Goal: Task Accomplishment & Management: Manage account settings

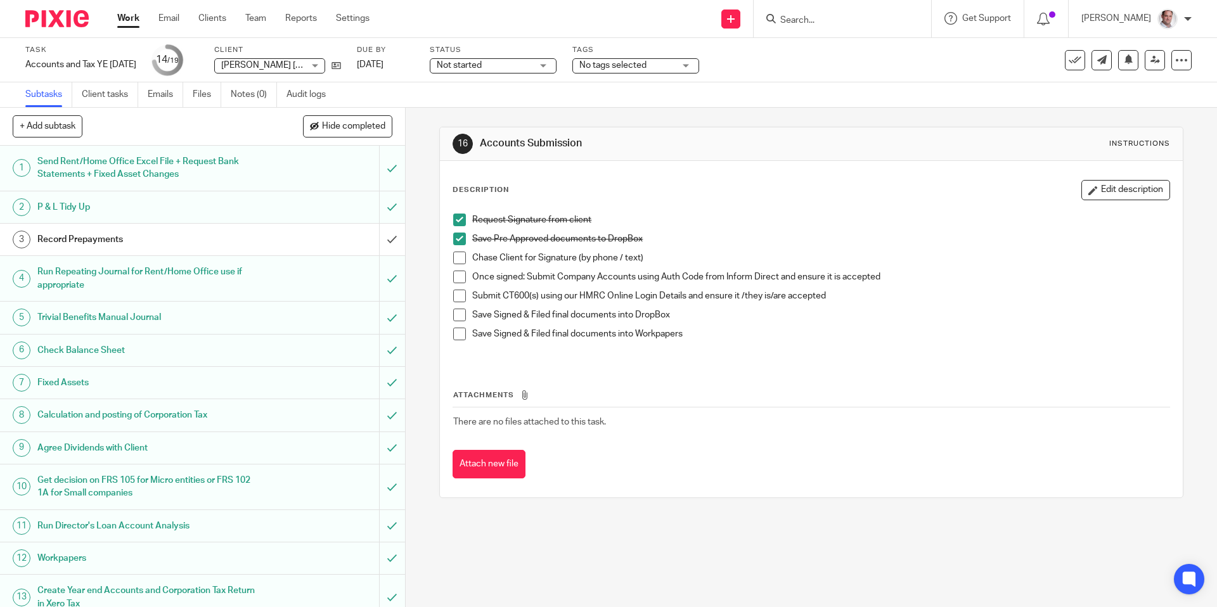
scroll to position [235, 0]
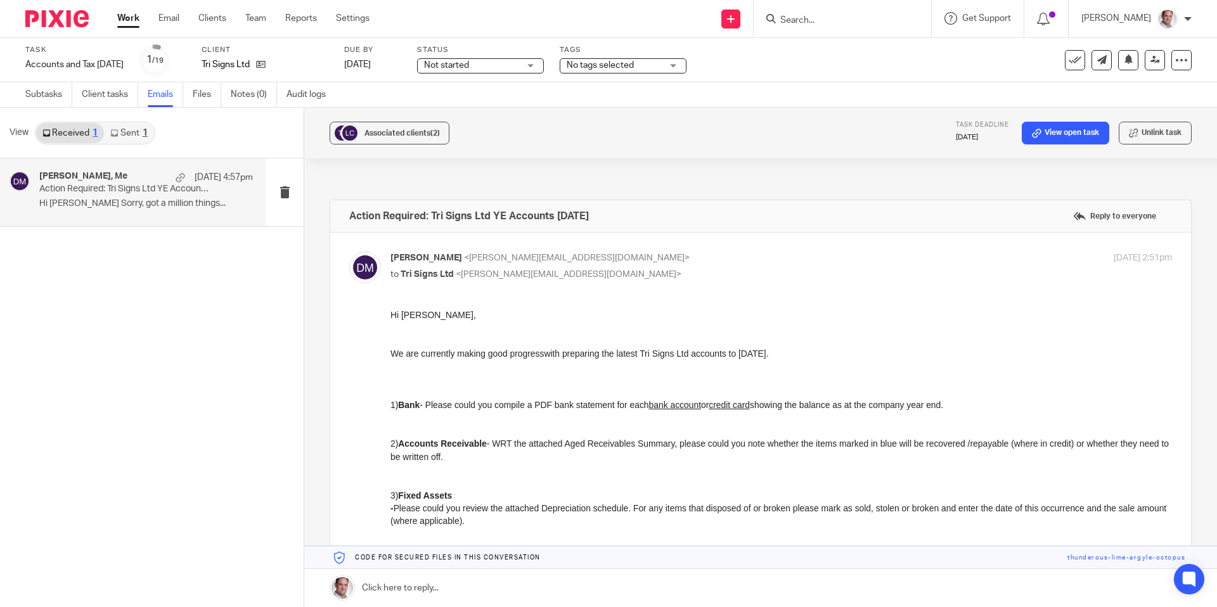
scroll to position [610, 0]
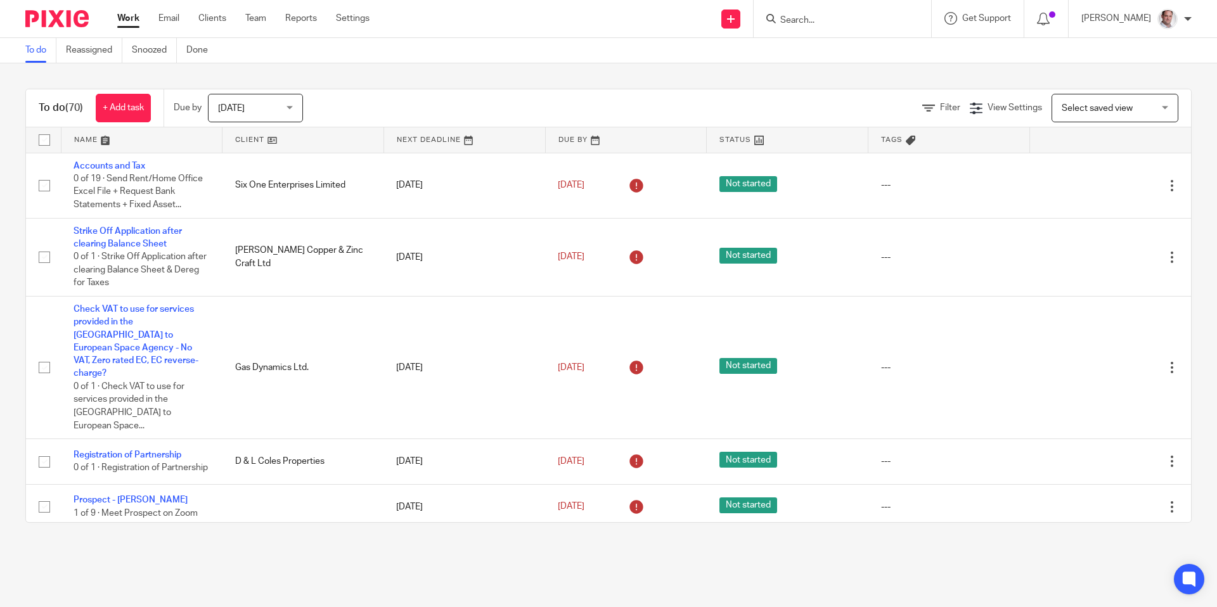
click at [802, 13] on form at bounding box center [846, 19] width 135 height 16
click at [826, 24] on input "Search" at bounding box center [836, 20] width 114 height 11
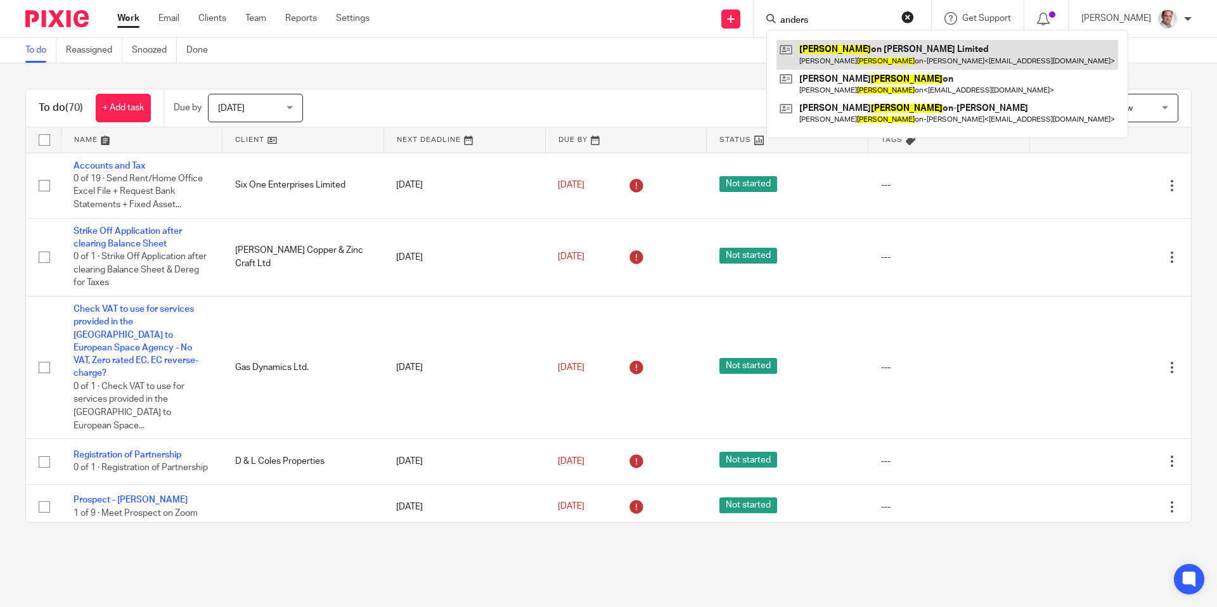
type input "anders"
click at [893, 52] on link at bounding box center [947, 54] width 342 height 29
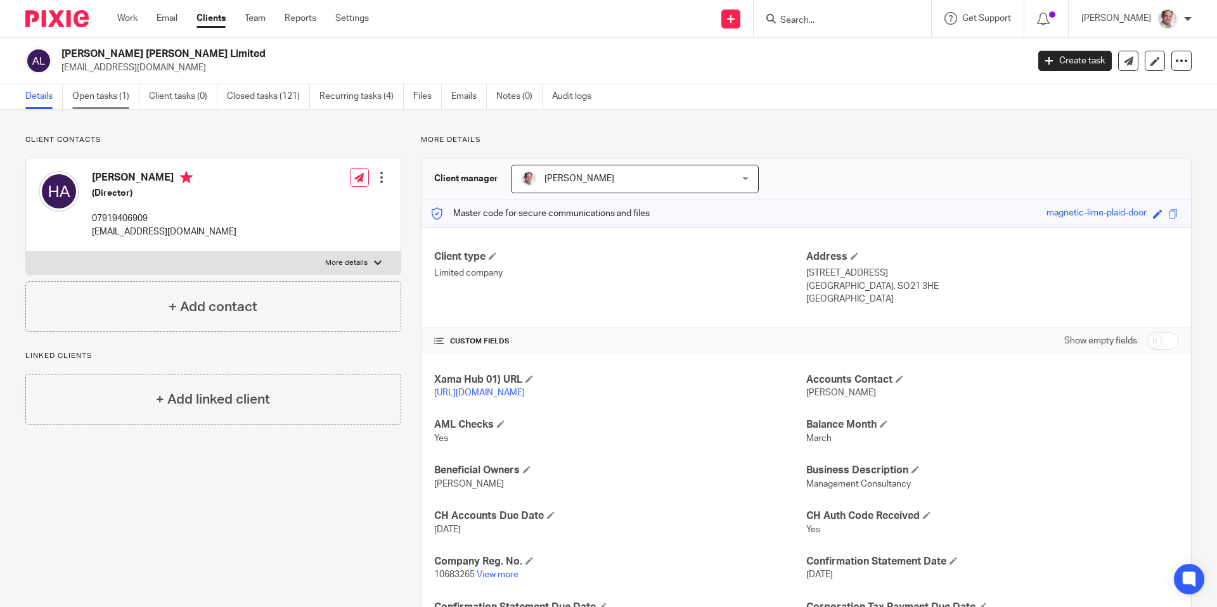
click at [114, 99] on link "Open tasks (1)" at bounding box center [105, 96] width 67 height 25
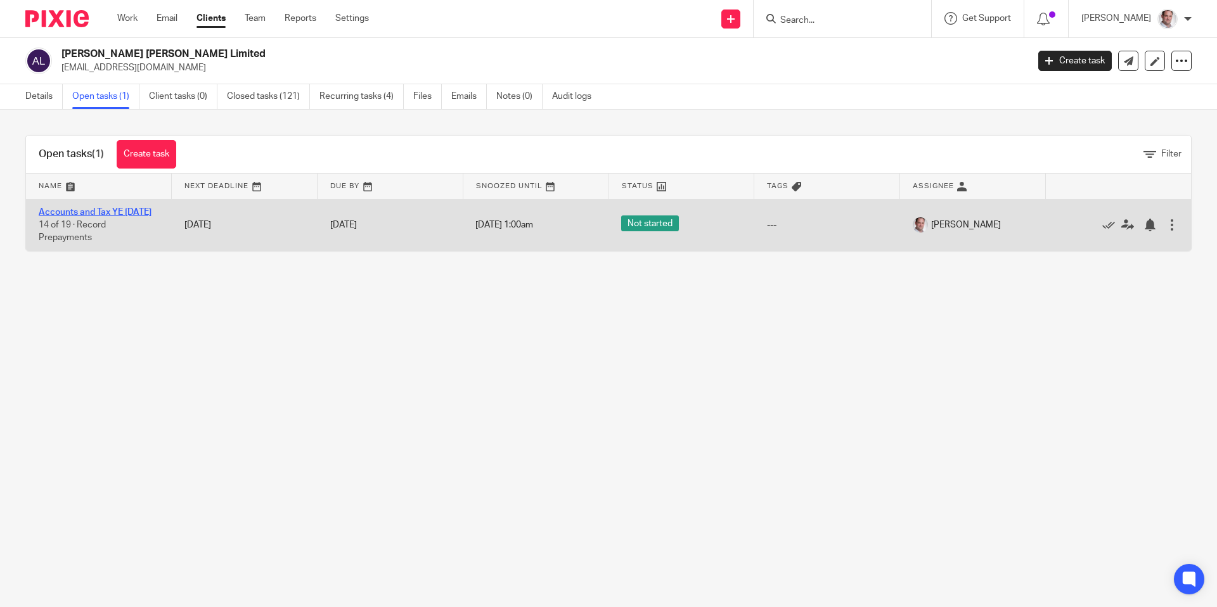
click at [107, 210] on link "Accounts and Tax YE [DATE]" at bounding box center [95, 212] width 113 height 9
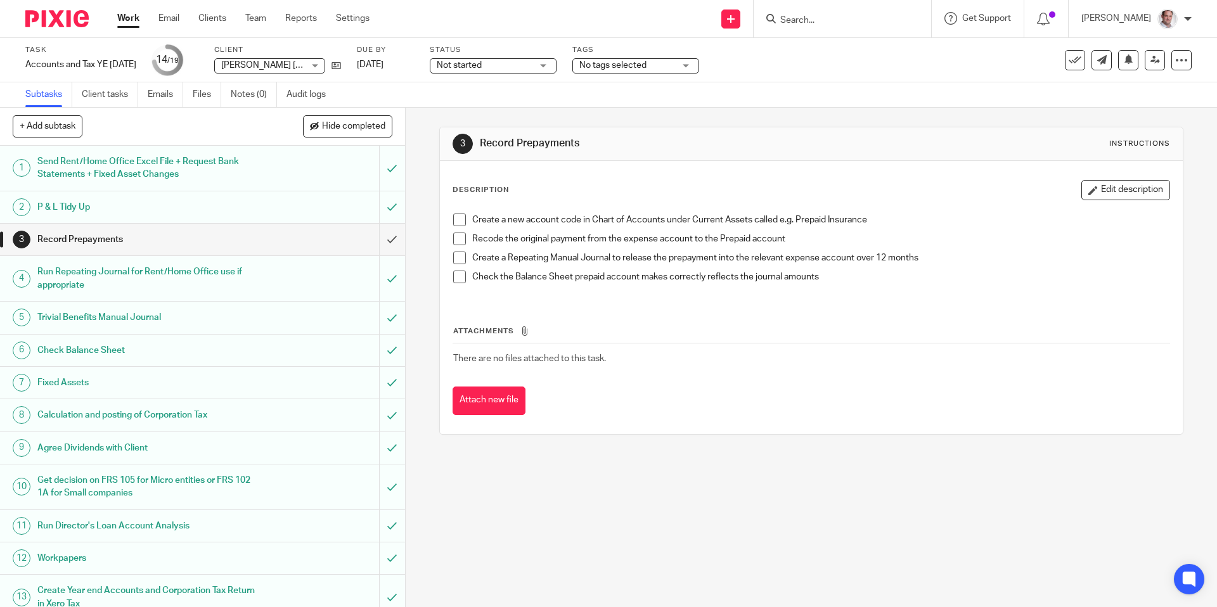
scroll to position [235, 0]
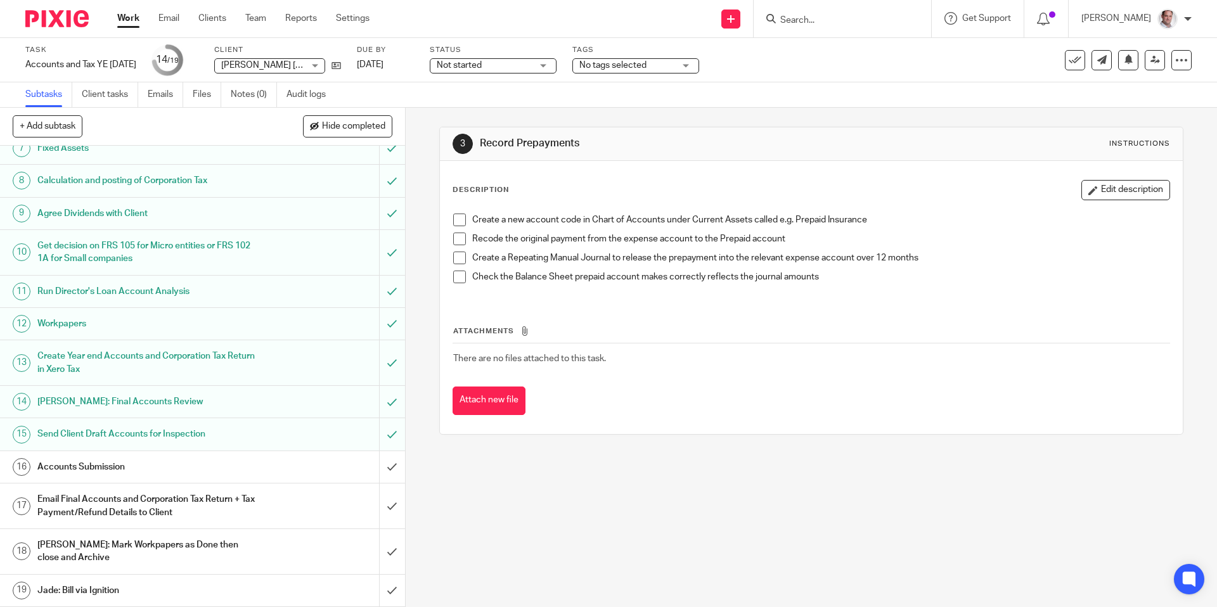
click at [122, 459] on h1 "Accounts Submission" at bounding box center [146, 467] width 219 height 19
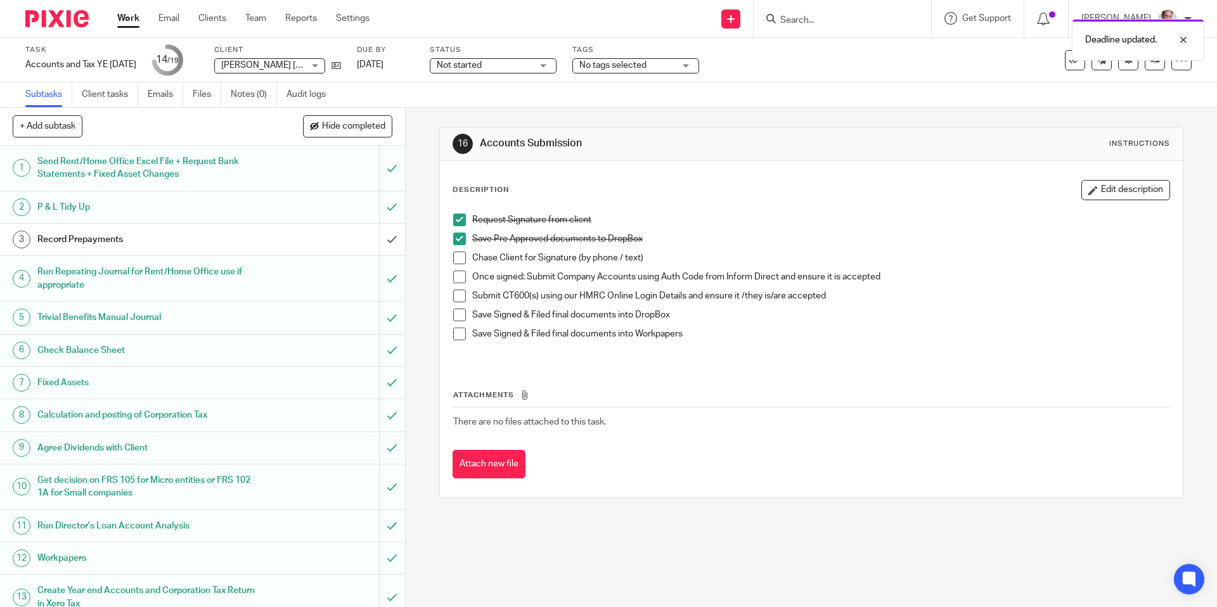
click at [458, 259] on span at bounding box center [459, 258] width 13 height 13
click at [457, 278] on span at bounding box center [459, 277] width 13 height 13
click at [456, 291] on span at bounding box center [459, 296] width 13 height 13
click at [463, 318] on span at bounding box center [459, 315] width 13 height 13
click at [458, 329] on span at bounding box center [459, 334] width 13 height 13
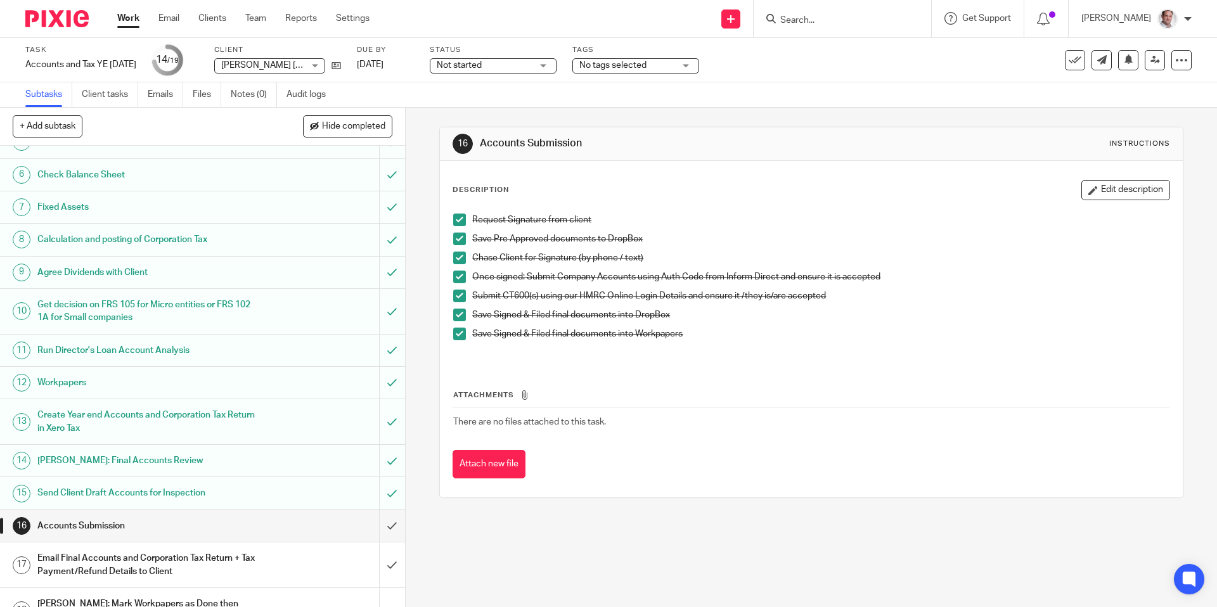
scroll to position [235, 0]
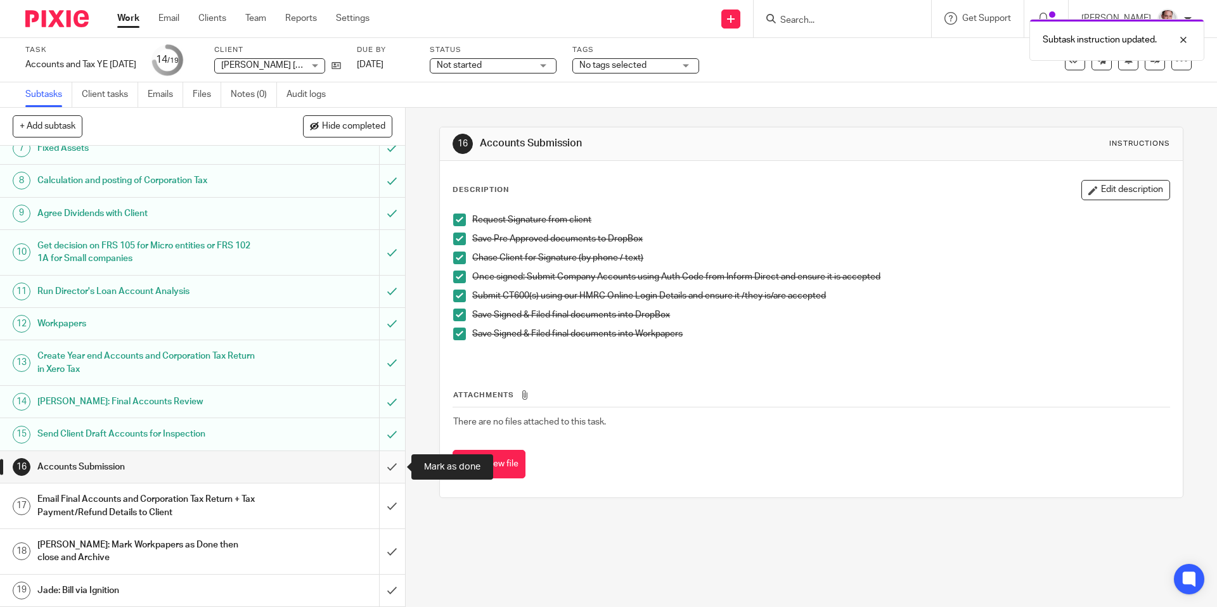
click at [396, 467] on input "submit" at bounding box center [202, 467] width 405 height 32
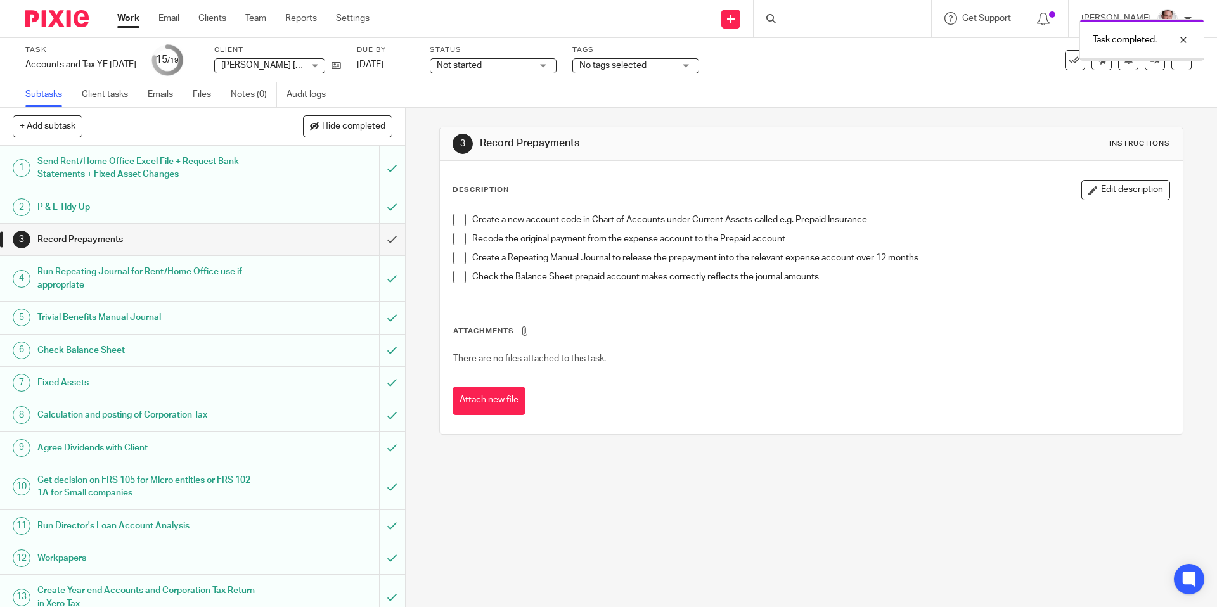
scroll to position [235, 0]
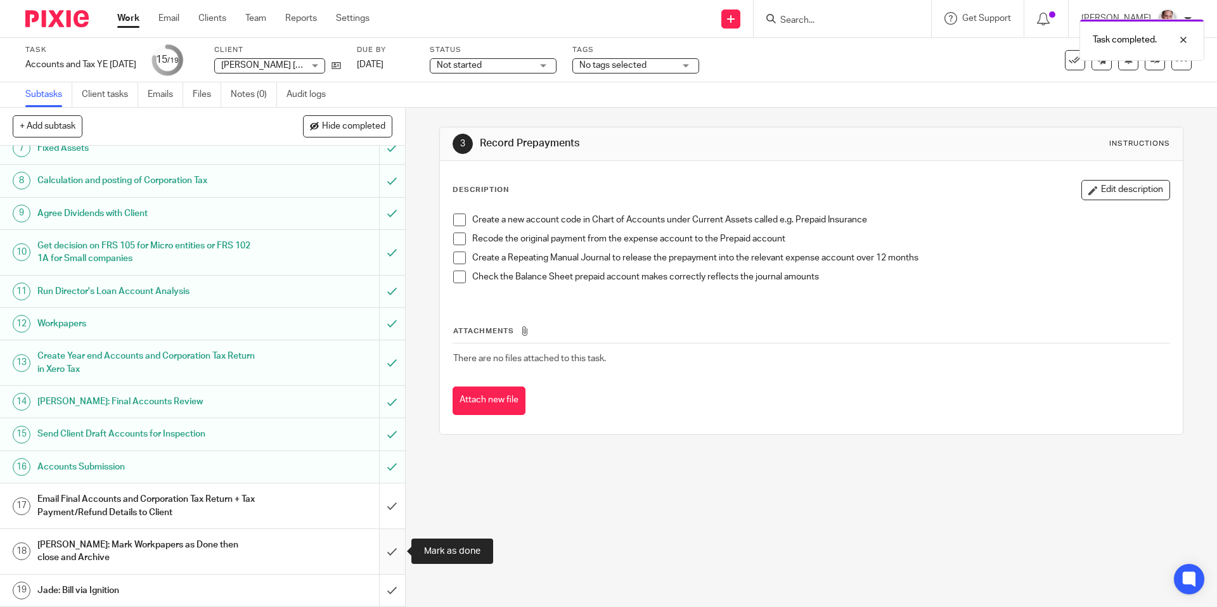
click at [387, 551] on input "submit" at bounding box center [202, 551] width 405 height 45
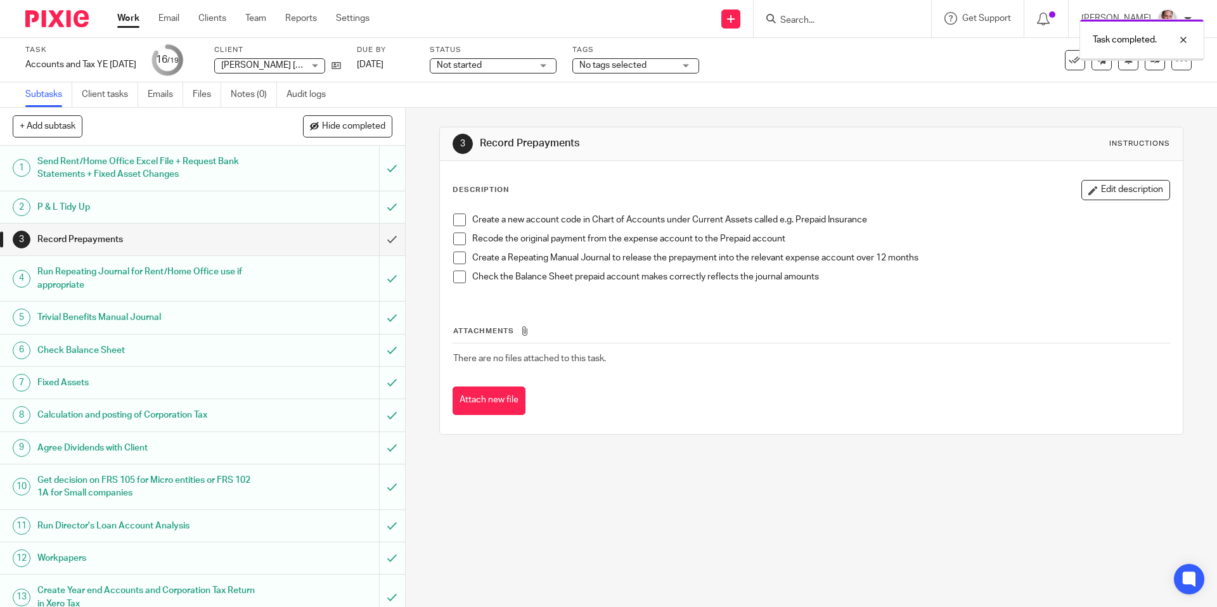
scroll to position [235, 0]
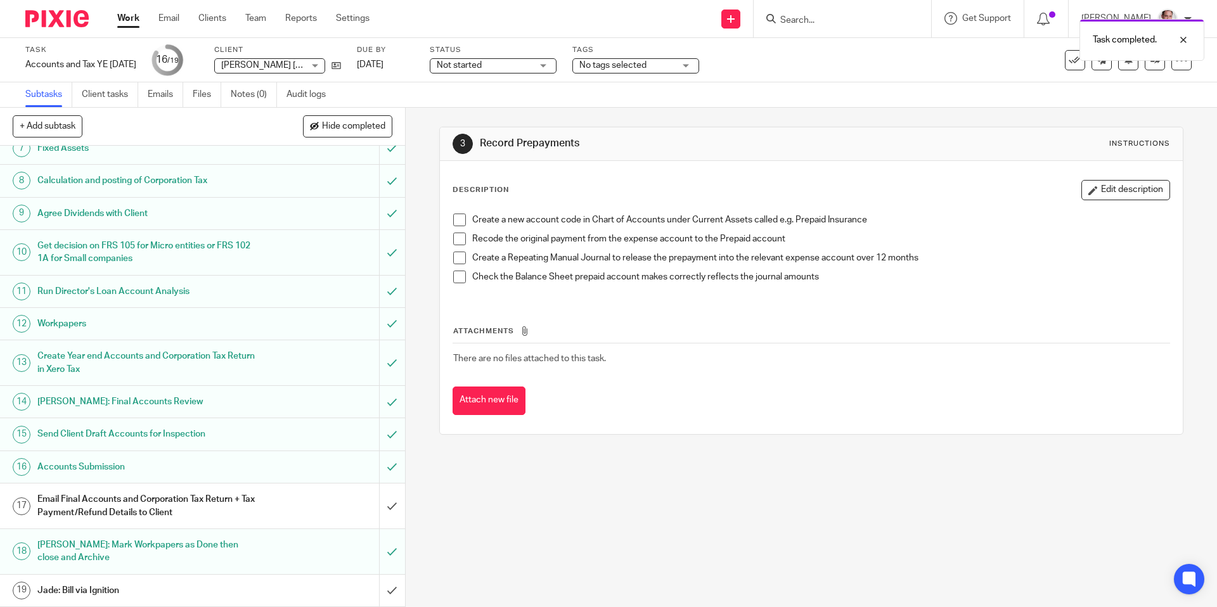
click at [96, 502] on h1 "Email Final Accounts and Corporation Tax Return + Tax Payment/Refund Details to…" at bounding box center [146, 506] width 219 height 32
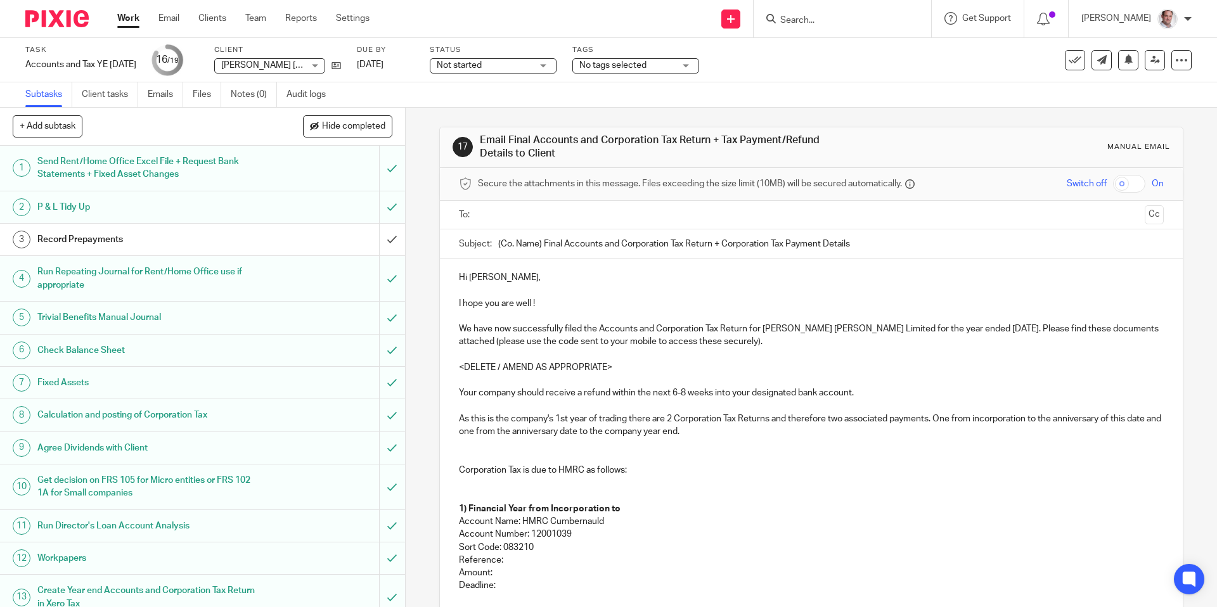
click at [501, 216] on input "text" at bounding box center [810, 215] width 657 height 15
drag, startPoint x: 860, startPoint y: 329, endPoint x: 764, endPoint y: 331, distance: 95.7
click at [764, 331] on p "We have now successfully filed the Accounts and Corporation Tax Return for Ande…" at bounding box center [811, 338] width 704 height 26
copy p "[PERSON_NAME] [PERSON_NAME] Limited"
drag, startPoint x: 541, startPoint y: 248, endPoint x: 414, endPoint y: 245, distance: 126.8
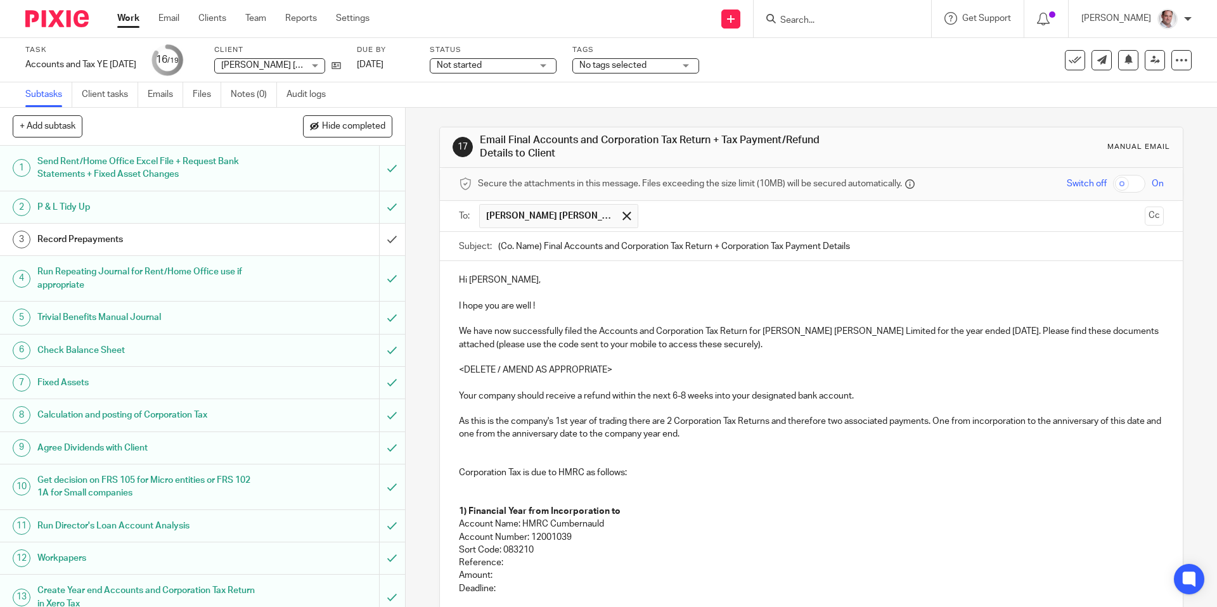
click at [414, 245] on div "17 Email Final Accounts and Corporation Tax Return + Tax Payment/Refund Details…" at bounding box center [811, 357] width 811 height 499
paste input "[PERSON_NAME] [PERSON_NAME] Limited"
drag, startPoint x: 989, startPoint y: 330, endPoint x: 939, endPoint y: 330, distance: 50.1
click at [939, 330] on p "We have now successfully filed the Accounts and Corporation Tax Return for Ande…" at bounding box center [811, 338] width 704 height 26
copy p "31 Mar 2025"
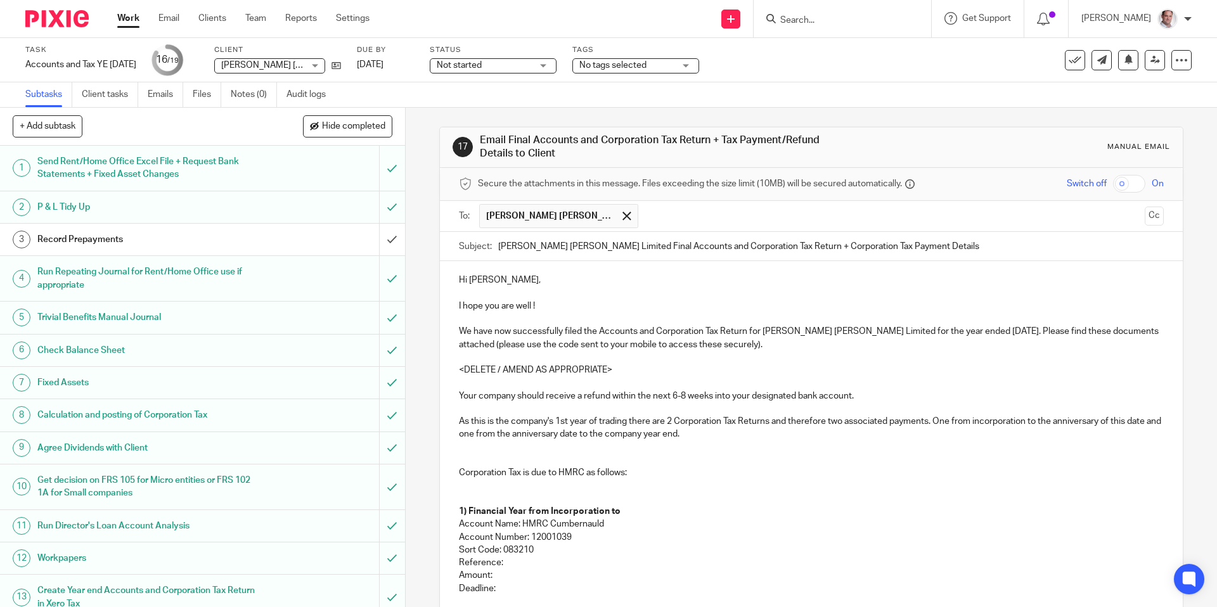
click at [770, 245] on input "Anderson Turner Limited Final Accounts and Corporation Tax Return + Corporation…" at bounding box center [830, 246] width 665 height 29
paste input "31 Mar 2025"
type input "[PERSON_NAME] [PERSON_NAME] Limited Final Accounts and Corporation Tax Return […"
click at [1139, 185] on input "checkbox" at bounding box center [1129, 184] width 32 height 18
checkbox input "true"
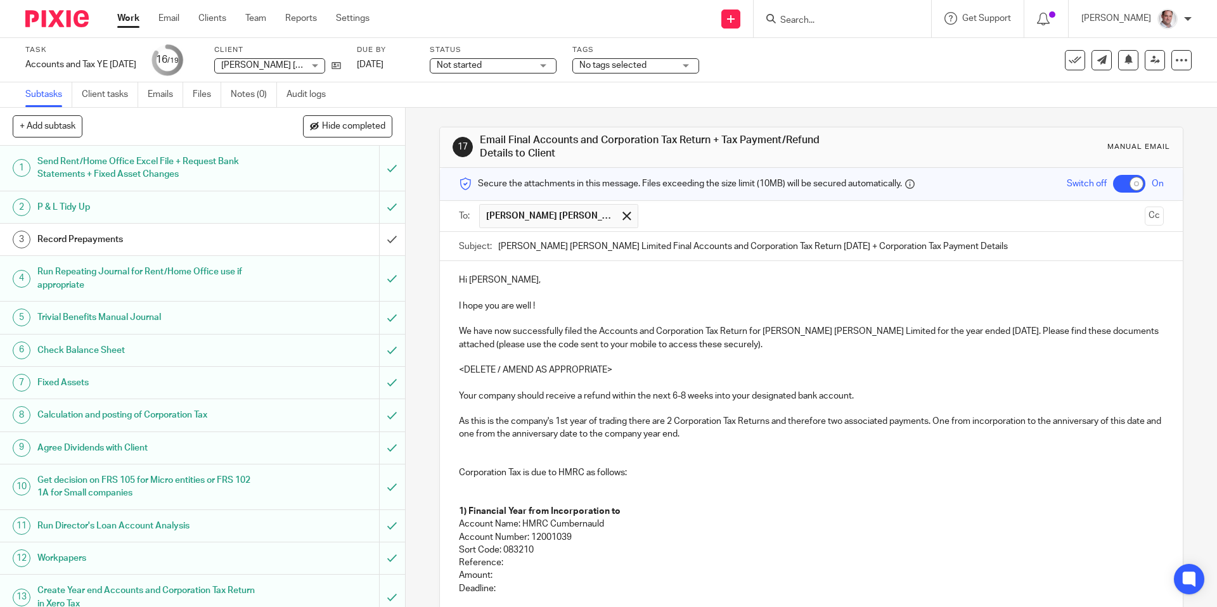
click at [548, 291] on p at bounding box center [811, 293] width 704 height 13
drag, startPoint x: 555, startPoint y: 302, endPoint x: 439, endPoint y: 296, distance: 115.5
click at [439, 296] on div "17 Email Final Accounts and Corporation Tax Return + Tax Payment/Refund Details…" at bounding box center [811, 509] width 744 height 765
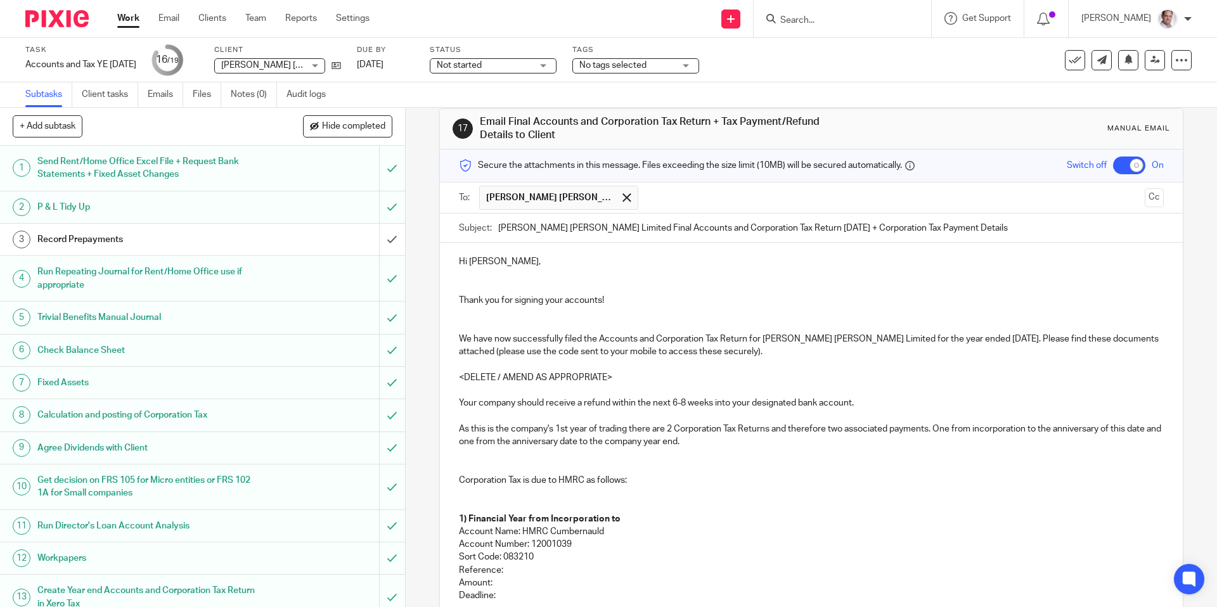
scroll to position [25, 0]
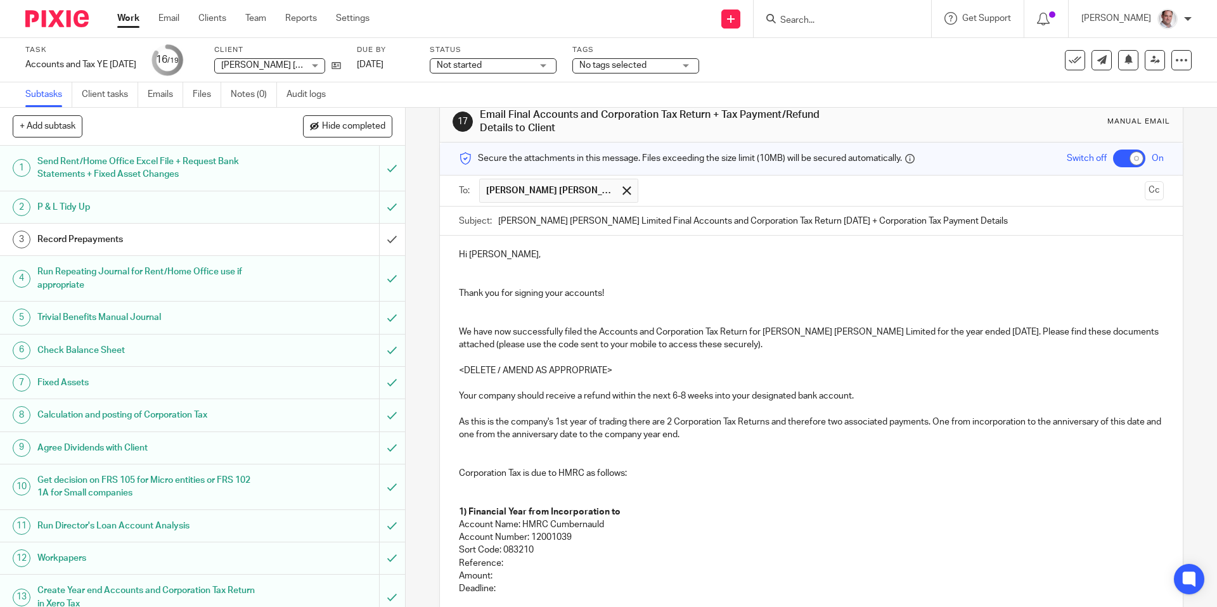
click at [996, 328] on p "We have now successfully filed the Accounts and Corporation Tax Return for Ande…" at bounding box center [811, 339] width 704 height 26
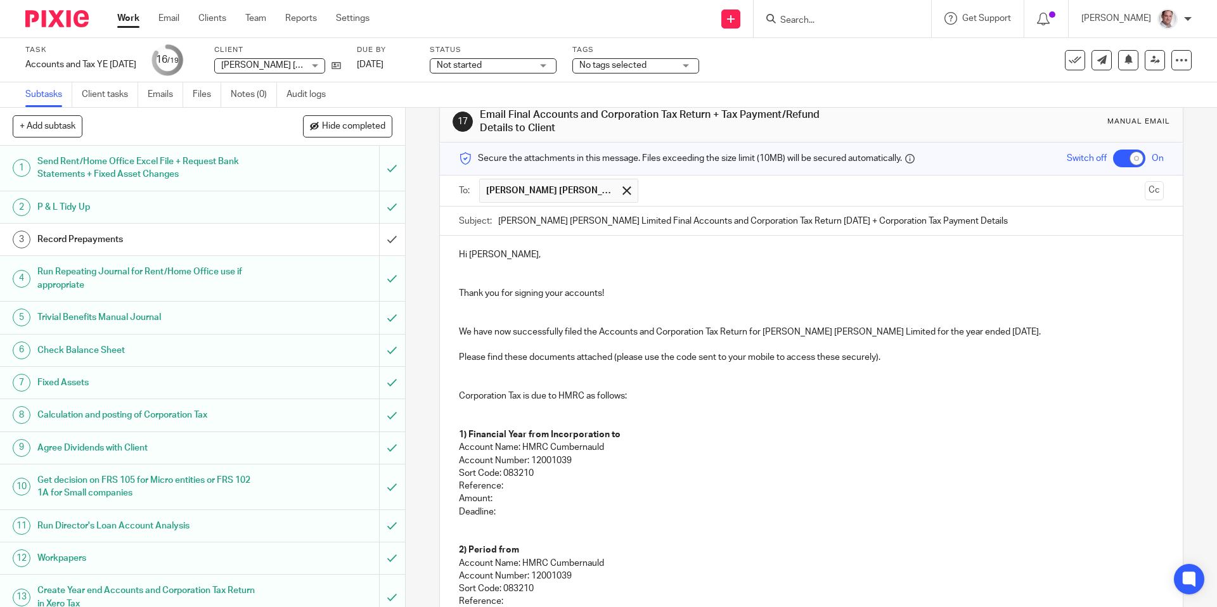
drag, startPoint x: 511, startPoint y: 368, endPoint x: 734, endPoint y: 465, distance: 243.3
click at [736, 466] on div "Hi Hazel, Thank you for signing your accounts! We have now successfully filed t…" at bounding box center [811, 478] width 742 height 485
click at [694, 439] on p "1) Financial Year from Incorporation to" at bounding box center [811, 434] width 704 height 13
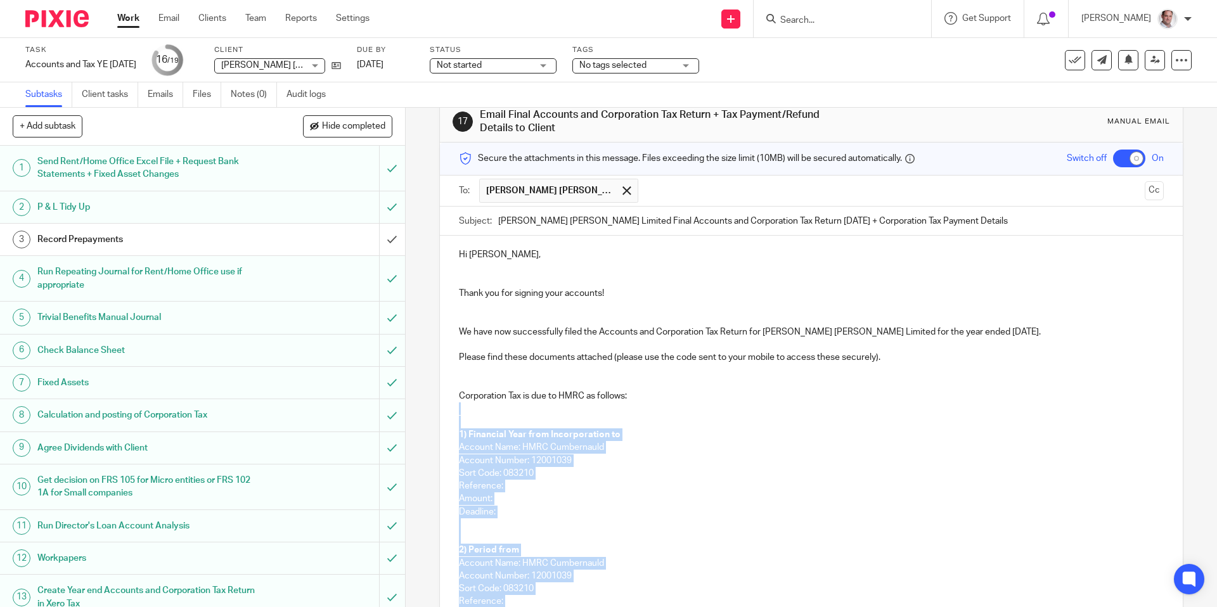
drag, startPoint x: 480, startPoint y: 410, endPoint x: 551, endPoint y: 546, distance: 153.4
click at [552, 548] on div "Hi Hazel, Thank you for signing your accounts! We have now successfully filed t…" at bounding box center [811, 478] width 742 height 485
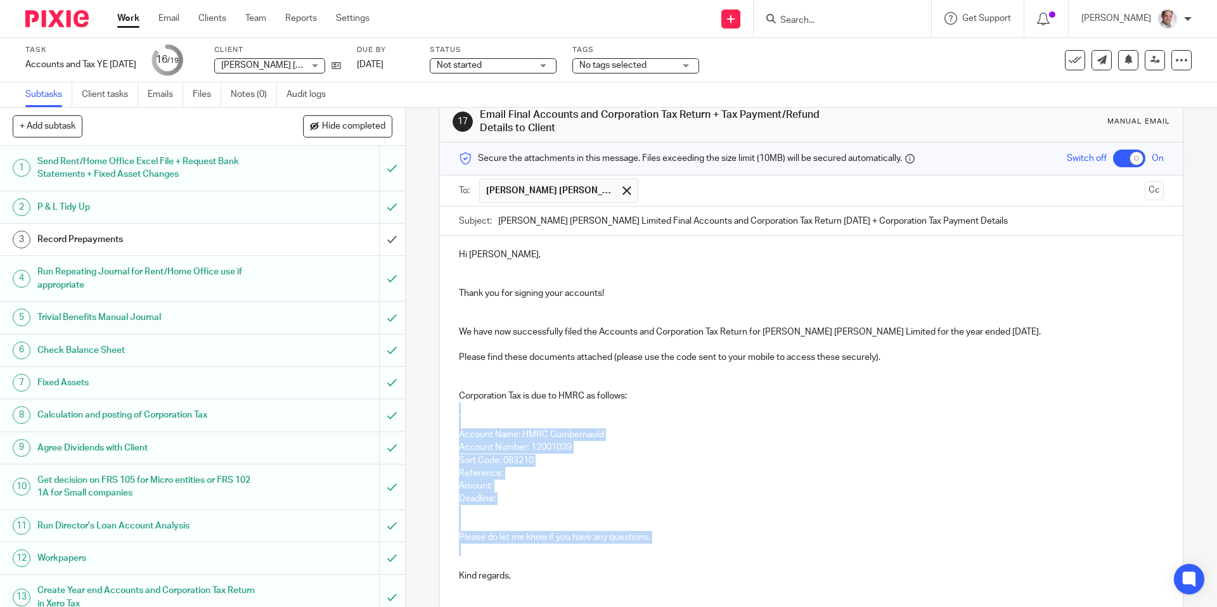
click at [724, 433] on p "Account Name: HMRC Cumbernauld" at bounding box center [811, 434] width 704 height 13
click at [510, 402] on p at bounding box center [811, 408] width 704 height 13
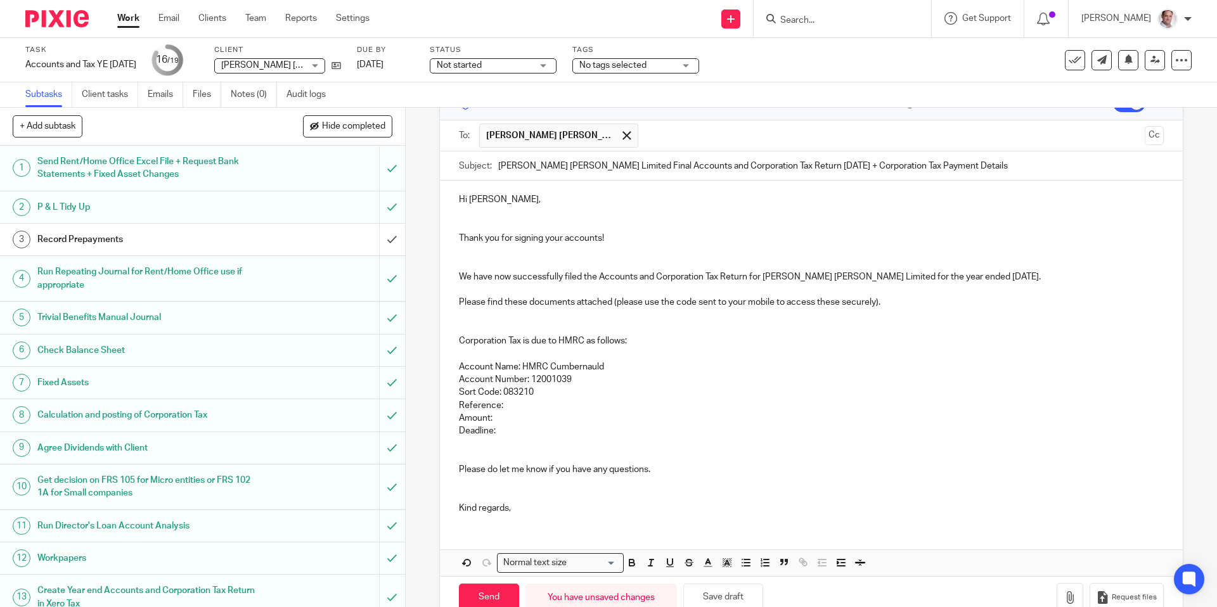
scroll to position [110, 0]
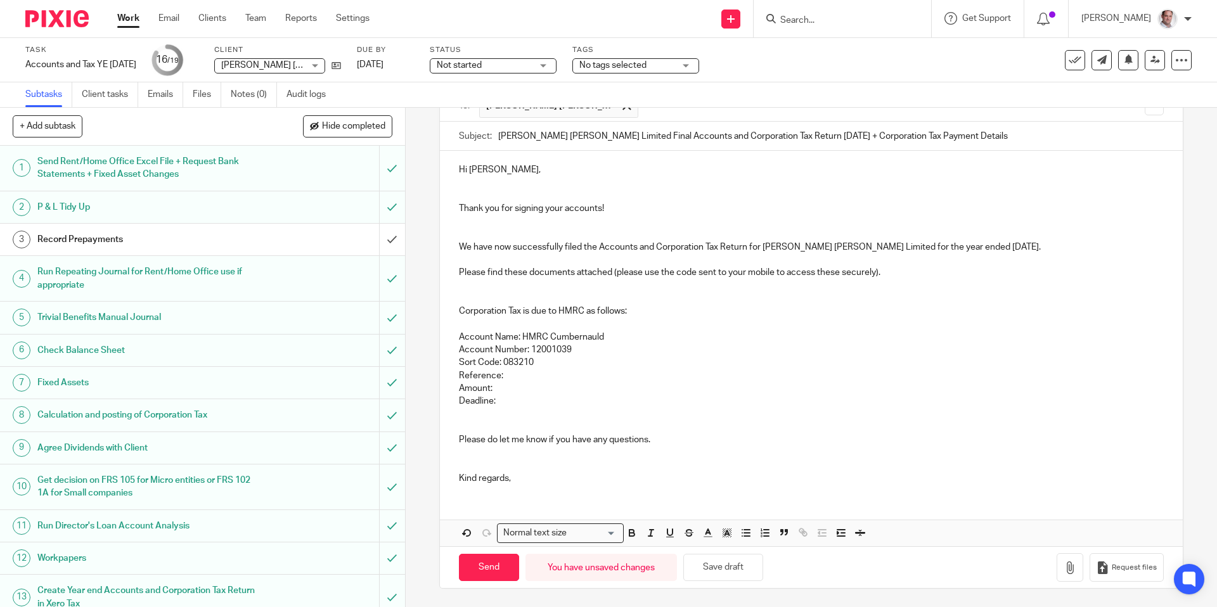
click at [540, 477] on p "Kind regards," at bounding box center [811, 478] width 704 height 13
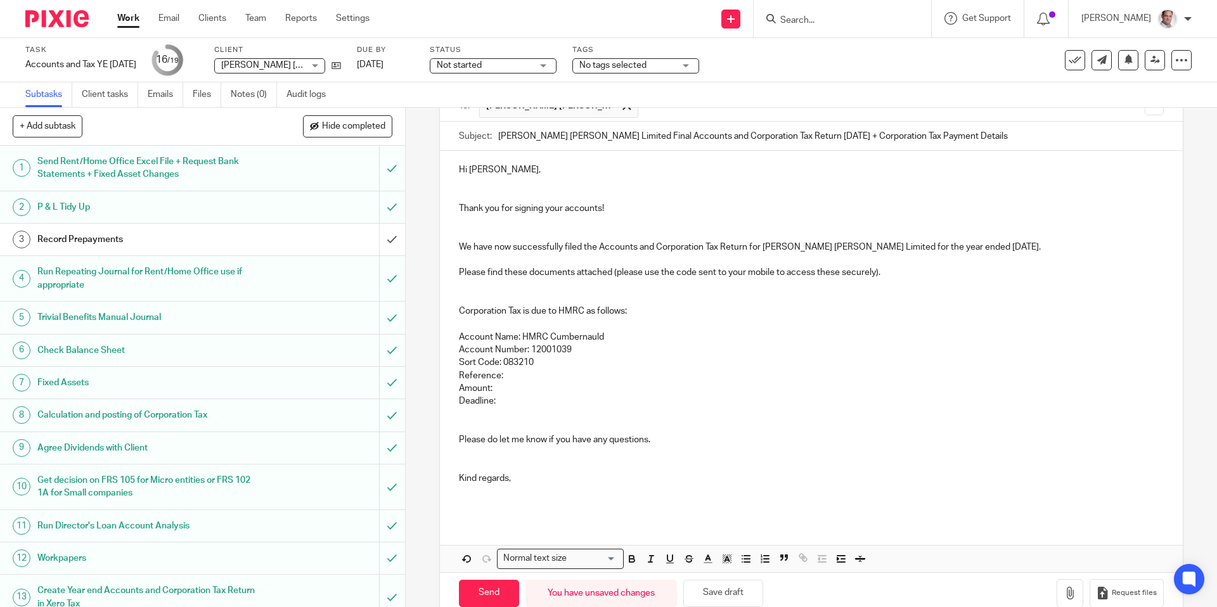
scroll to position [136, 0]
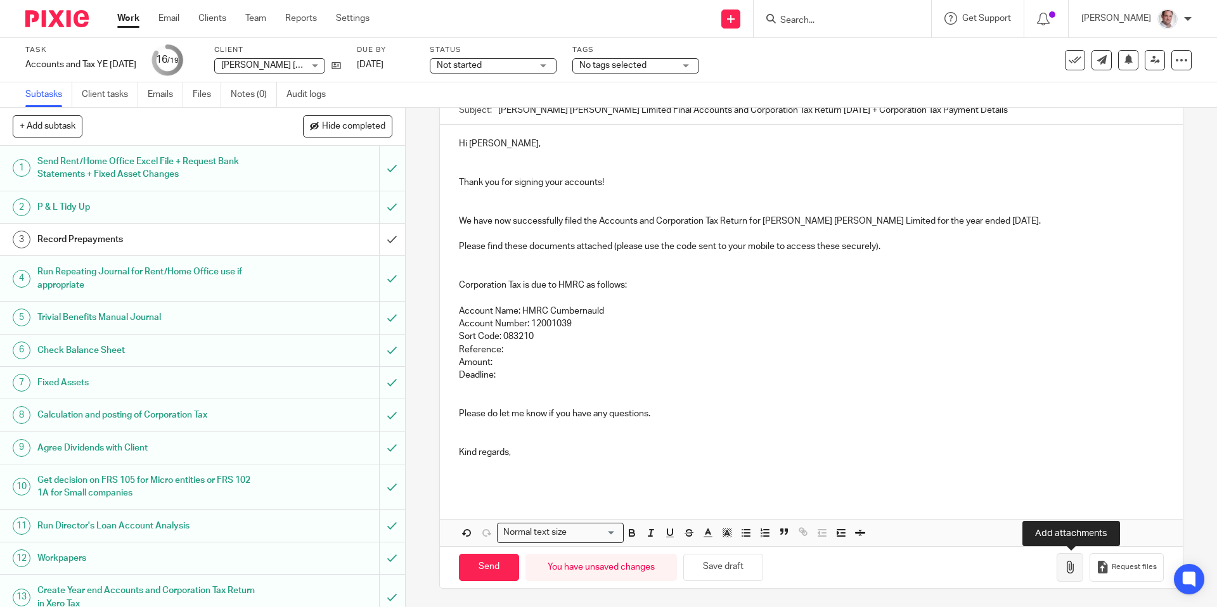
click at [1072, 570] on icon "button" at bounding box center [1070, 567] width 13 height 13
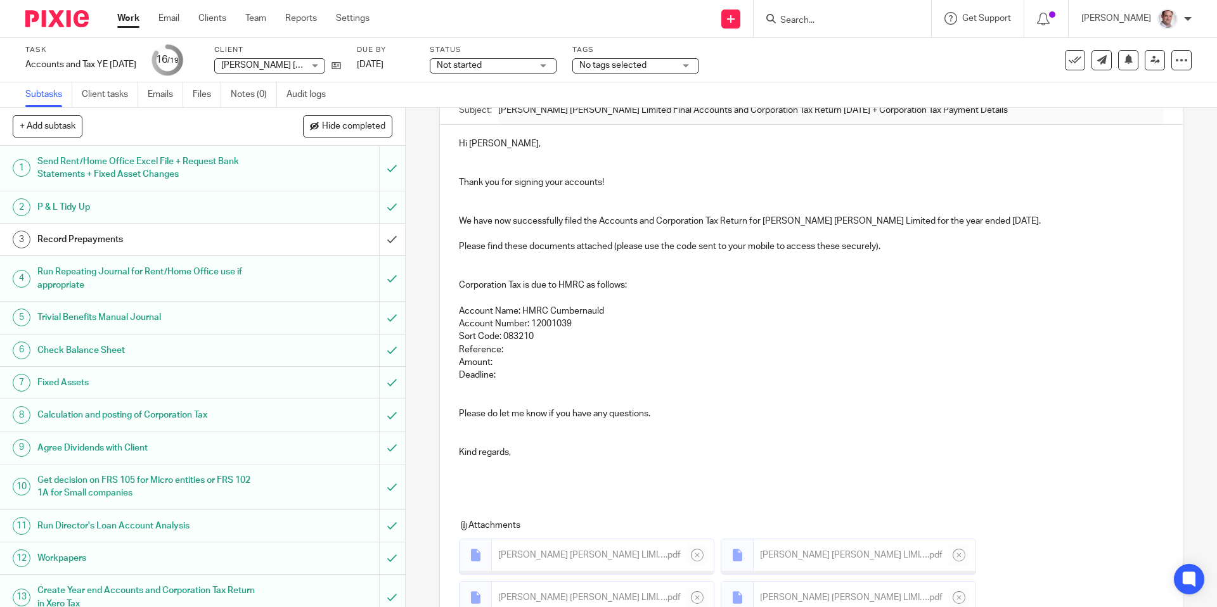
click at [523, 347] on p "Reference:" at bounding box center [811, 350] width 704 height 13
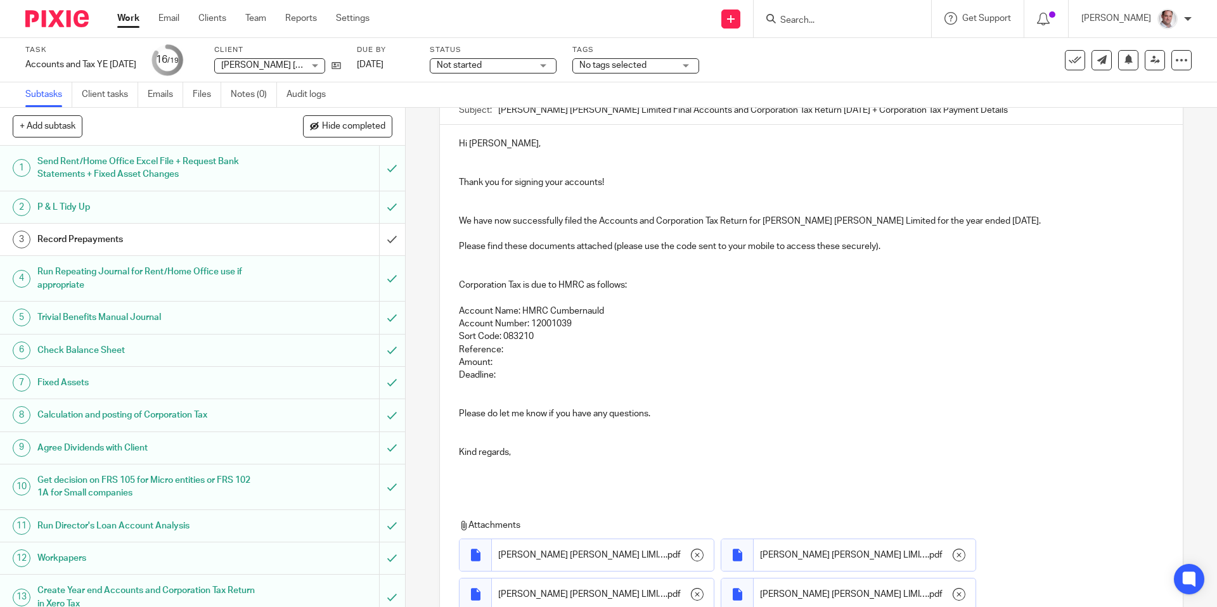
click at [504, 361] on p "Amount:" at bounding box center [811, 362] width 704 height 13
click at [494, 362] on p "Amount: £20,181.35" at bounding box center [811, 363] width 704 height 13
click at [535, 344] on p "Reference:" at bounding box center [811, 350] width 704 height 13
click at [505, 378] on p "Deadline:" at bounding box center [811, 376] width 704 height 13
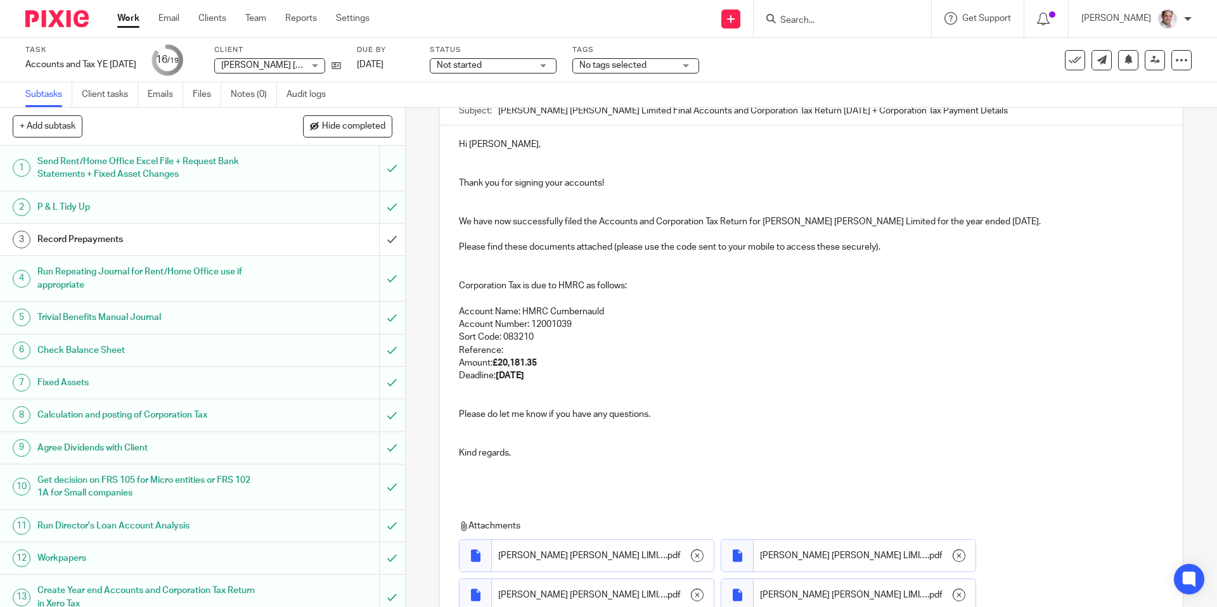
drag, startPoint x: 508, startPoint y: 345, endPoint x: 526, endPoint y: 349, distance: 18.8
click at [508, 345] on p "Reference:" at bounding box center [811, 350] width 704 height 13
click at [535, 345] on p "Reference:" at bounding box center [811, 350] width 704 height 13
click at [505, 349] on p "Reference: 1698424310A00112A" at bounding box center [811, 350] width 704 height 13
click at [666, 383] on p at bounding box center [811, 395] width 704 height 26
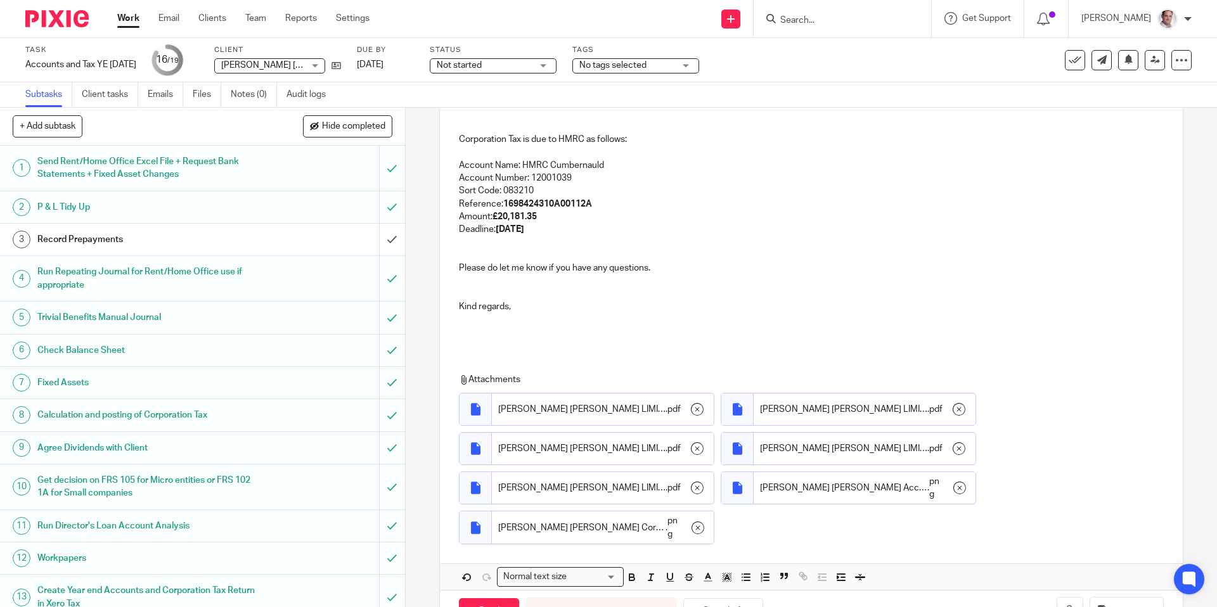
scroll to position [326, 0]
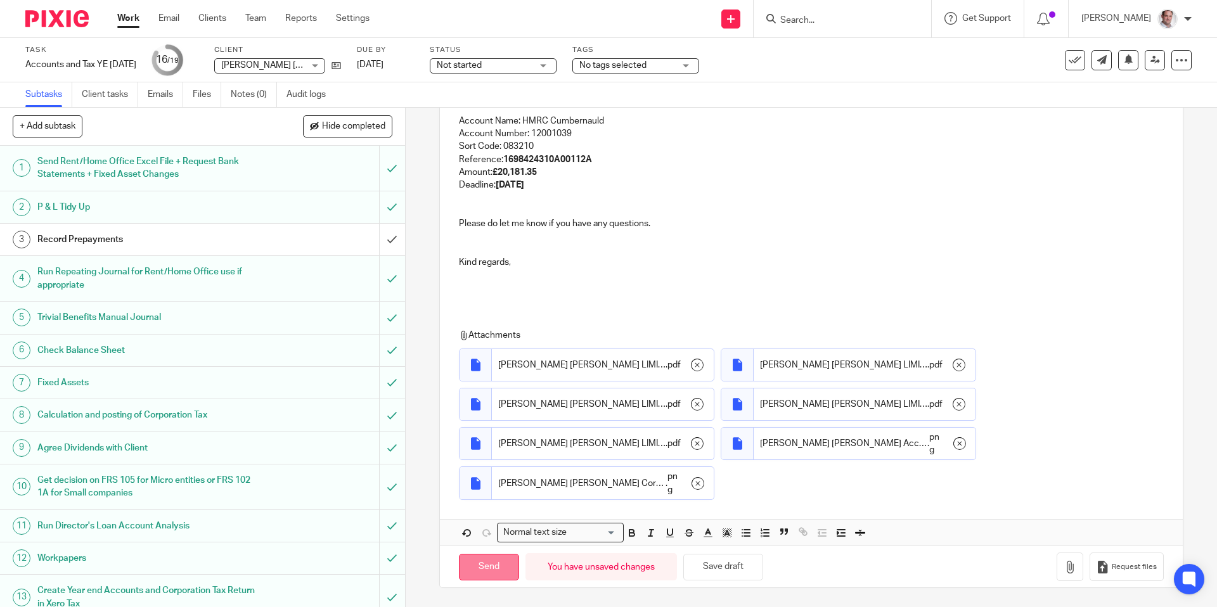
click at [493, 570] on input "Send" at bounding box center [489, 567] width 60 height 27
checkbox input "false"
type input "Sent"
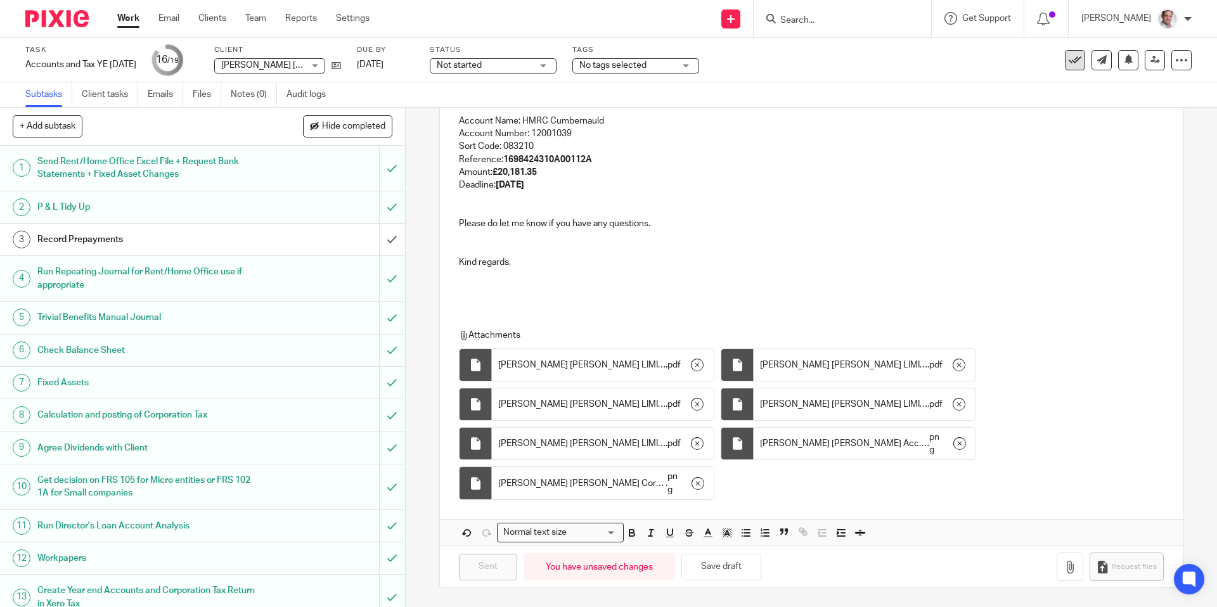
click at [1076, 60] on icon at bounding box center [1075, 60] width 13 height 13
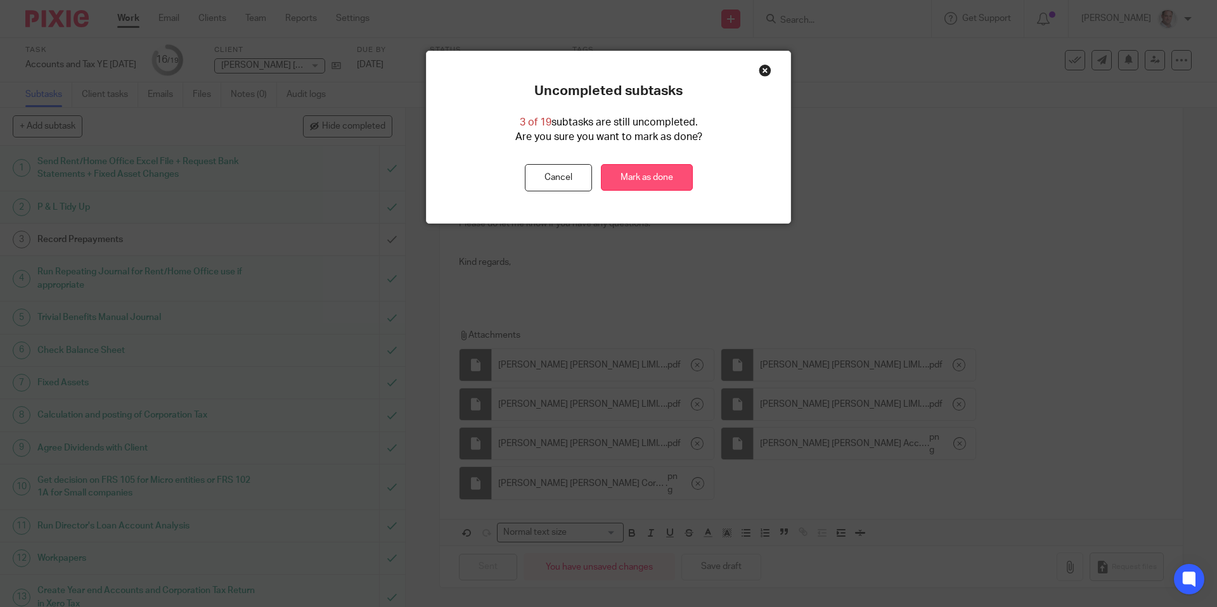
click at [643, 183] on link "Mark as done" at bounding box center [647, 177] width 92 height 27
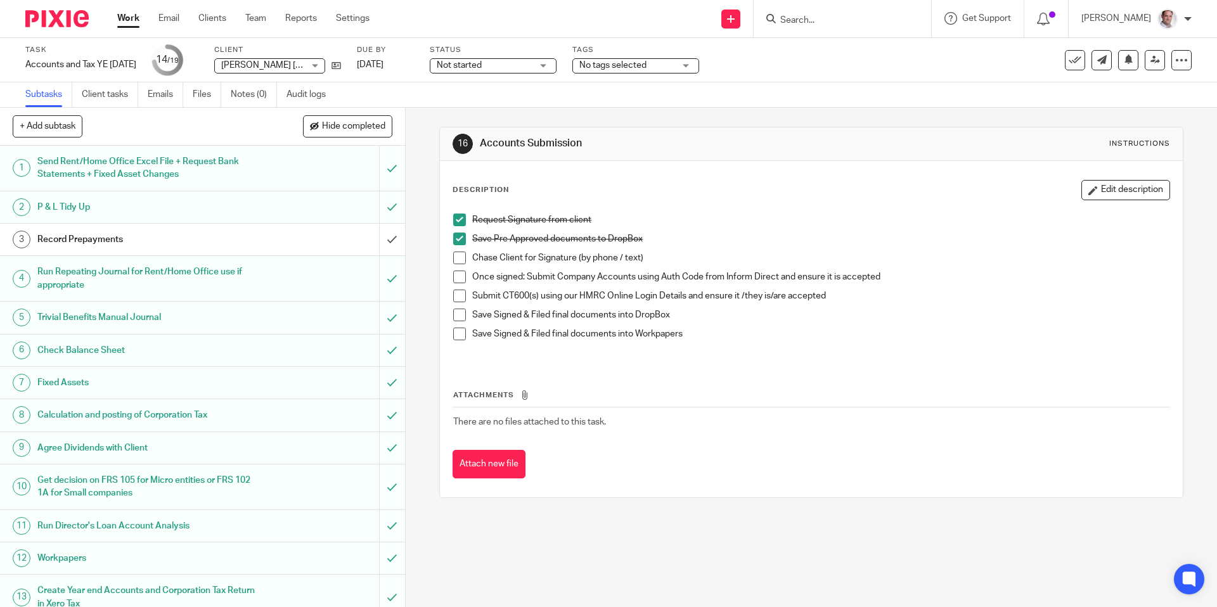
scroll to position [235, 0]
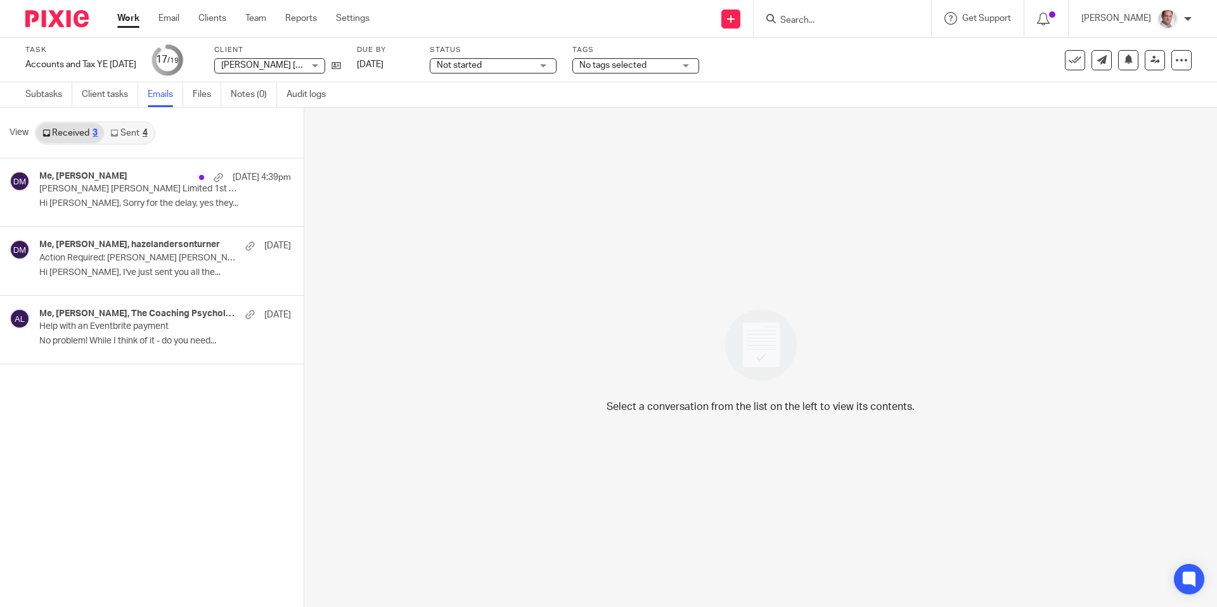
click at [120, 136] on link "Sent 4" at bounding box center [128, 133] width 49 height 20
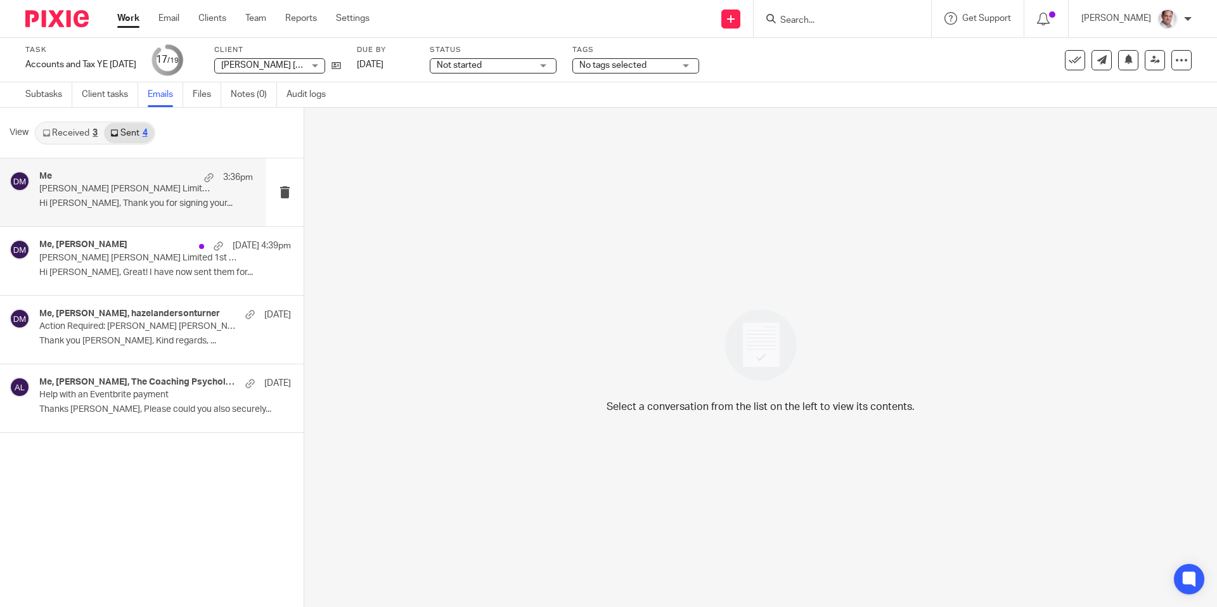
click at [105, 203] on p "Hi [PERSON_NAME], Thank you for signing your..." at bounding box center [146, 203] width 214 height 11
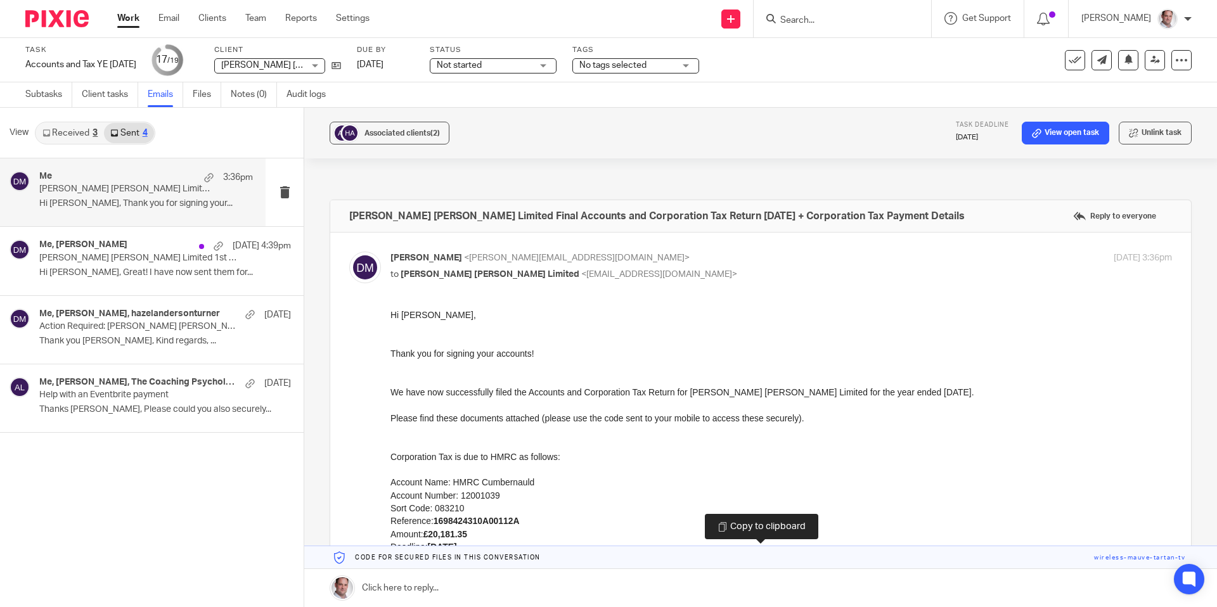
click at [1124, 557] on link at bounding box center [760, 557] width 913 height 23
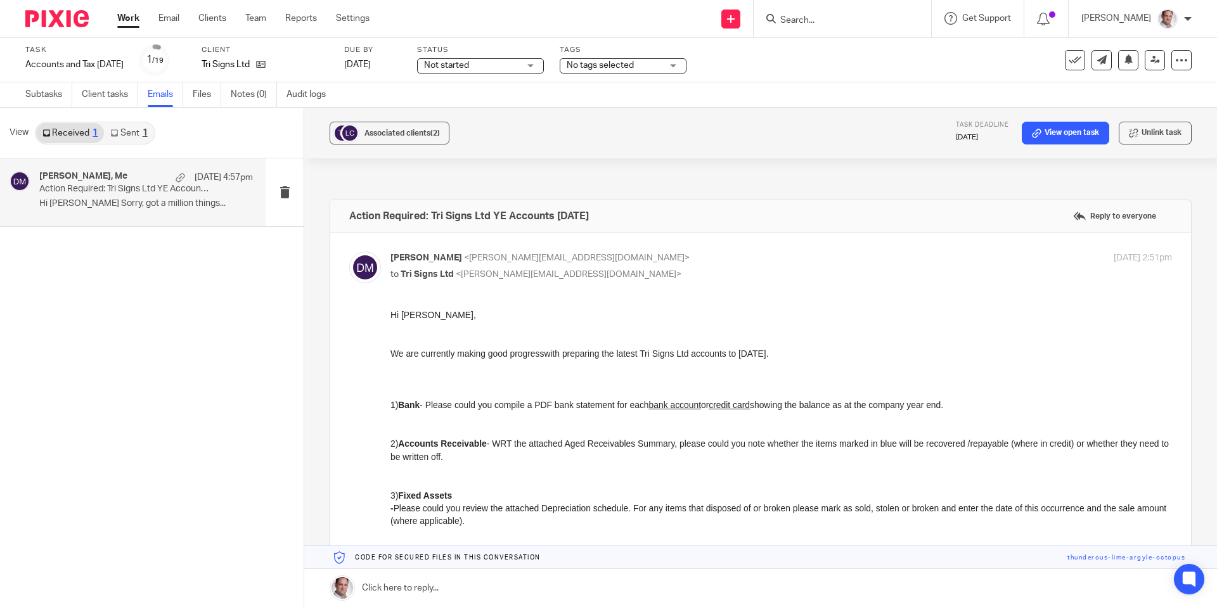
scroll to position [610, 0]
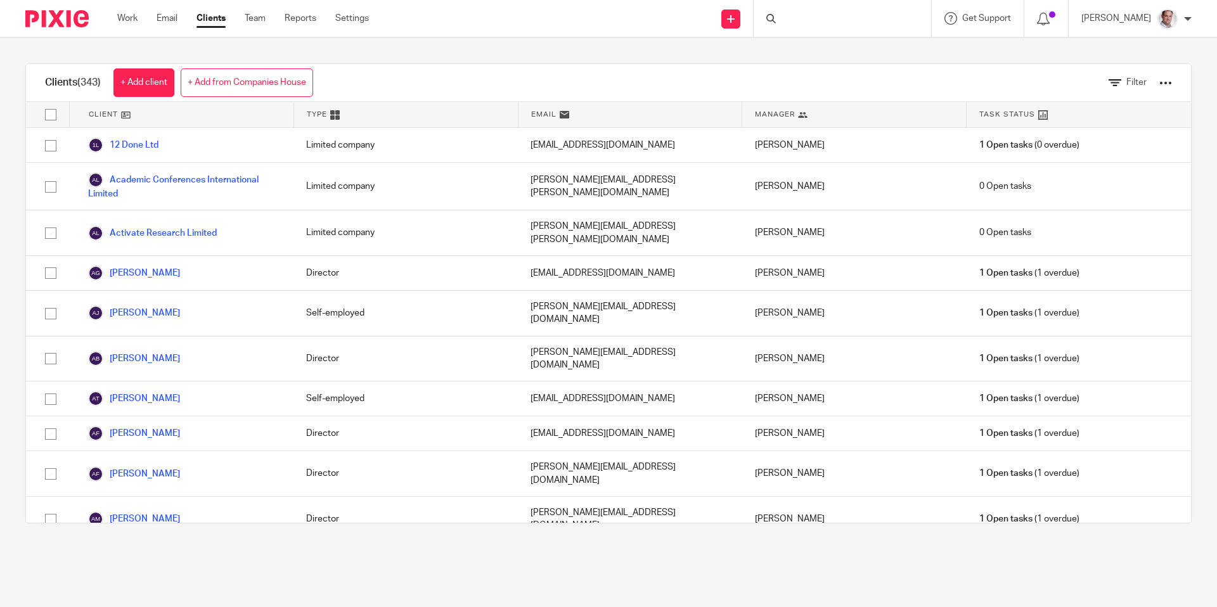
click at [821, 17] on div at bounding box center [842, 18] width 177 height 37
click at [828, 20] on input "Search" at bounding box center [836, 20] width 114 height 11
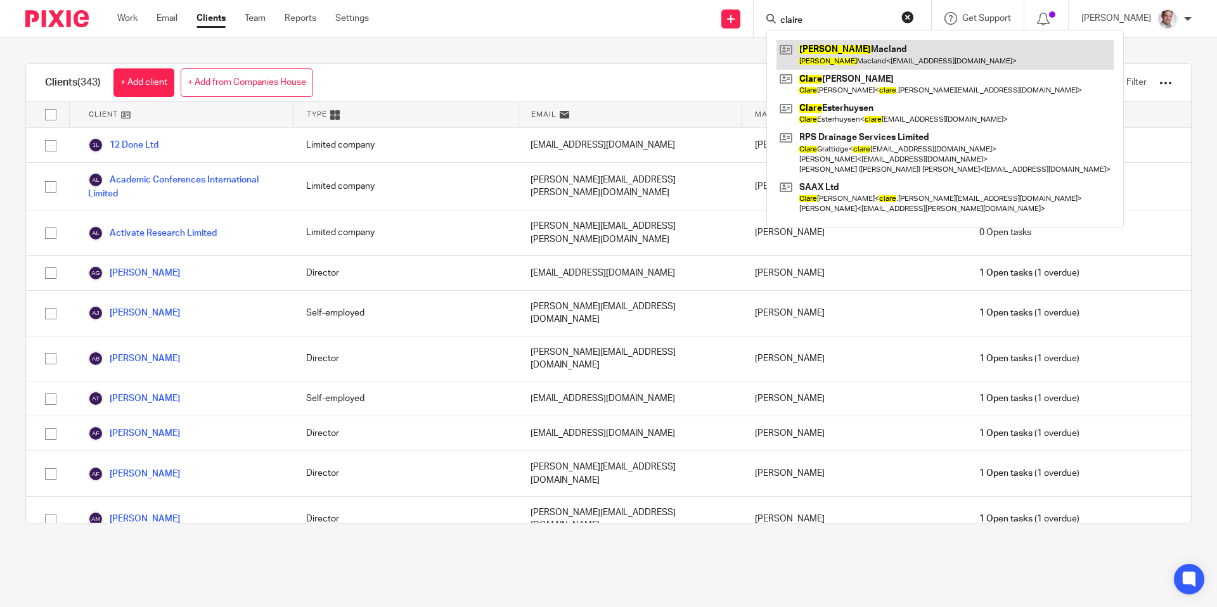
type input "claire"
click at [866, 53] on link at bounding box center [944, 54] width 337 height 29
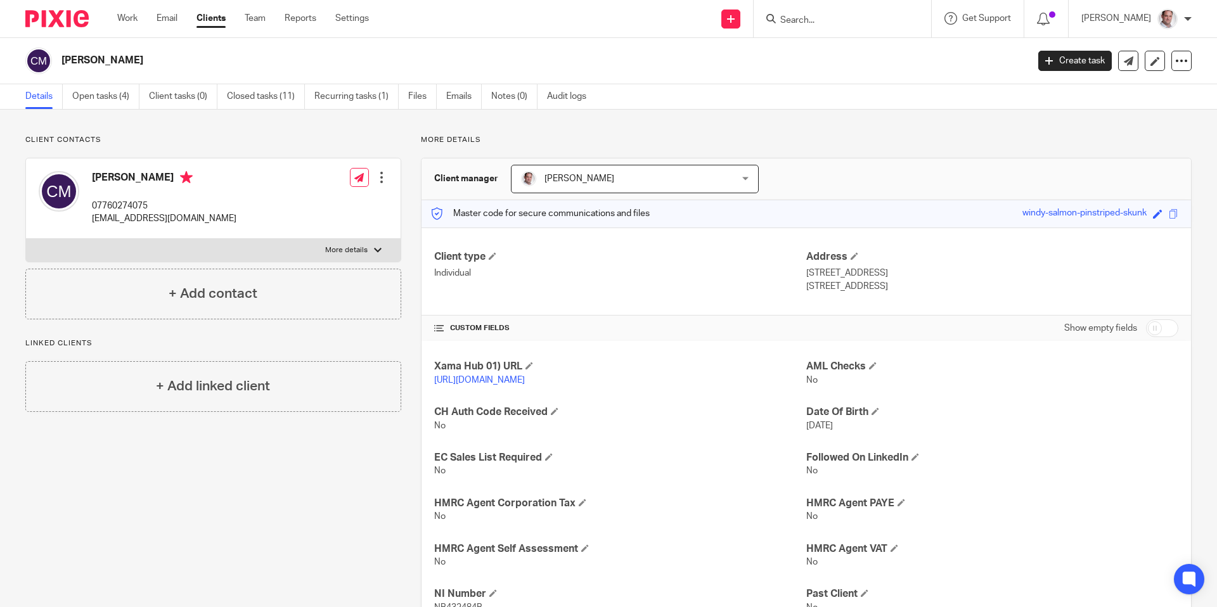
click at [1050, 212] on div "windy-salmon-pinstriped-skunk" at bounding box center [1084, 214] width 124 height 15
click at [1174, 215] on span at bounding box center [1174, 214] width 10 height 10
click at [1172, 214] on span at bounding box center [1174, 214] width 10 height 10
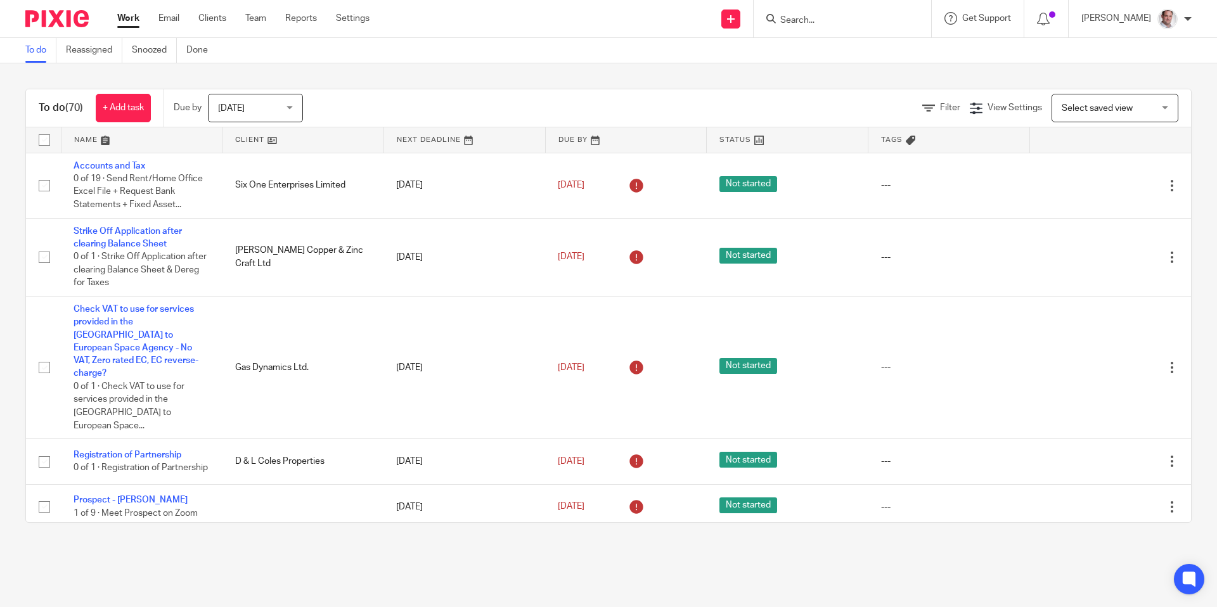
click at [809, 15] on input "Search" at bounding box center [836, 20] width 114 height 11
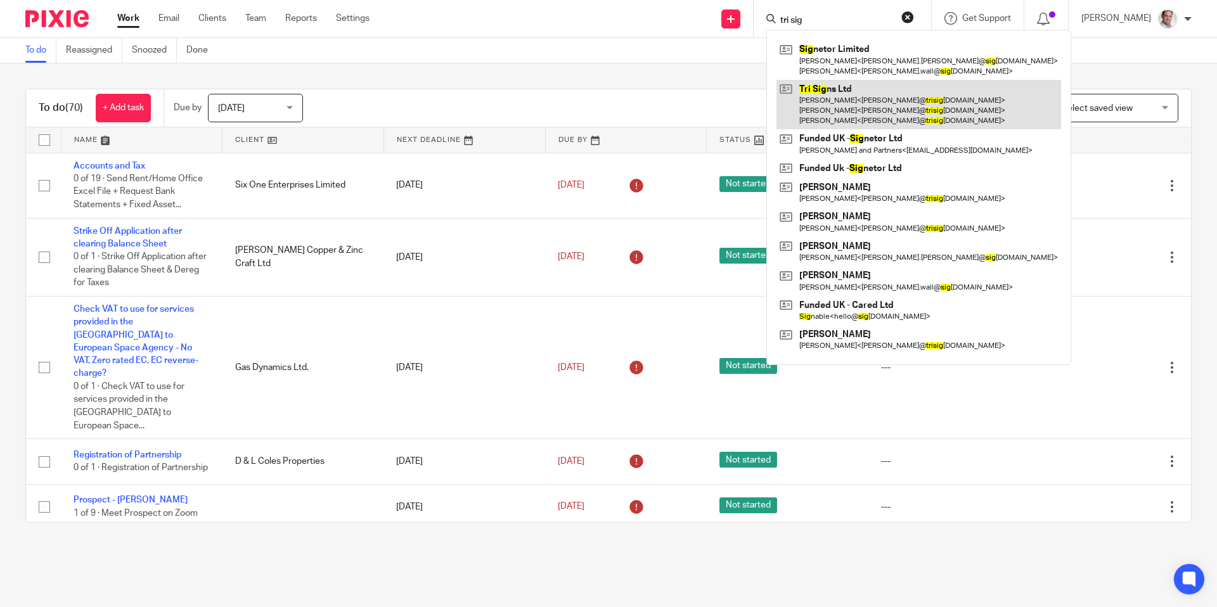
type input "tri sig"
click at [871, 82] on link at bounding box center [918, 105] width 285 height 50
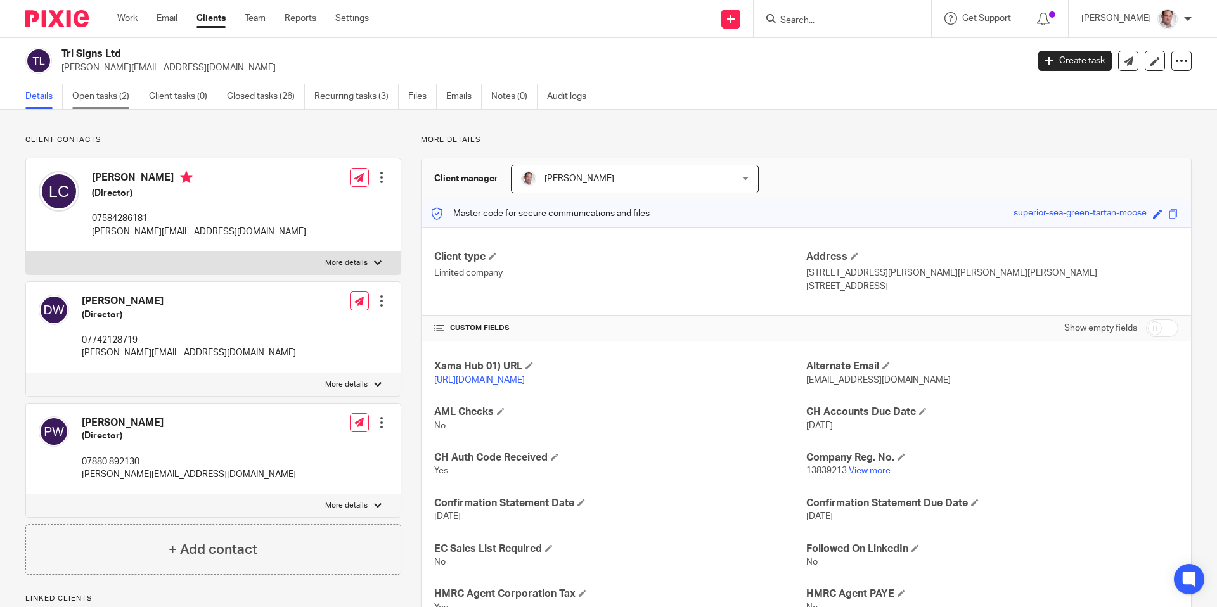
click at [97, 97] on link "Open tasks (2)" at bounding box center [105, 96] width 67 height 25
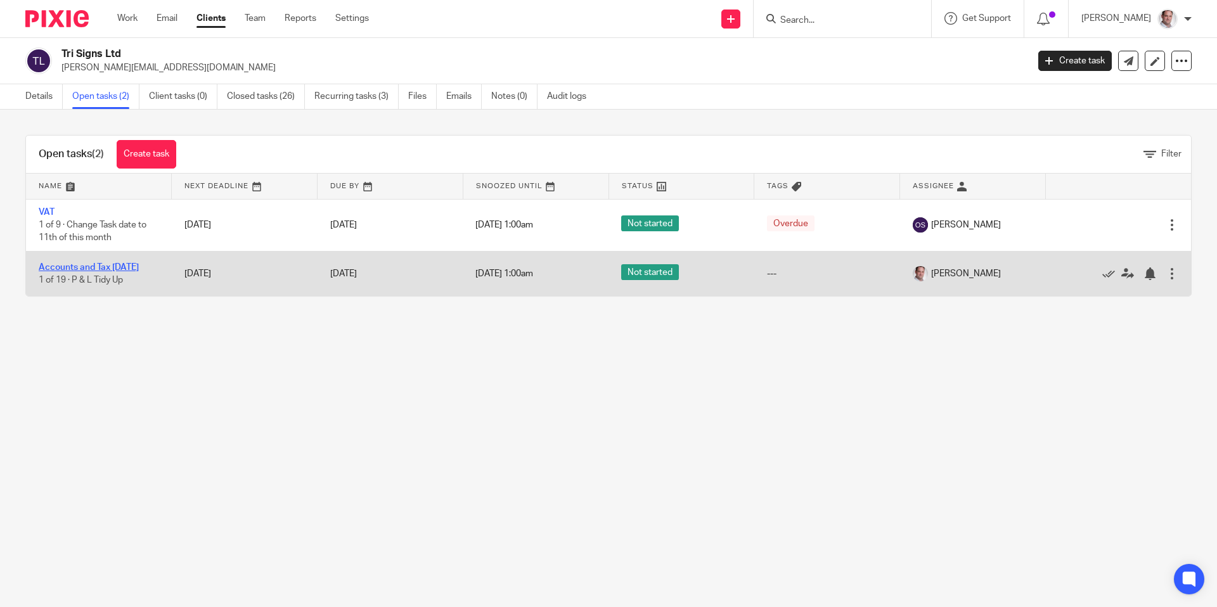
click at [64, 263] on link "Accounts and Tax [DATE]" at bounding box center [89, 267] width 100 height 9
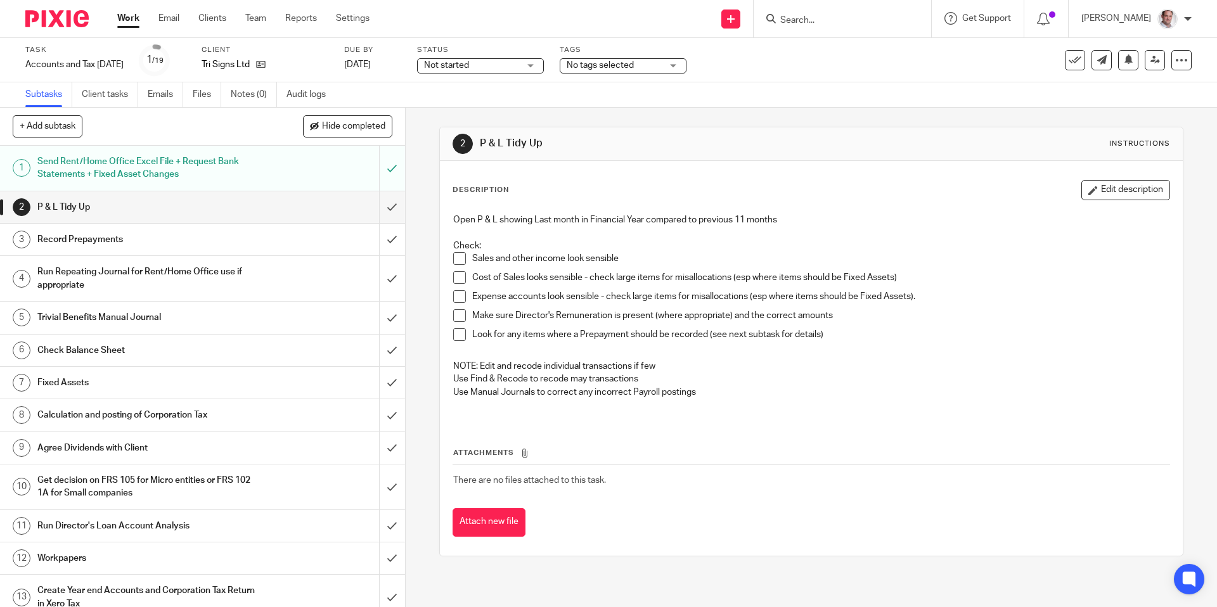
click at [828, 16] on input "Search" at bounding box center [836, 20] width 114 height 11
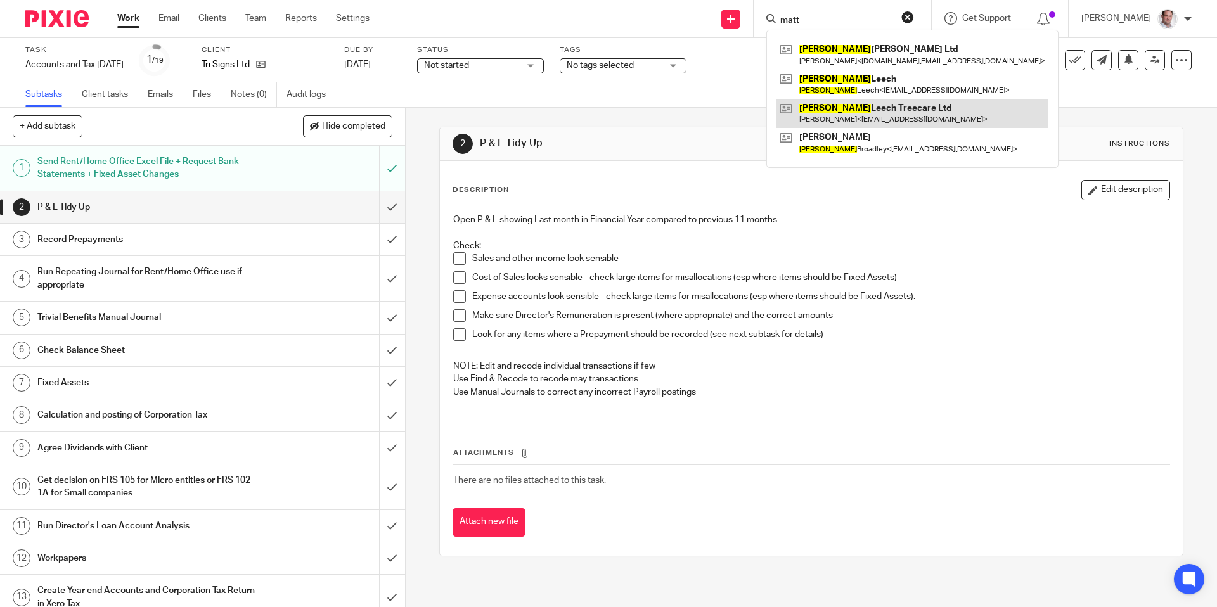
type input "matt"
click at [857, 106] on link at bounding box center [912, 113] width 272 height 29
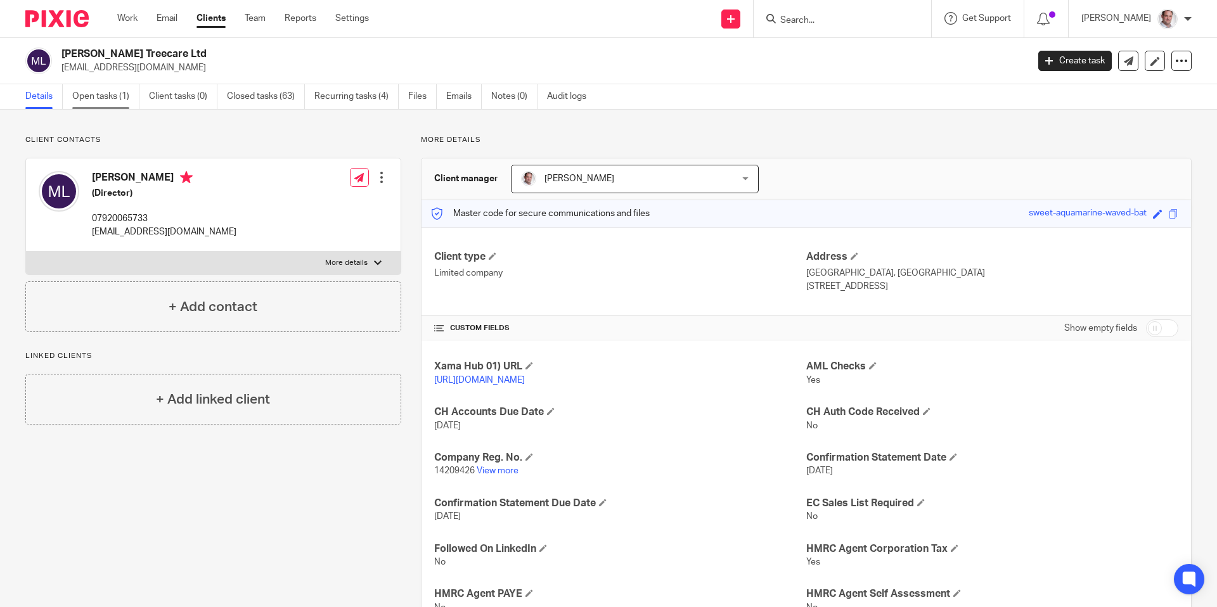
click at [100, 98] on link "Open tasks (1)" at bounding box center [105, 96] width 67 height 25
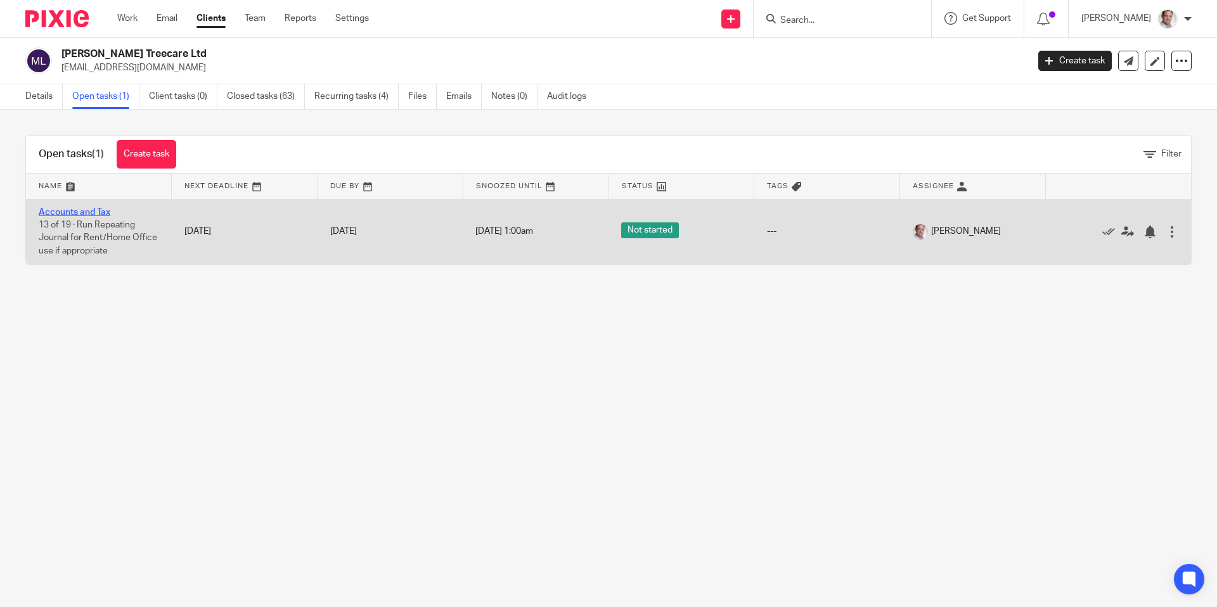
click at [61, 208] on link "Accounts and Tax" at bounding box center [75, 212] width 72 height 9
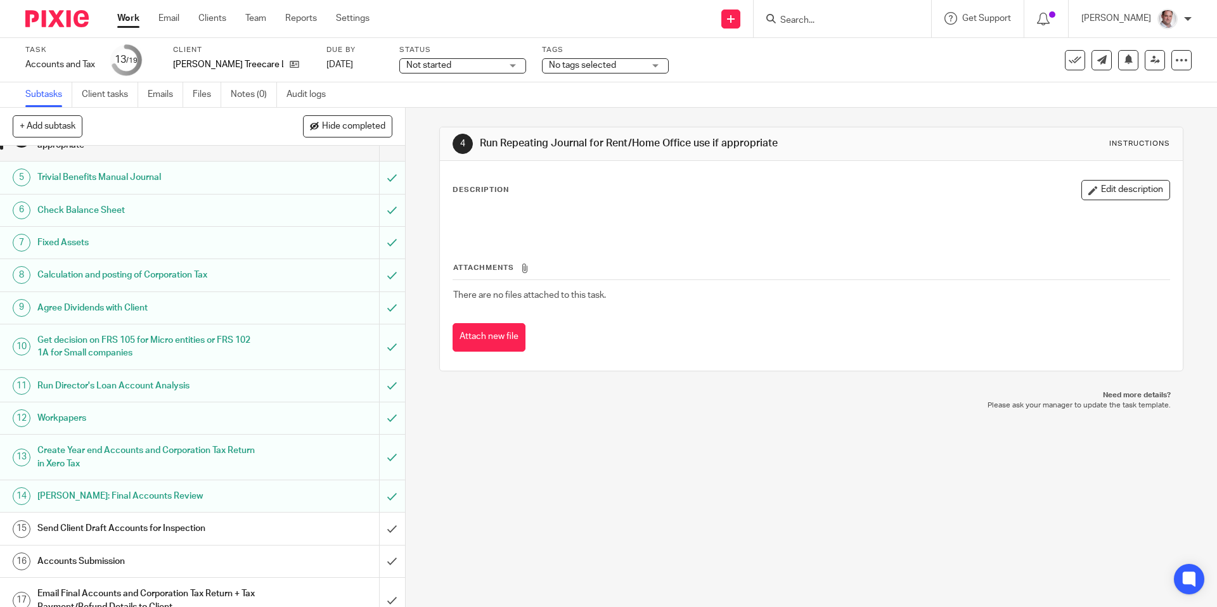
scroll to position [235, 0]
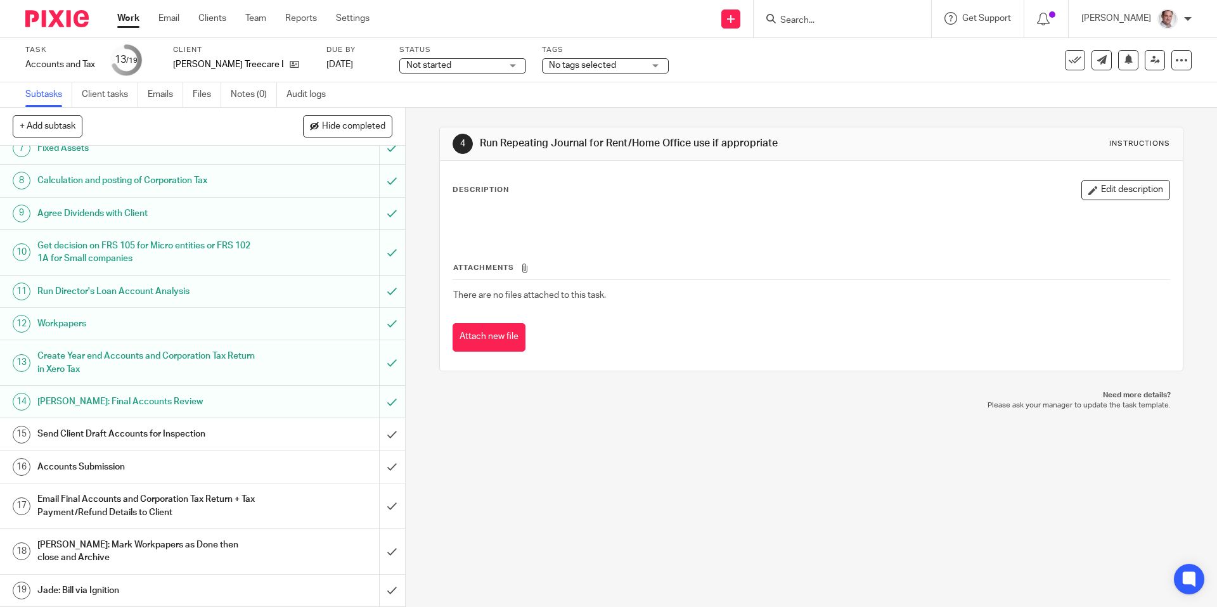
click at [156, 430] on h1 "Send Client Draft Accounts for Inspection" at bounding box center [146, 434] width 219 height 19
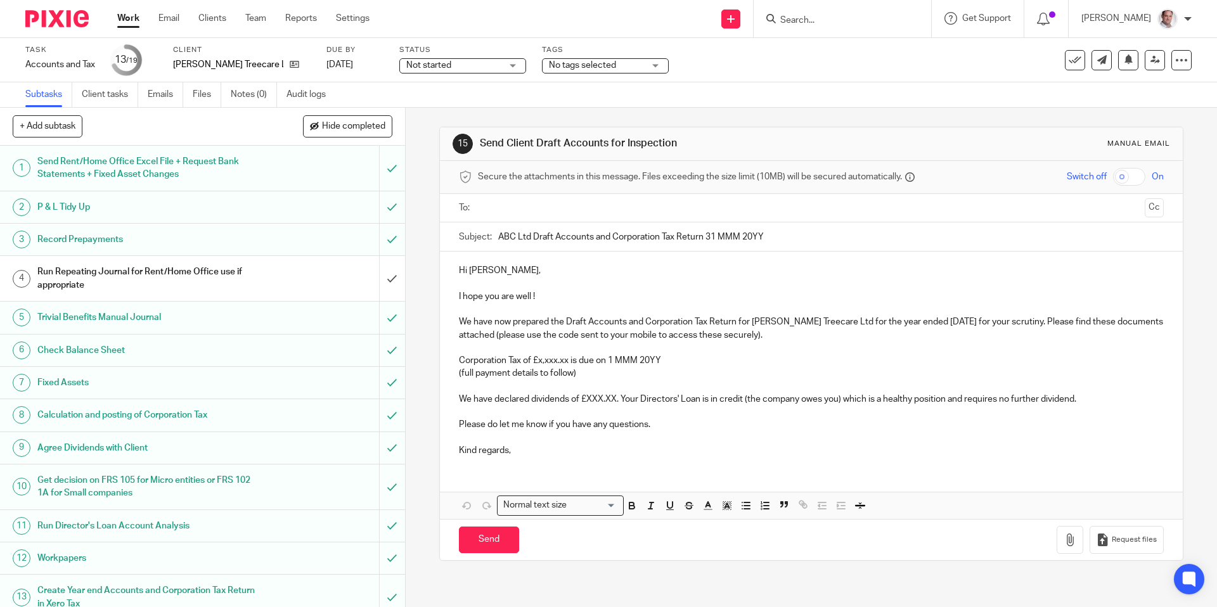
click at [515, 198] on ul at bounding box center [811, 208] width 665 height 21
click at [515, 205] on input "text" at bounding box center [810, 208] width 657 height 15
drag, startPoint x: 849, startPoint y: 321, endPoint x: 755, endPoint y: 323, distance: 94.5
click at [755, 323] on p "We have now prepared the Draft Accounts and Corporation Tax Return for Matt Lee…" at bounding box center [811, 331] width 704 height 26
copy p "Matt Leech Treecare Ltd"
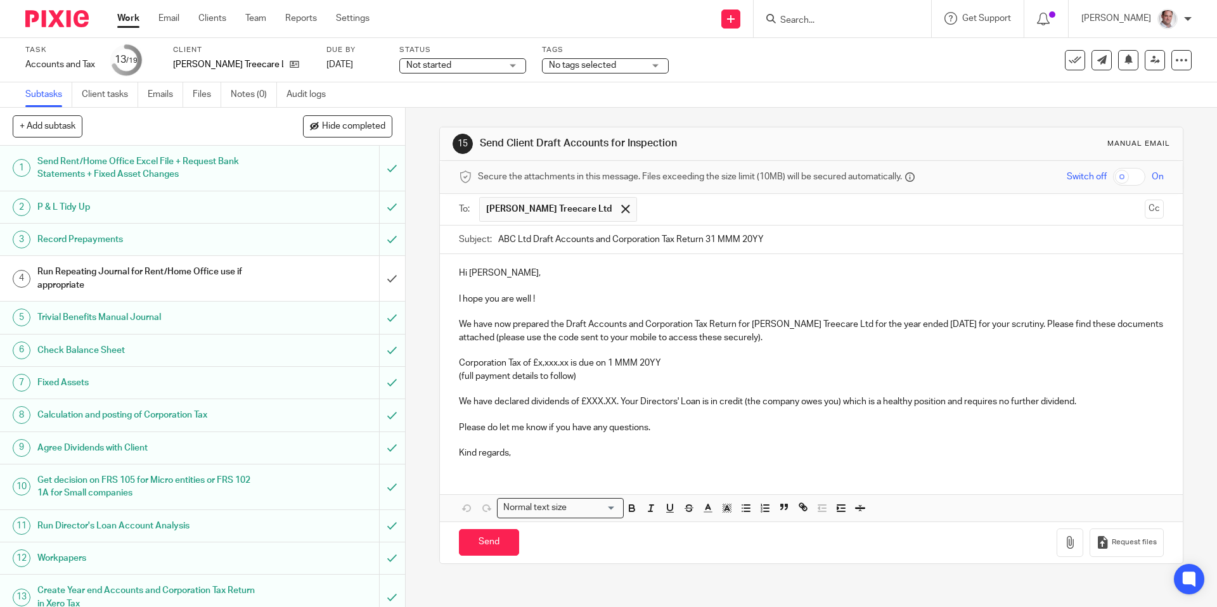
drag, startPoint x: 532, startPoint y: 235, endPoint x: 489, endPoint y: 238, distance: 42.6
click at [489, 238] on div "Subject: ABC Ltd Draft Accounts and Corporation Tax Return 31 MMM 20YY" at bounding box center [811, 240] width 704 height 29
paste input "Matt Leech Treecare"
type input "Matt Leech Treecare Ltd 1st Draft Accounts and Corporation Tax Return 31 MMM 20…"
click at [1135, 177] on input "checkbox" at bounding box center [1129, 177] width 32 height 18
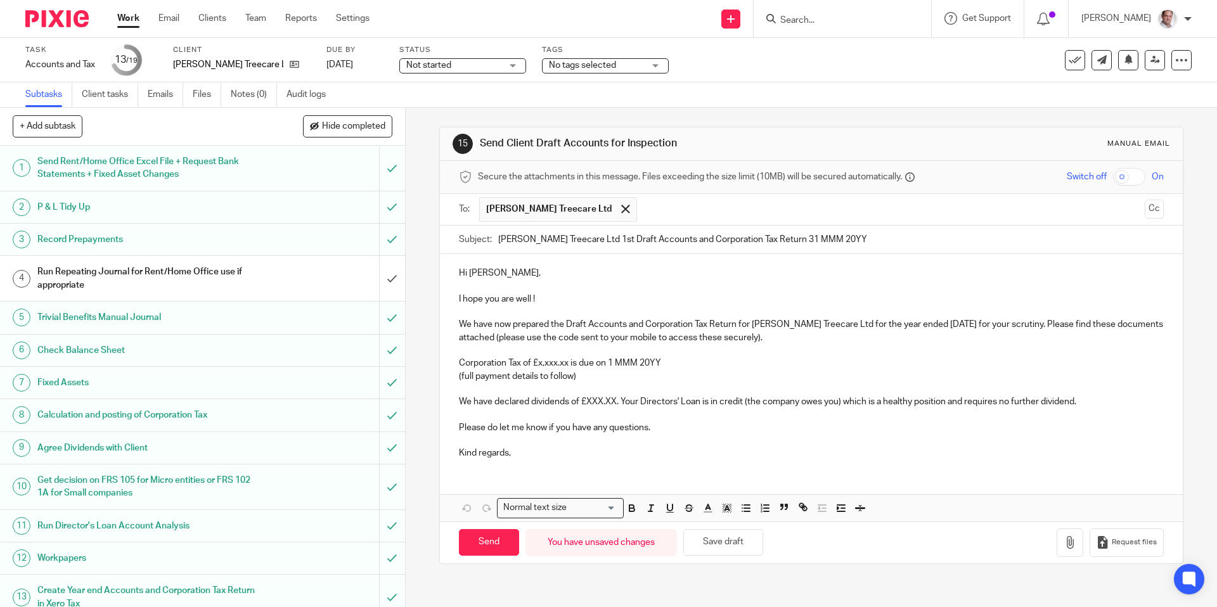
checkbox input "true"
drag, startPoint x: 544, startPoint y: 296, endPoint x: 437, endPoint y: 283, distance: 107.9
click at [437, 283] on div "15 Send Client Draft Accounts for Inspection Manual email Secure the attachment…" at bounding box center [811, 357] width 811 height 499
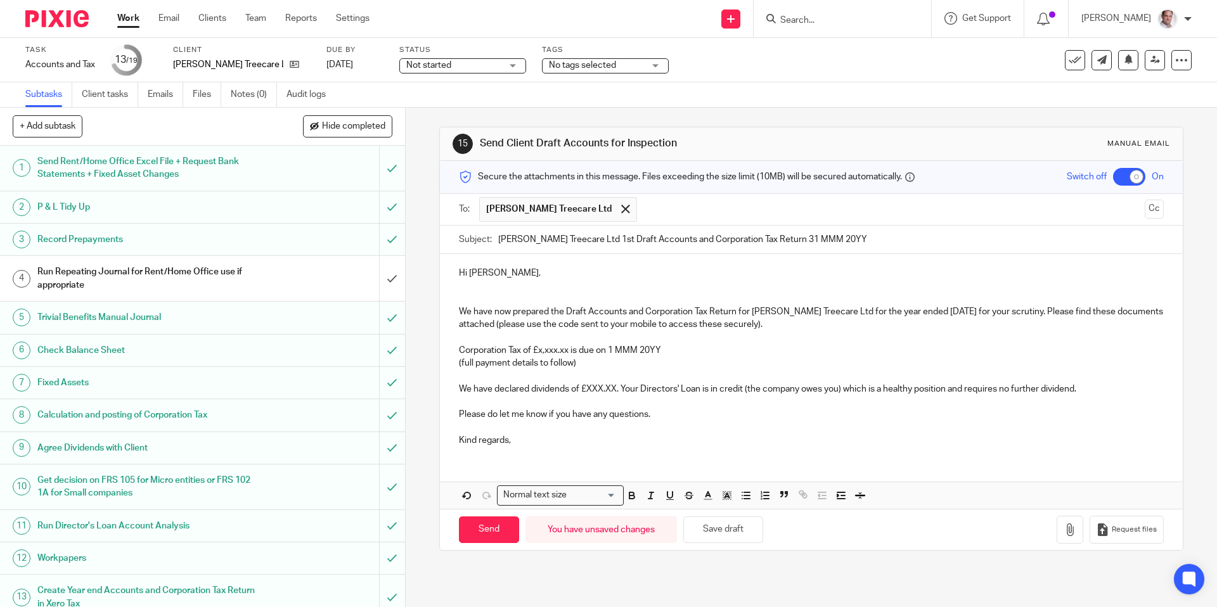
drag, startPoint x: 569, startPoint y: 309, endPoint x: 576, endPoint y: 341, distance: 32.6
click at [569, 310] on p "We have now prepared the Draft Accounts and Corporation Tax Return for Matt Lee…" at bounding box center [811, 319] width 704 height 26
click at [1064, 312] on p "We have now prepared the 1st Draft Accounts and Corporation Tax Return for Matt…" at bounding box center [811, 319] width 704 height 26
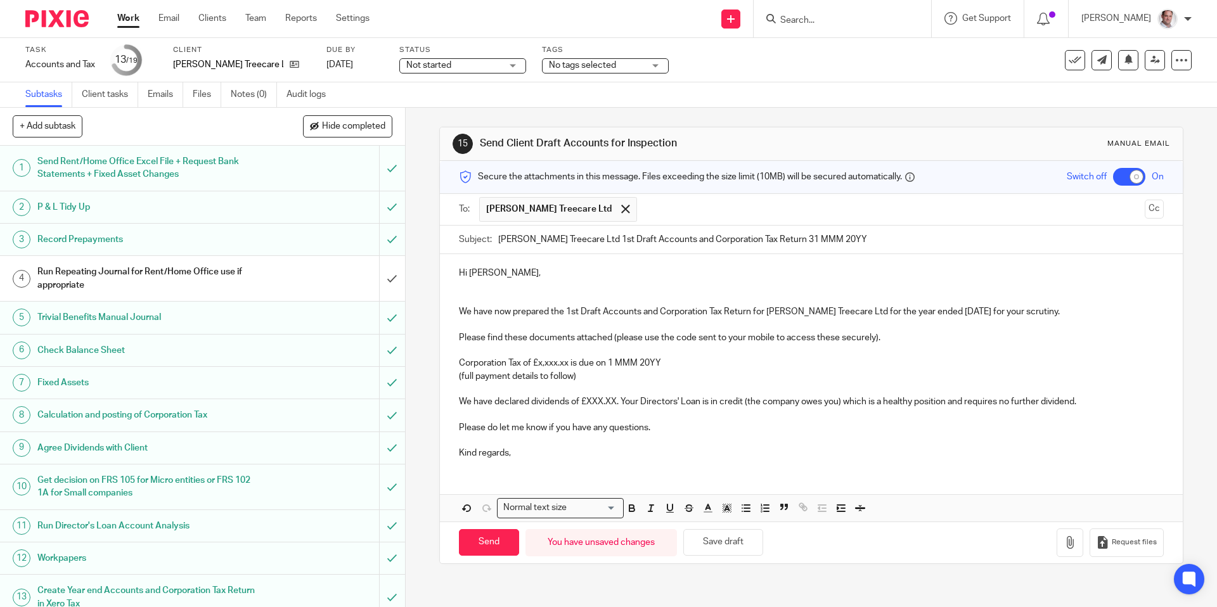
drag, startPoint x: 991, startPoint y: 311, endPoint x: 994, endPoint y: 340, distance: 28.7
click at [991, 313] on p "We have now prepared the 1st Draft Accounts and Corporation Tax Return for Matt…" at bounding box center [811, 312] width 704 height 13
click at [943, 312] on p "We have now prepared the 1st Draft Accounts and Corporation Tax Return for Matt…" at bounding box center [811, 312] width 704 height 13
copy p "30 Jun 2025"
drag, startPoint x: 856, startPoint y: 240, endPoint x: 787, endPoint y: 242, distance: 69.1
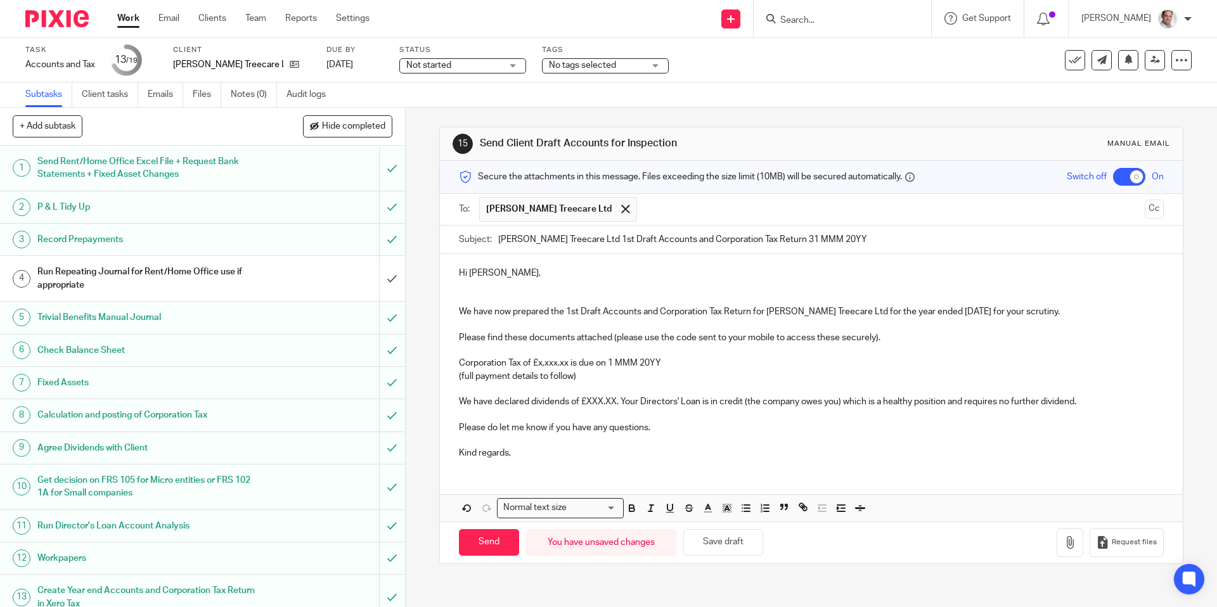
click at [787, 242] on input "Matt Leech Treecare Ltd 1st Draft Accounts and Corporation Tax Return 31 MMM 20…" at bounding box center [830, 240] width 665 height 29
paste input "0 Jun 2025"
type input "Matt Leech Treecare Ltd 1st Draft Accounts and Corporation Tax Return 30 Jun 20…"
click at [652, 276] on p "Hi Matthew," at bounding box center [811, 273] width 704 height 13
click at [475, 348] on p at bounding box center [811, 350] width 704 height 13
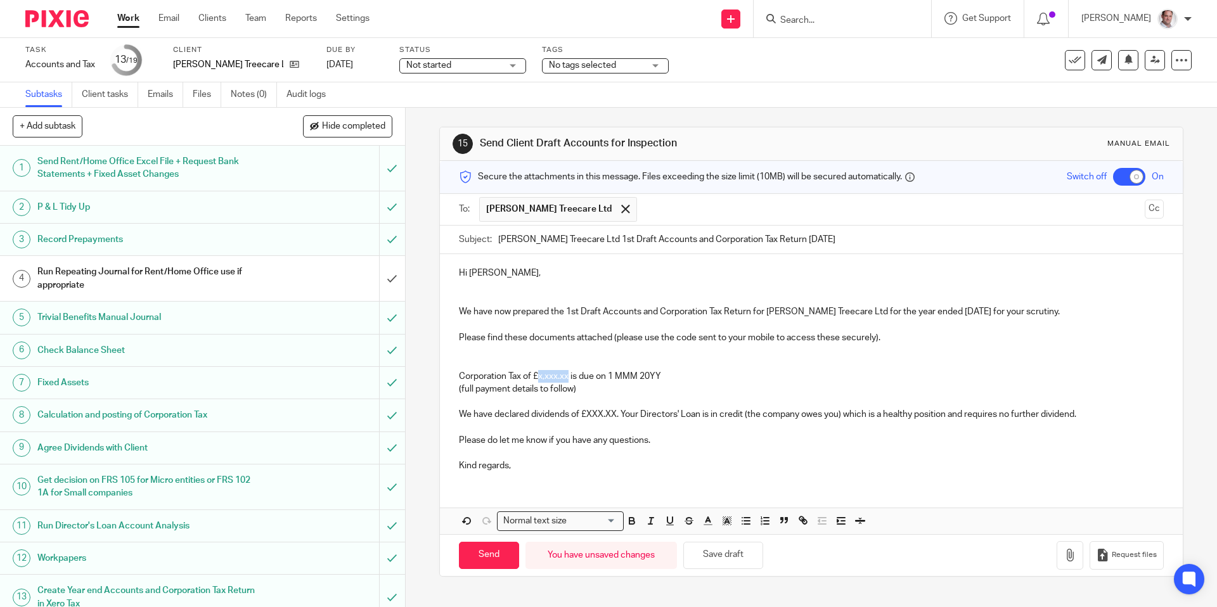
drag, startPoint x: 570, startPoint y: 375, endPoint x: 538, endPoint y: 377, distance: 32.4
click at [538, 377] on p "Corporation Tax of £x,xxx.xx is due on 1 MMM 20YY" at bounding box center [811, 376] width 704 height 13
drag, startPoint x: 671, startPoint y: 375, endPoint x: 623, endPoint y: 375, distance: 47.5
click at [623, 375] on p "Corporation Tax of £8,865.02 is due on 1 MMM 20YY" at bounding box center [811, 376] width 704 height 13
drag, startPoint x: 574, startPoint y: 375, endPoint x: 538, endPoint y: 377, distance: 36.2
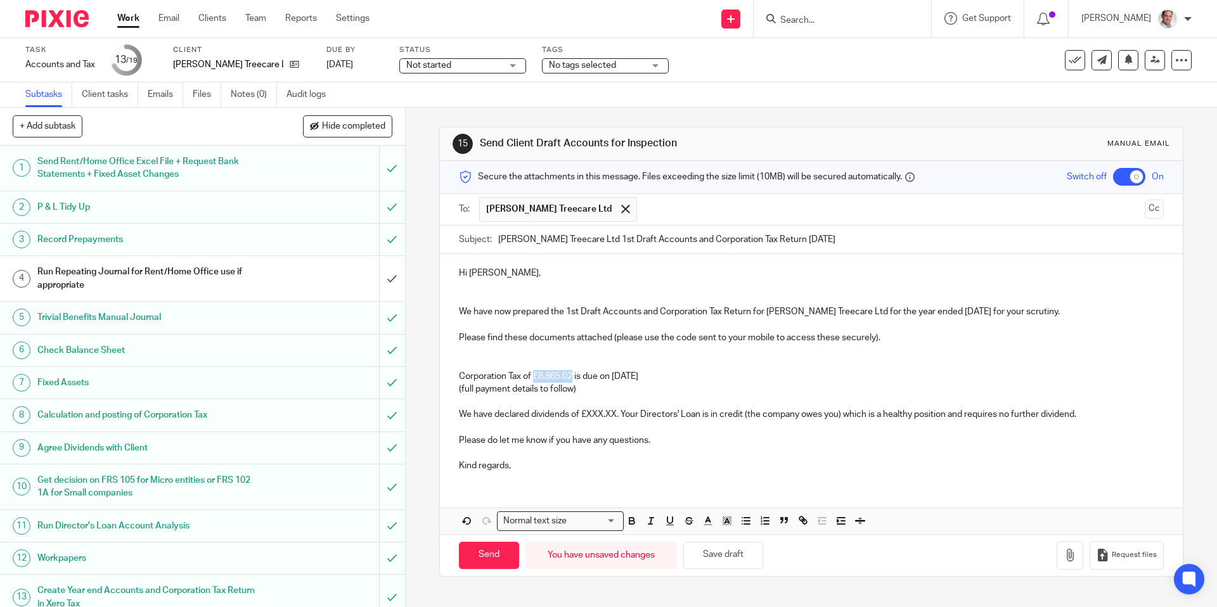
click at [538, 377] on p "Corporation Tax of £8,865.02 is due on 1st Apr 2026" at bounding box center [811, 376] width 704 height 13
drag, startPoint x: 668, startPoint y: 371, endPoint x: 616, endPoint y: 374, distance: 52.1
click at [616, 374] on p "Corporation Tax of £8,865.02 is due on 1st Apr 2026" at bounding box center [811, 376] width 704 height 13
drag, startPoint x: 619, startPoint y: 415, endPoint x: 589, endPoint y: 415, distance: 29.8
click at [589, 415] on p "We have declared dividends of £XXX.XX. Your Directors' Loan is in credit (the c…" at bounding box center [811, 414] width 704 height 13
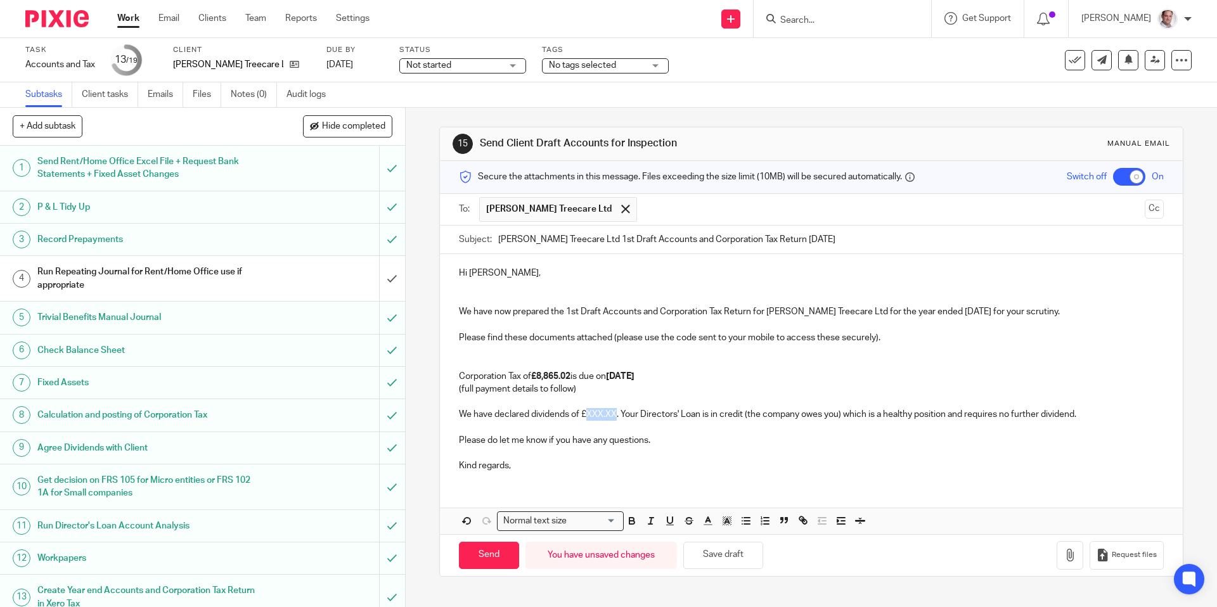
click at [614, 415] on p "We have declared dividends of £XXX.XX. Your Directors' Loan is in credit (the c…" at bounding box center [811, 414] width 704 height 13
drag, startPoint x: 617, startPoint y: 414, endPoint x: 590, endPoint y: 416, distance: 27.3
click at [590, 416] on p "We have declared dividends of £XXX.XX. Your Directors' Loan is in credit (the c…" at bounding box center [811, 414] width 704 height 13
click at [623, 414] on p "We have declared dividends of £3,971 as this utilises your. Your Directors' Loa…" at bounding box center [811, 414] width 704 height 13
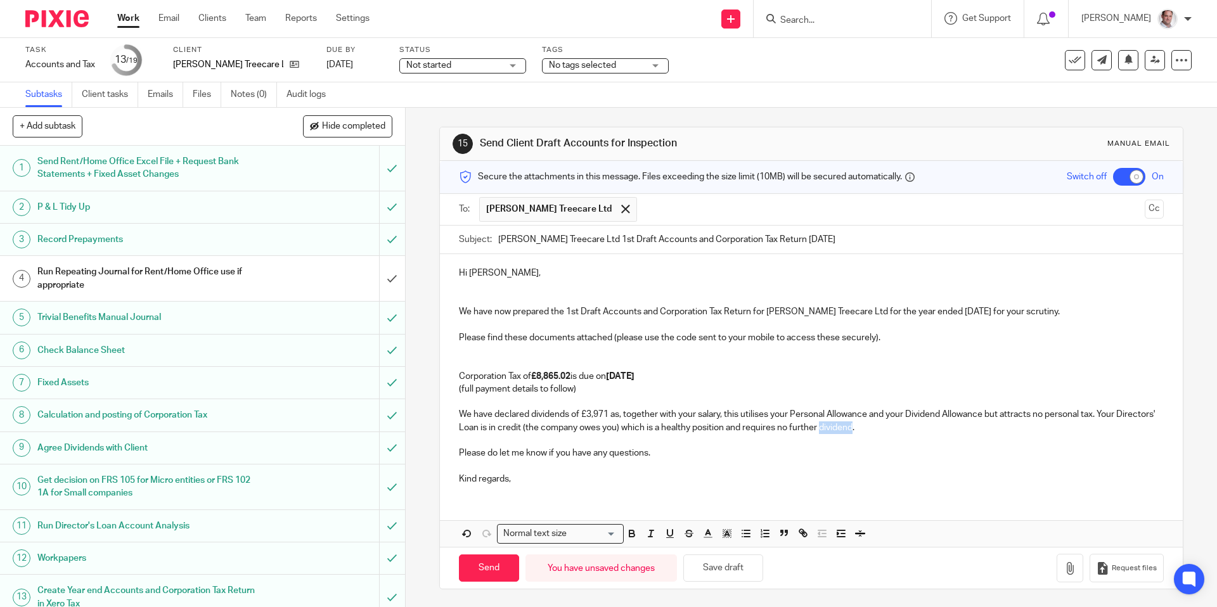
drag, startPoint x: 856, startPoint y: 425, endPoint x: 823, endPoint y: 429, distance: 33.3
click at [823, 429] on p "We have declared dividends of £3,971 as, together with your salary, this utilis…" at bounding box center [811, 421] width 704 height 26
click at [588, 440] on p at bounding box center [811, 440] width 704 height 13
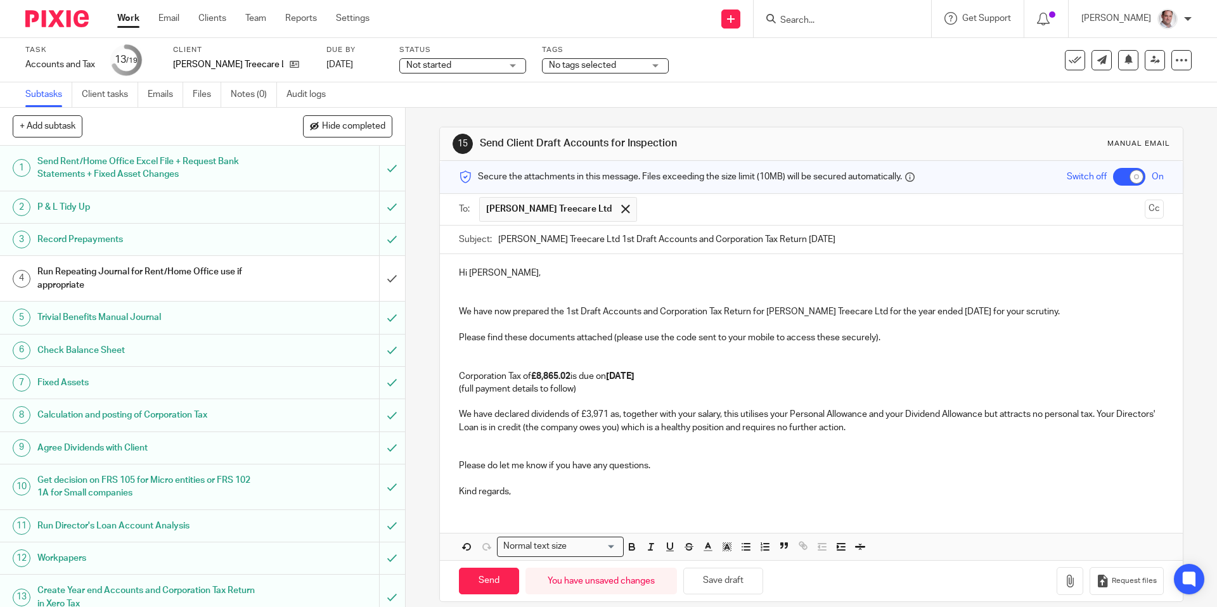
click at [510, 477] on p at bounding box center [811, 479] width 704 height 13
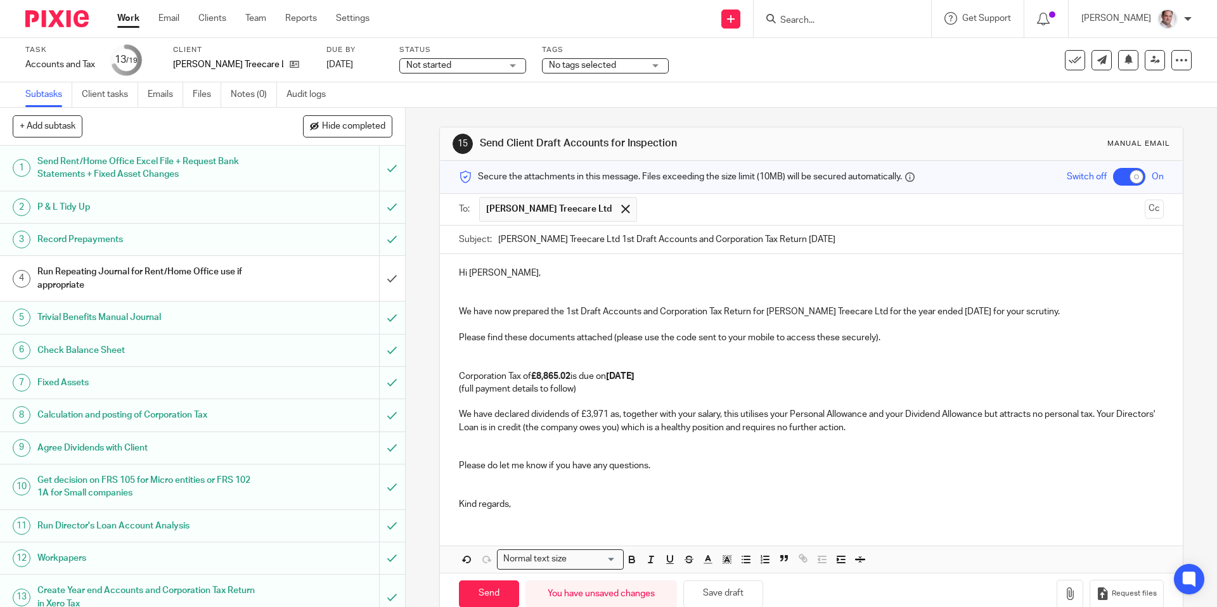
click at [532, 504] on p "Kind regards," at bounding box center [811, 504] width 704 height 13
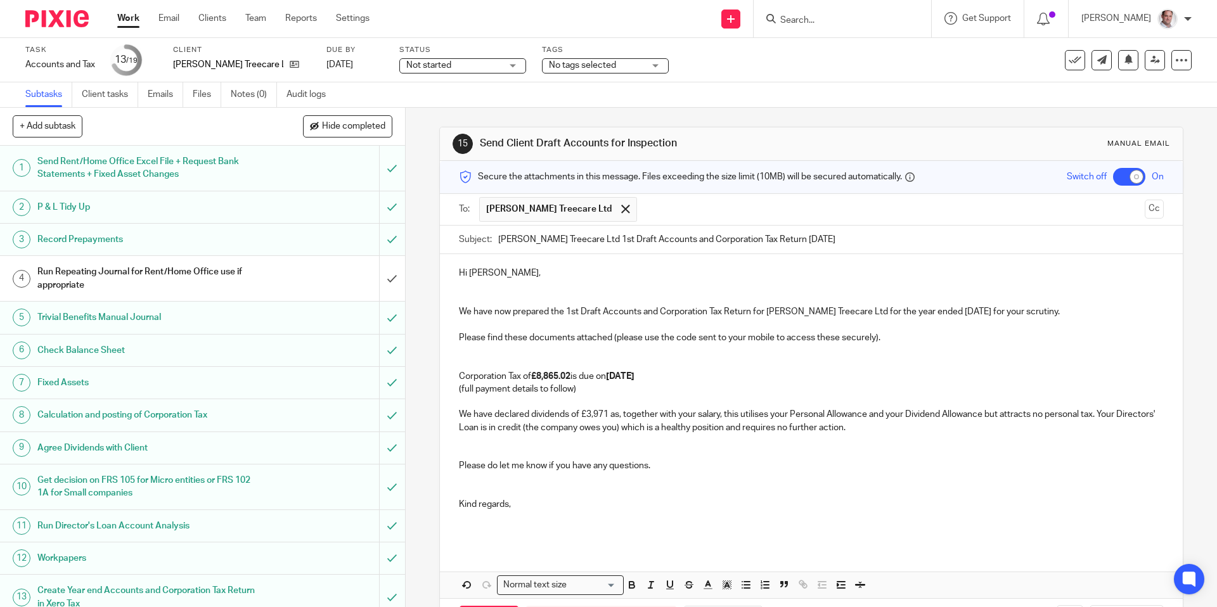
click at [534, 401] on p at bounding box center [811, 402] width 704 height 13
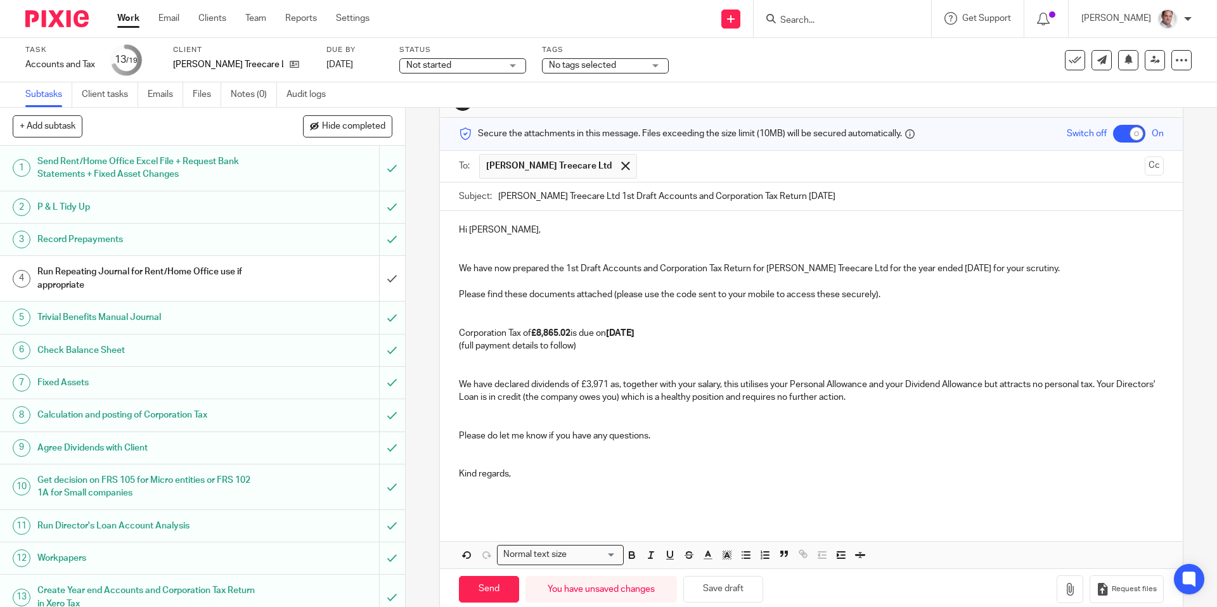
scroll to position [65, 0]
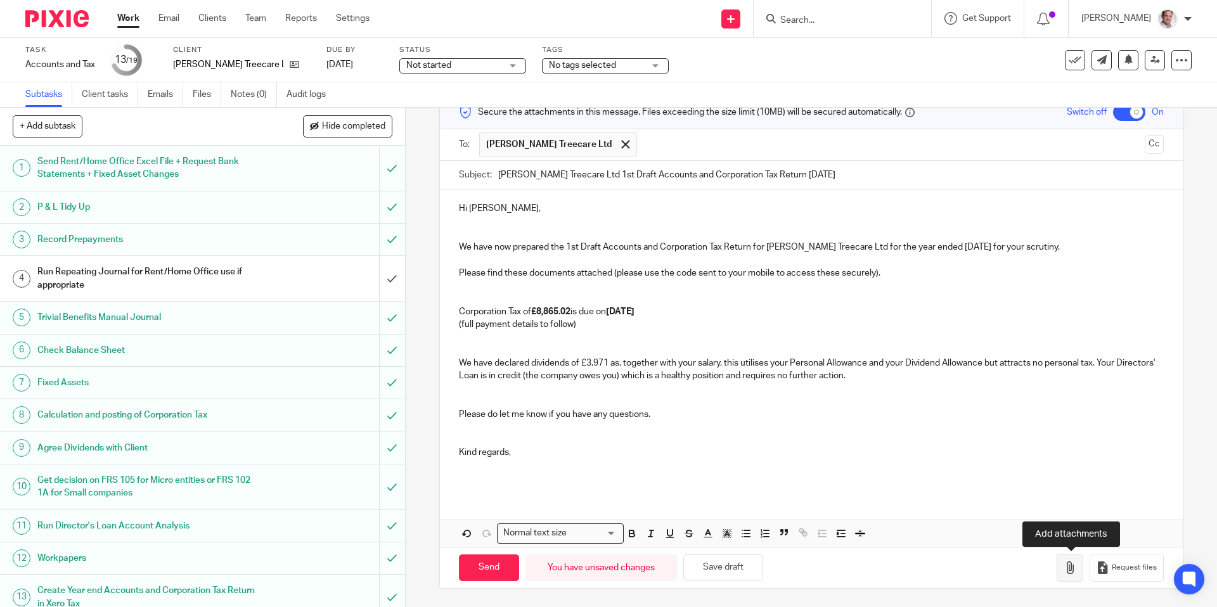
click at [1064, 565] on icon "button" at bounding box center [1070, 568] width 13 height 13
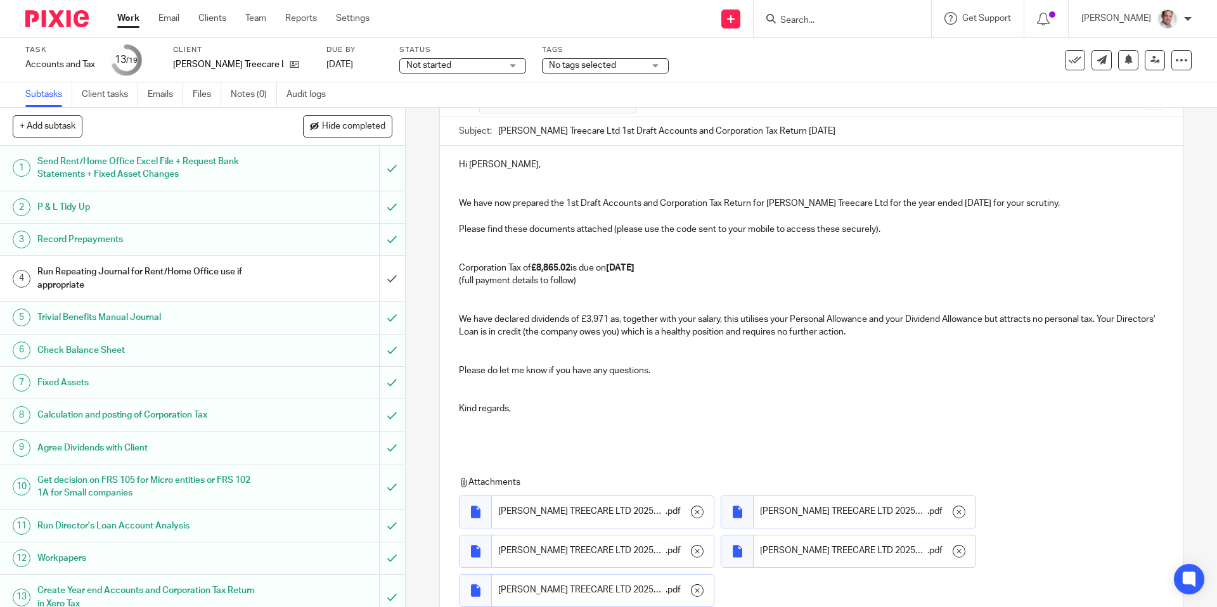
scroll to position [216, 0]
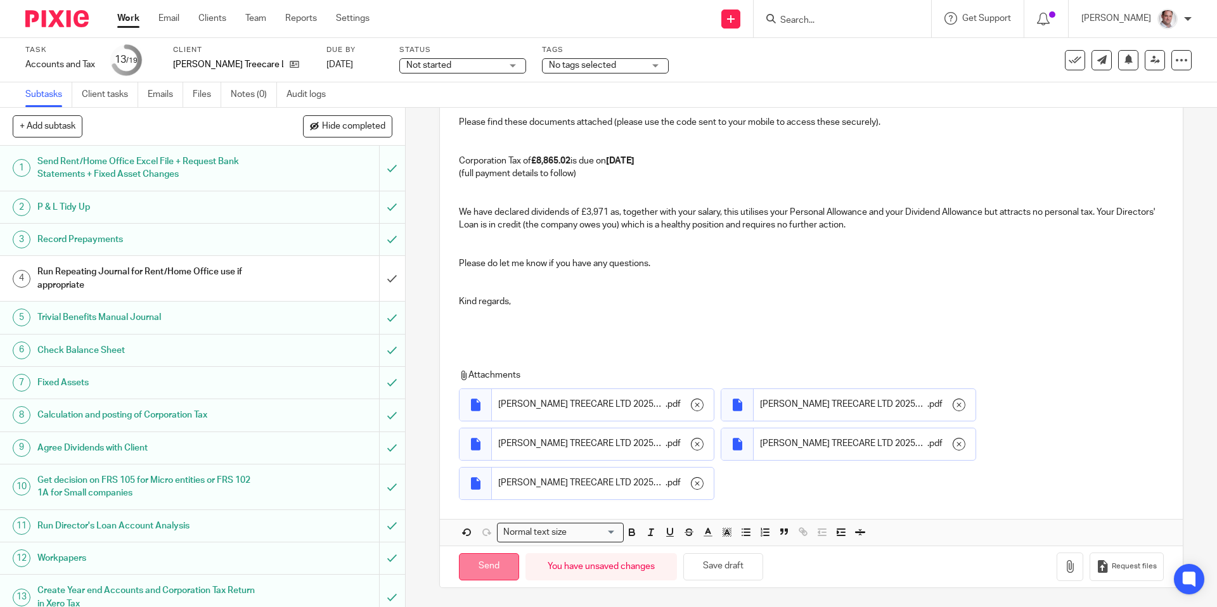
click at [483, 567] on input "Send" at bounding box center [489, 566] width 60 height 27
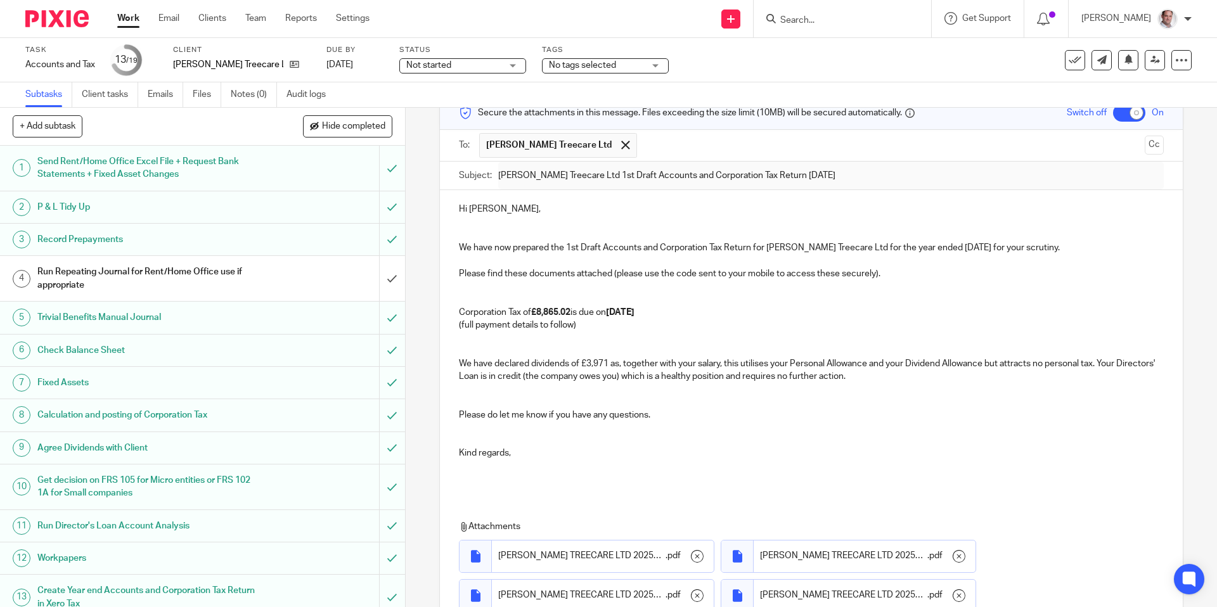
scroll to position [0, 0]
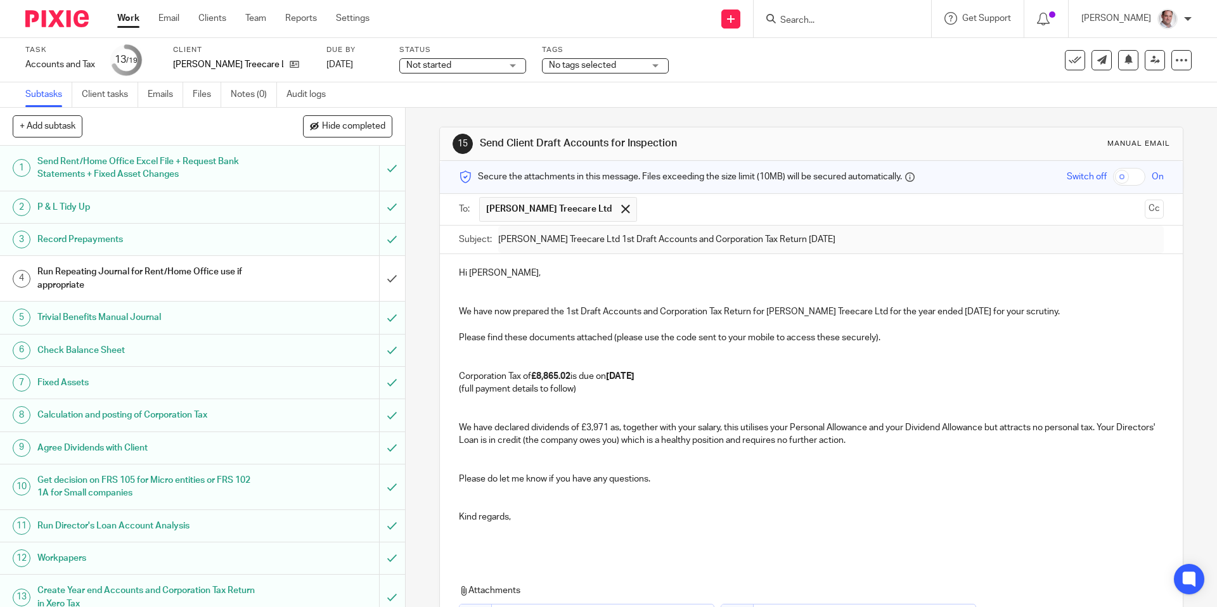
checkbox input "false"
type input "Sent"
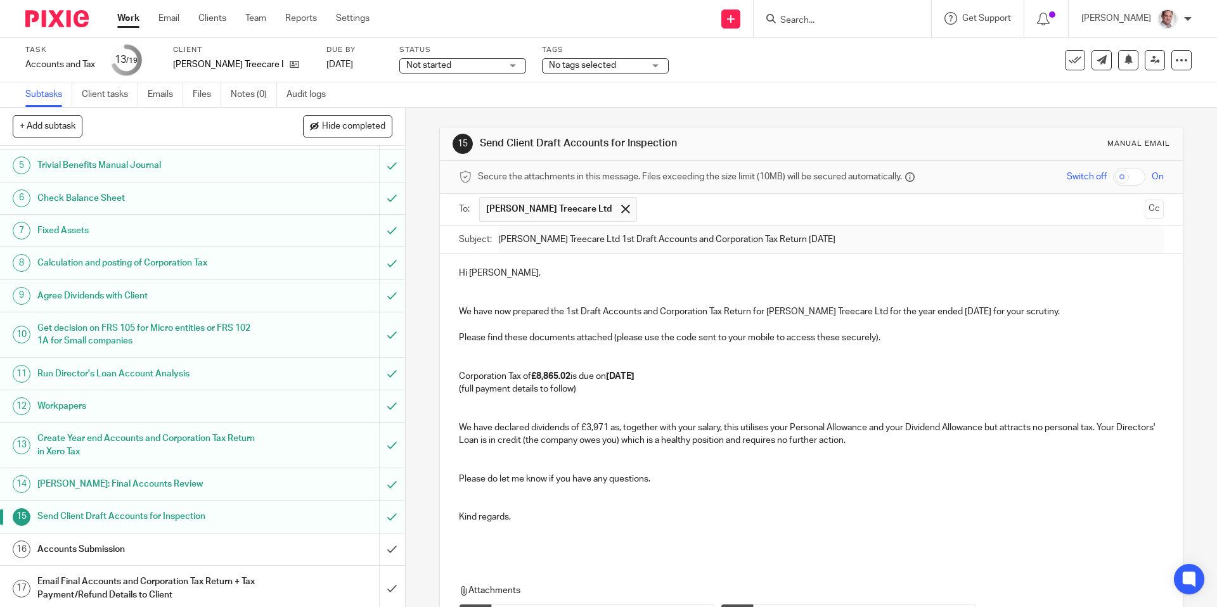
scroll to position [235, 0]
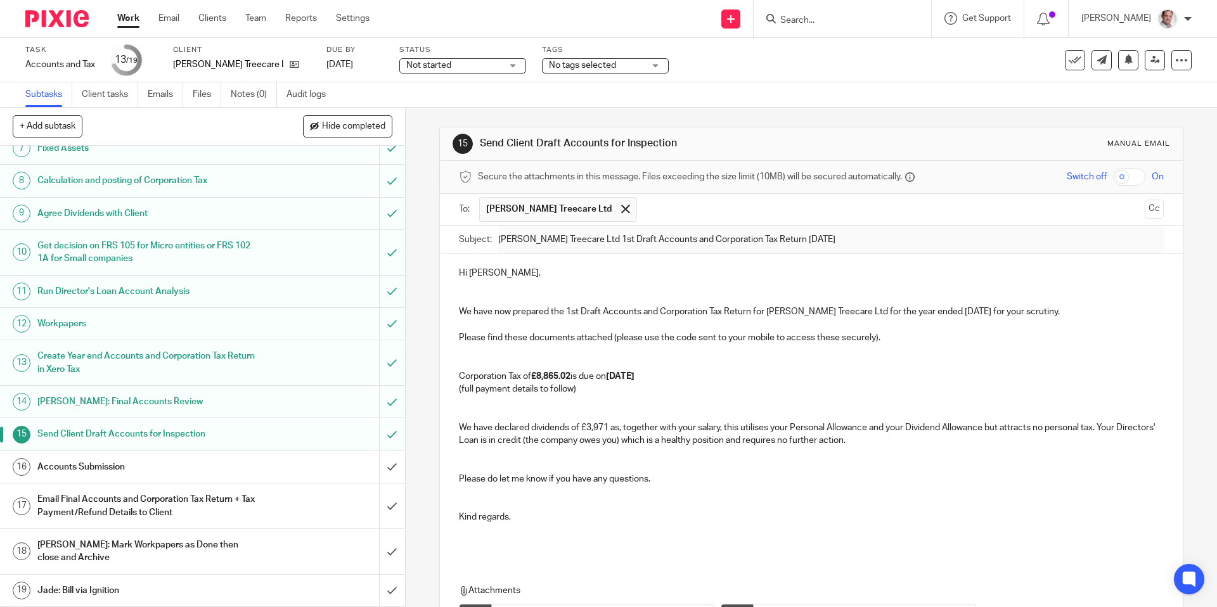
click at [80, 465] on h1 "Accounts Submission" at bounding box center [146, 467] width 219 height 19
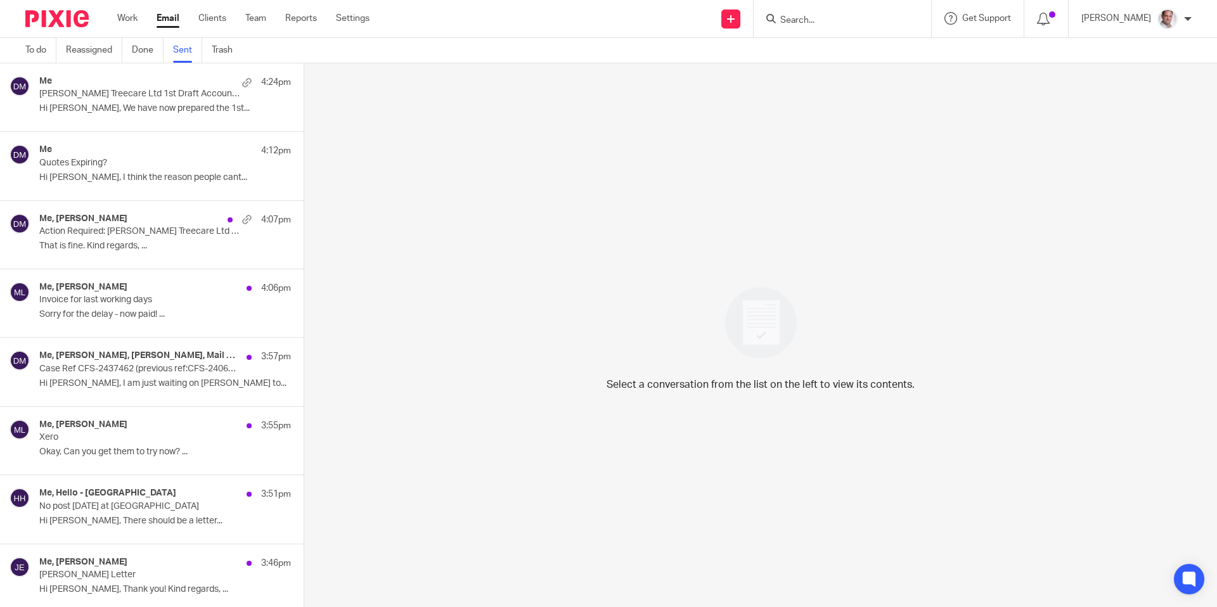
click at [113, 105] on p "Hi Matthew, We have now prepared the 1st..." at bounding box center [165, 108] width 252 height 11
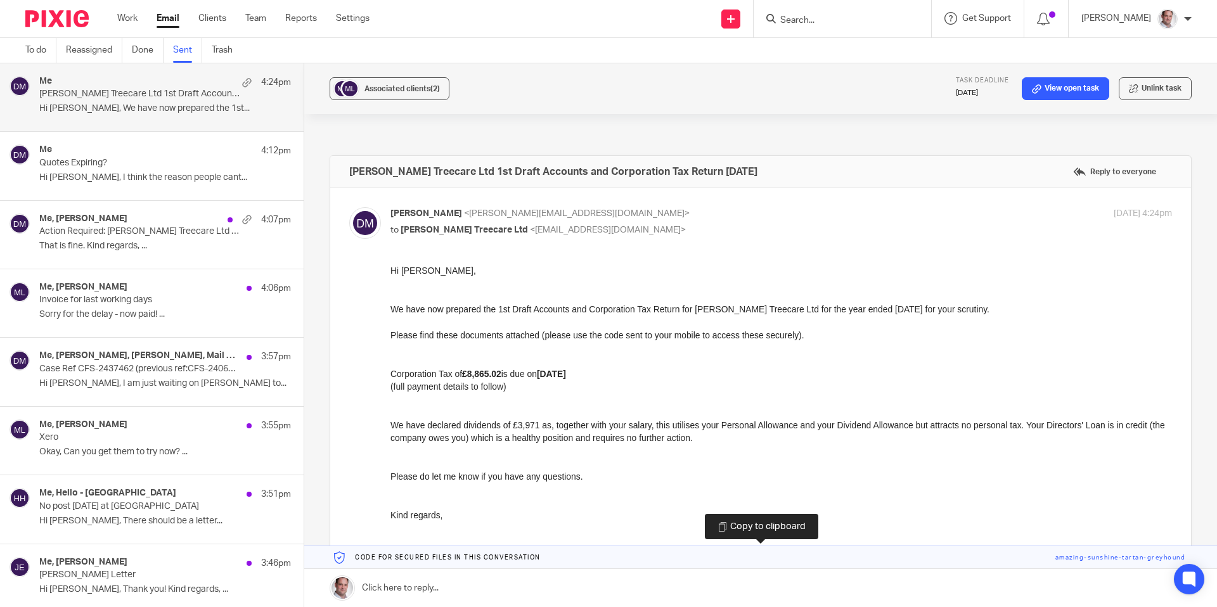
click at [1107, 557] on link at bounding box center [760, 557] width 913 height 23
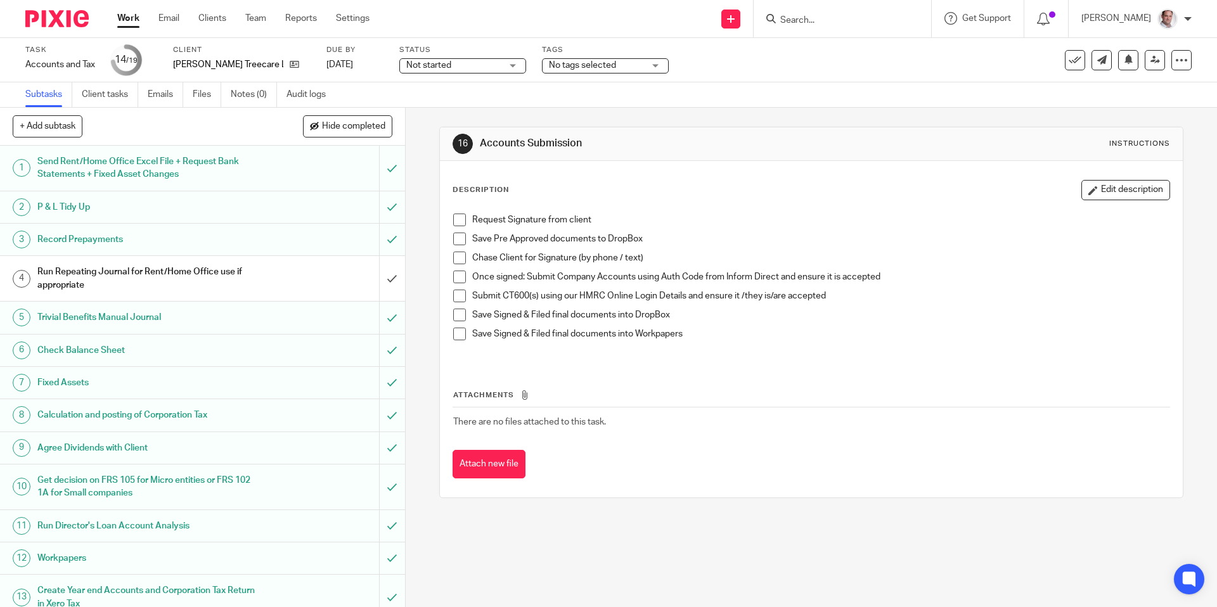
click at [460, 243] on span at bounding box center [459, 239] width 13 height 13
click at [816, 20] on div "Subtask instruction updated." at bounding box center [907, 37] width 596 height 48
click at [843, 22] on div "Subtask instruction updated." at bounding box center [907, 37] width 596 height 48
click at [819, 16] on div "Subtask instruction updated." at bounding box center [907, 37] width 596 height 48
click at [840, 16] on input "Search" at bounding box center [836, 20] width 114 height 11
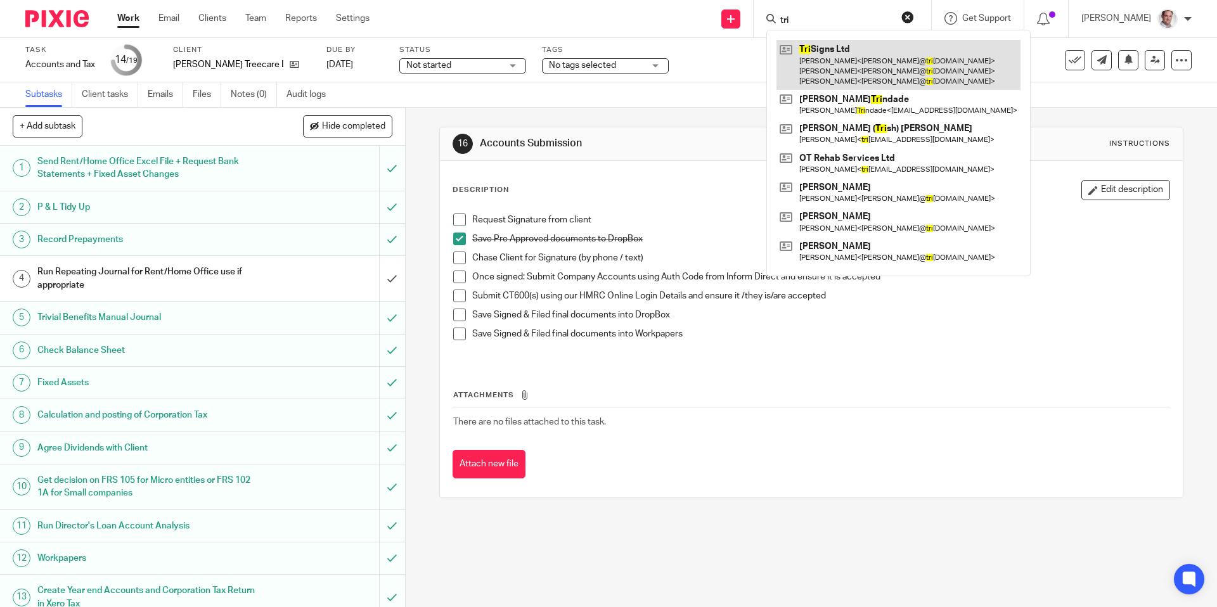
type input "tri"
click at [843, 46] on link at bounding box center [898, 65] width 244 height 50
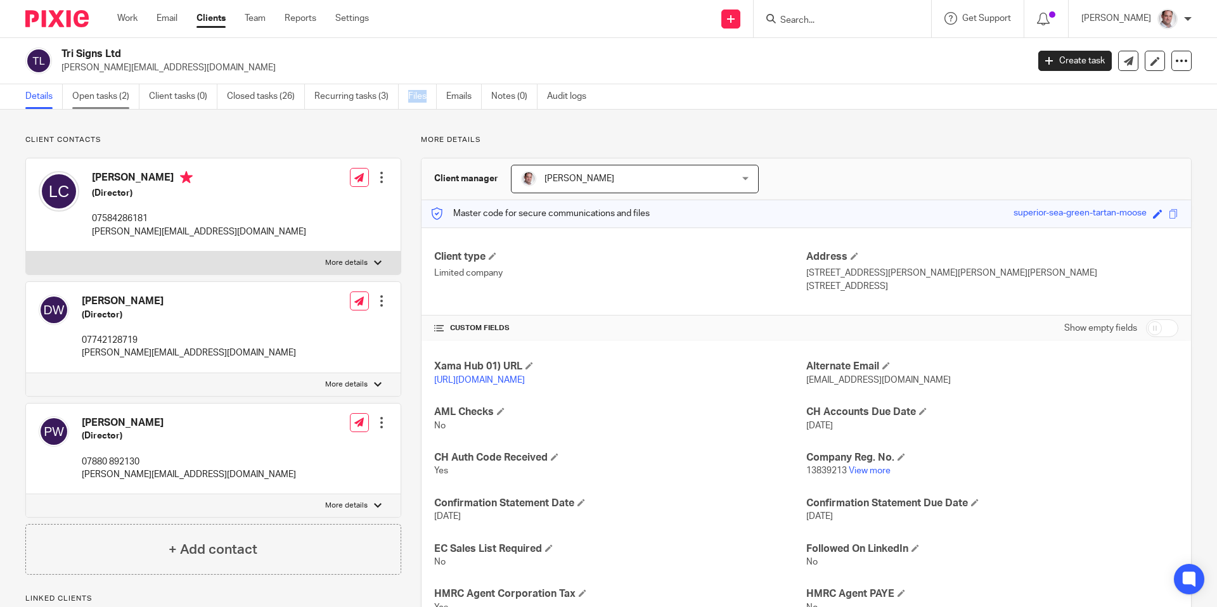
click at [118, 98] on link "Open tasks (2)" at bounding box center [105, 96] width 67 height 25
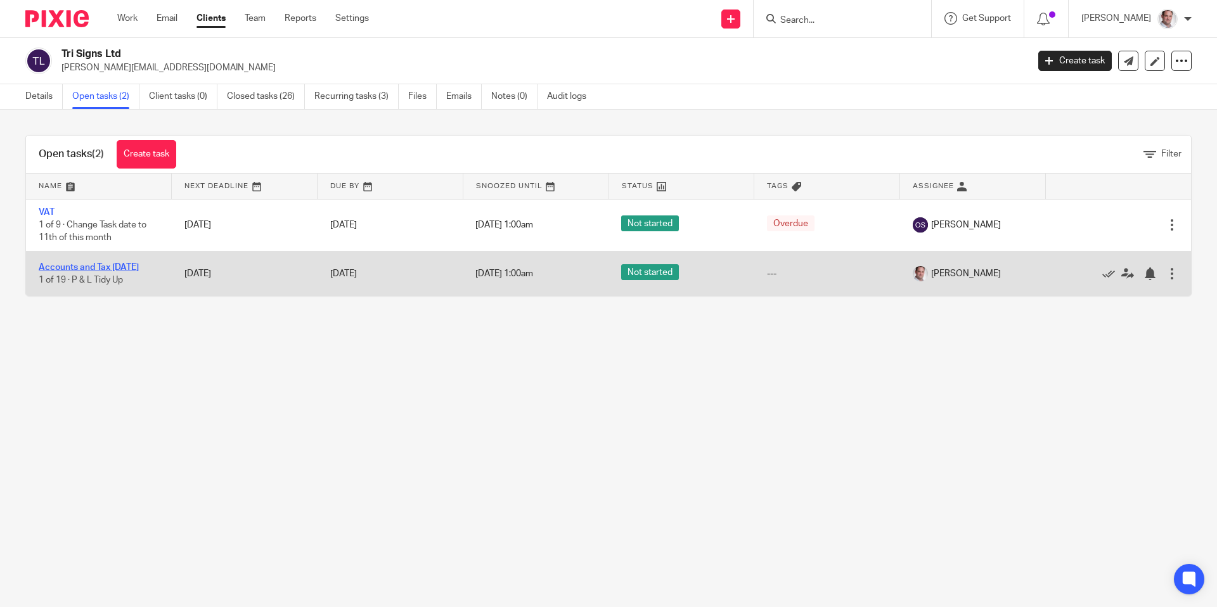
click at [74, 267] on link "Accounts and Tax [DATE]" at bounding box center [89, 267] width 100 height 9
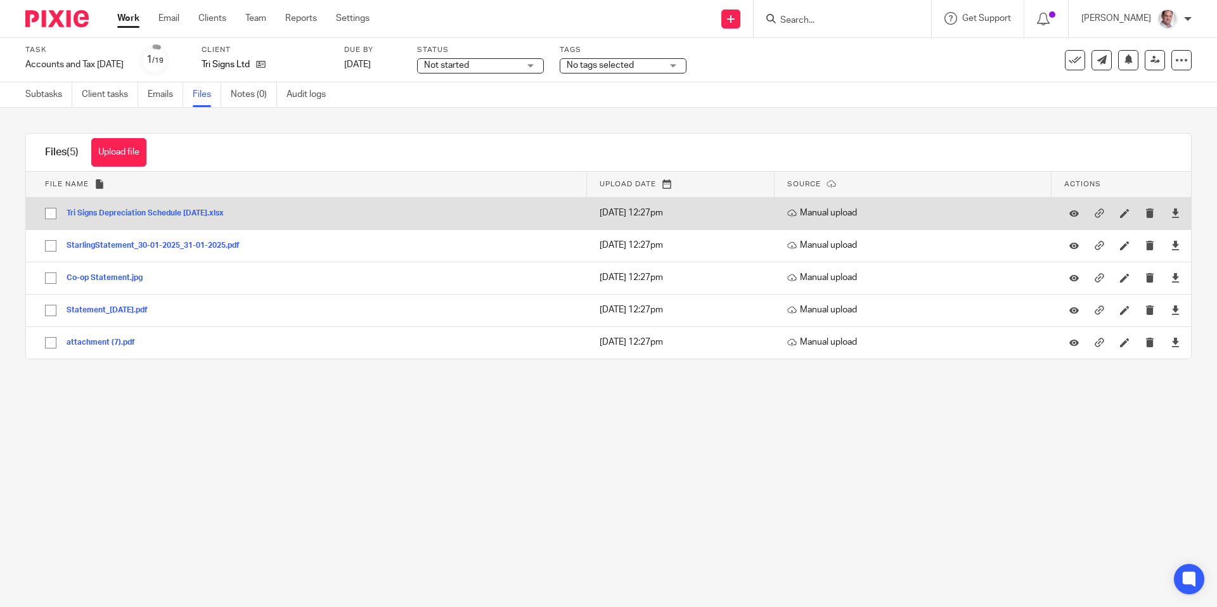
click at [50, 213] on input "checkbox" at bounding box center [51, 214] width 24 height 24
checkbox input "true"
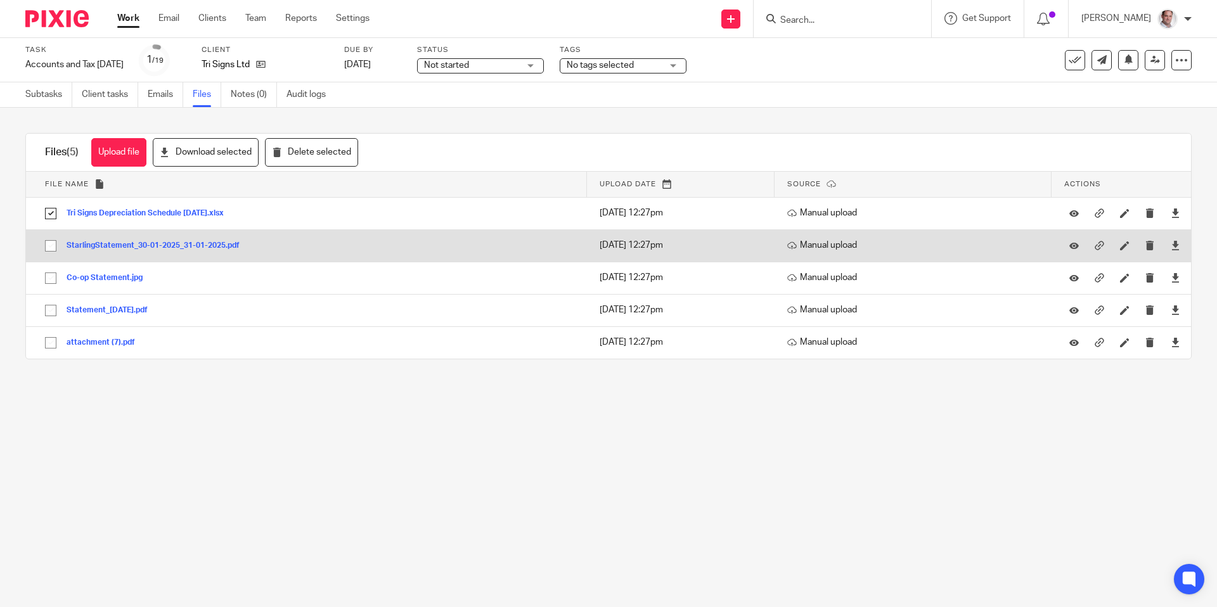
click at [51, 247] on input "checkbox" at bounding box center [51, 246] width 24 height 24
checkbox input "true"
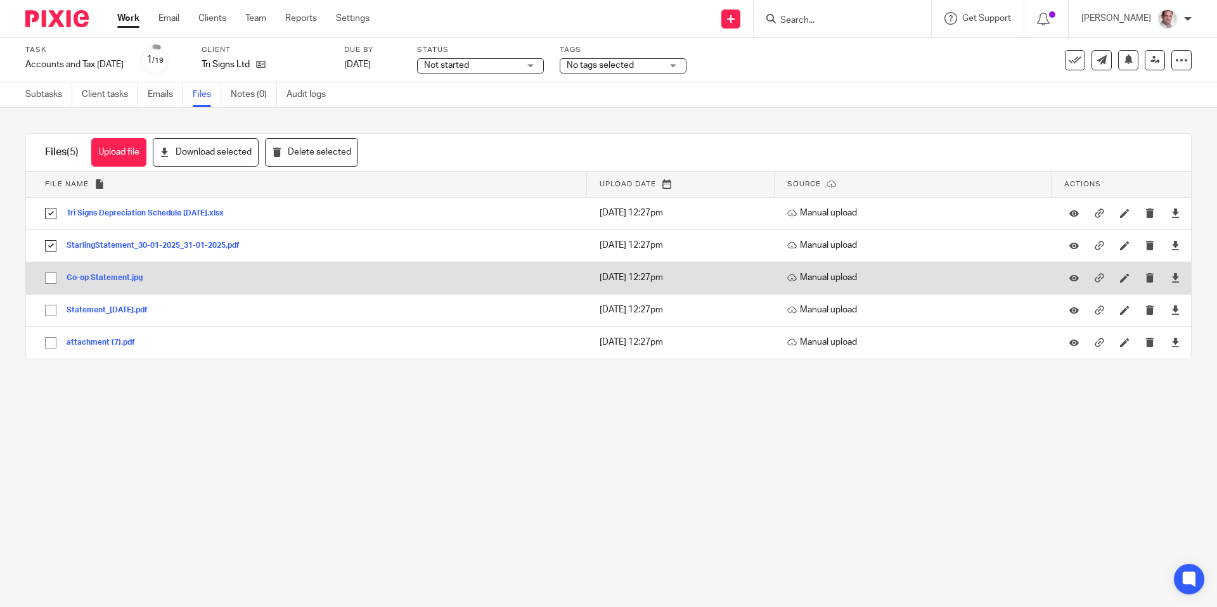
click at [51, 281] on input "checkbox" at bounding box center [51, 278] width 24 height 24
checkbox input "true"
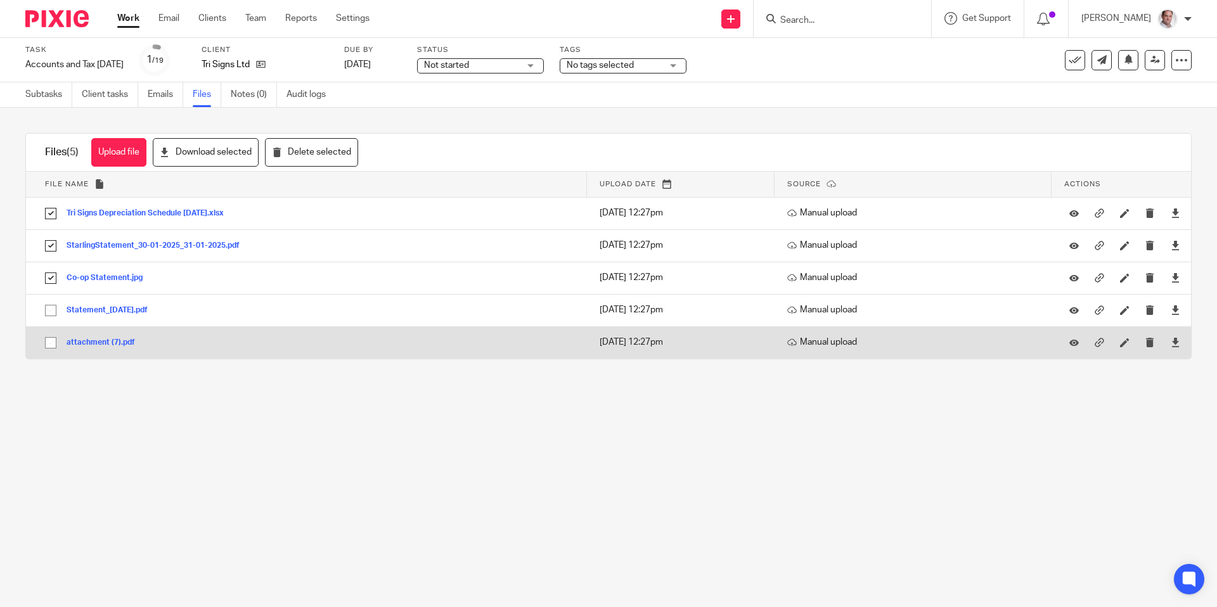
drag, startPoint x: 53, startPoint y: 311, endPoint x: 49, endPoint y: 343, distance: 32.5
click at [53, 311] on input "checkbox" at bounding box center [51, 311] width 24 height 24
checkbox input "true"
click at [51, 342] on input "checkbox" at bounding box center [51, 343] width 24 height 24
checkbox input "true"
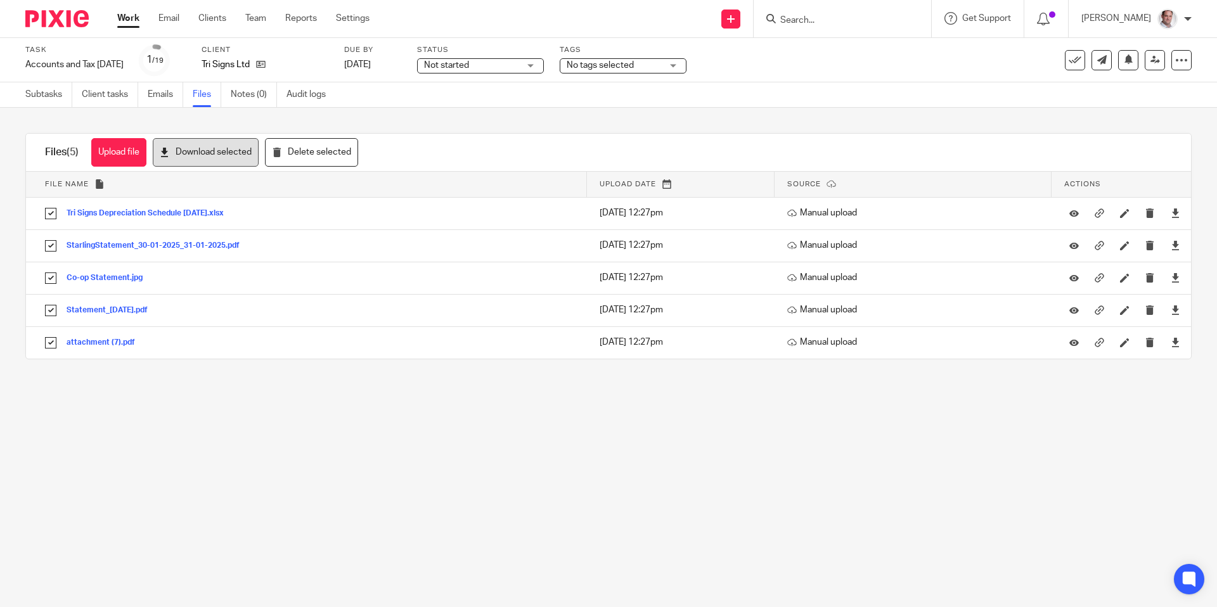
click at [188, 150] on button "Download selected" at bounding box center [206, 152] width 106 height 29
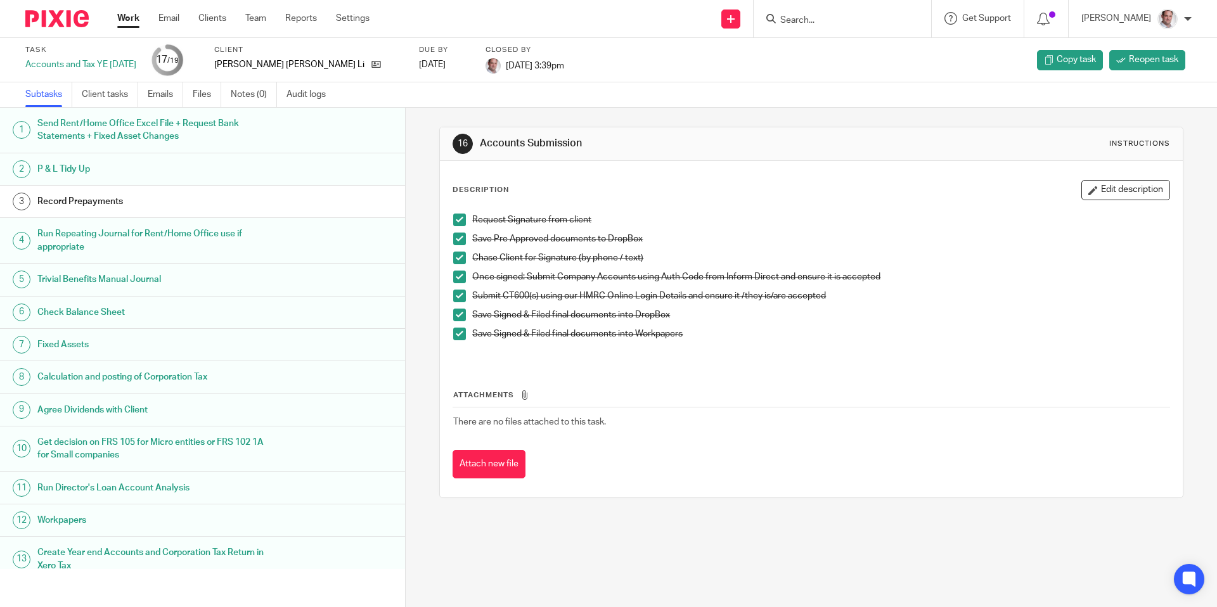
scroll to position [222, 0]
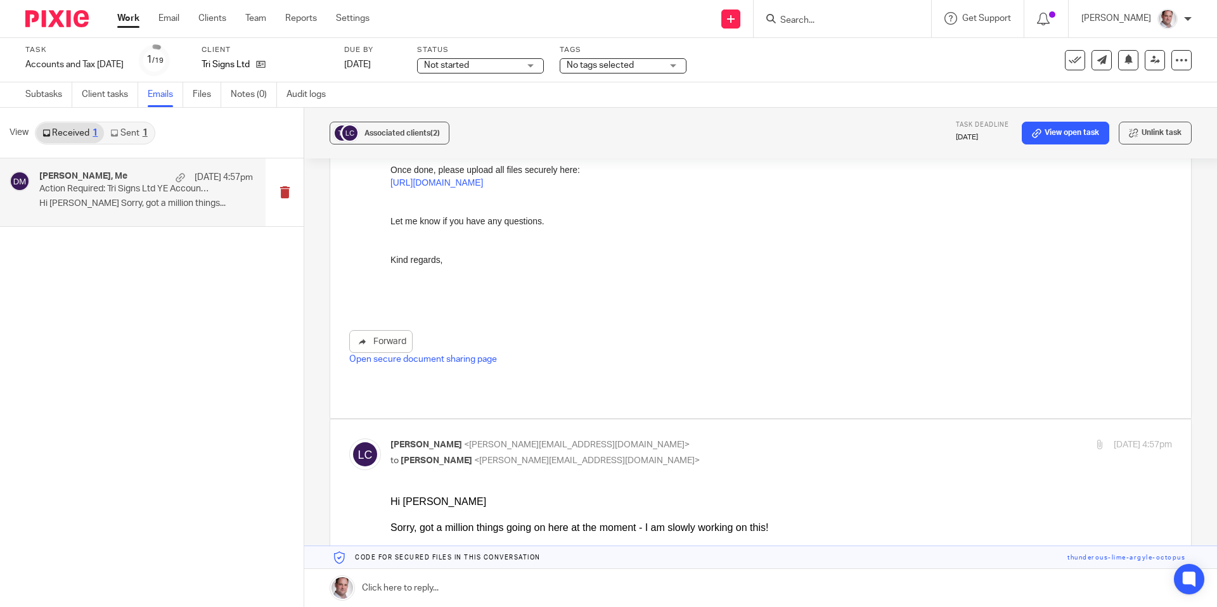
scroll to position [416, 0]
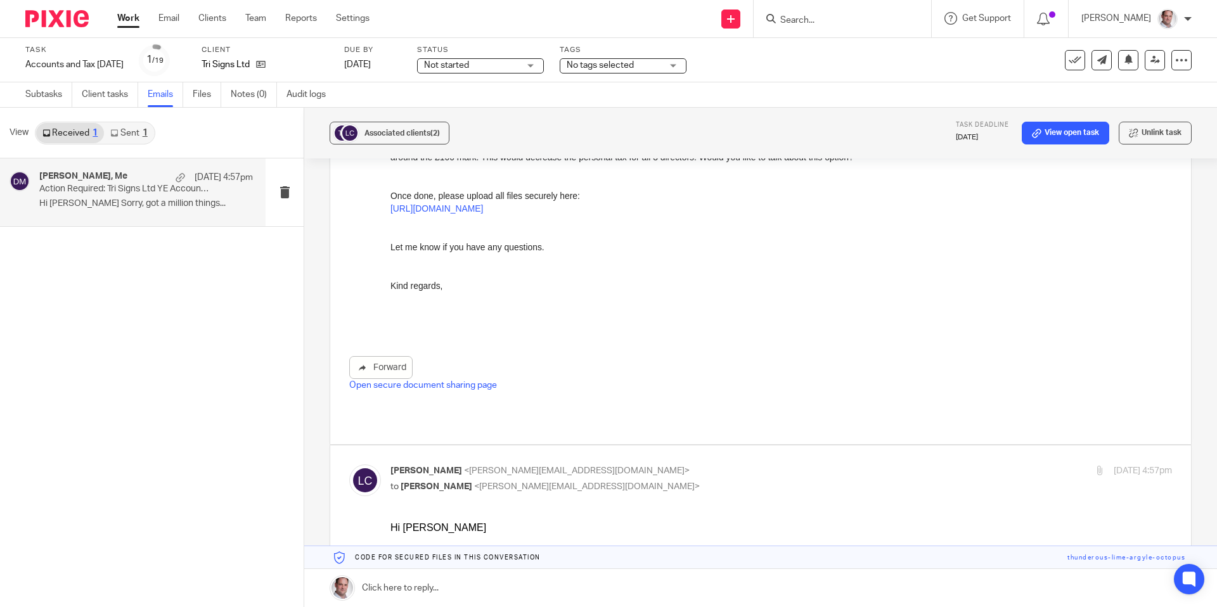
click at [850, 25] on input "Search" at bounding box center [836, 20] width 114 height 11
click at [844, 21] on input "Search" at bounding box center [836, 20] width 114 height 11
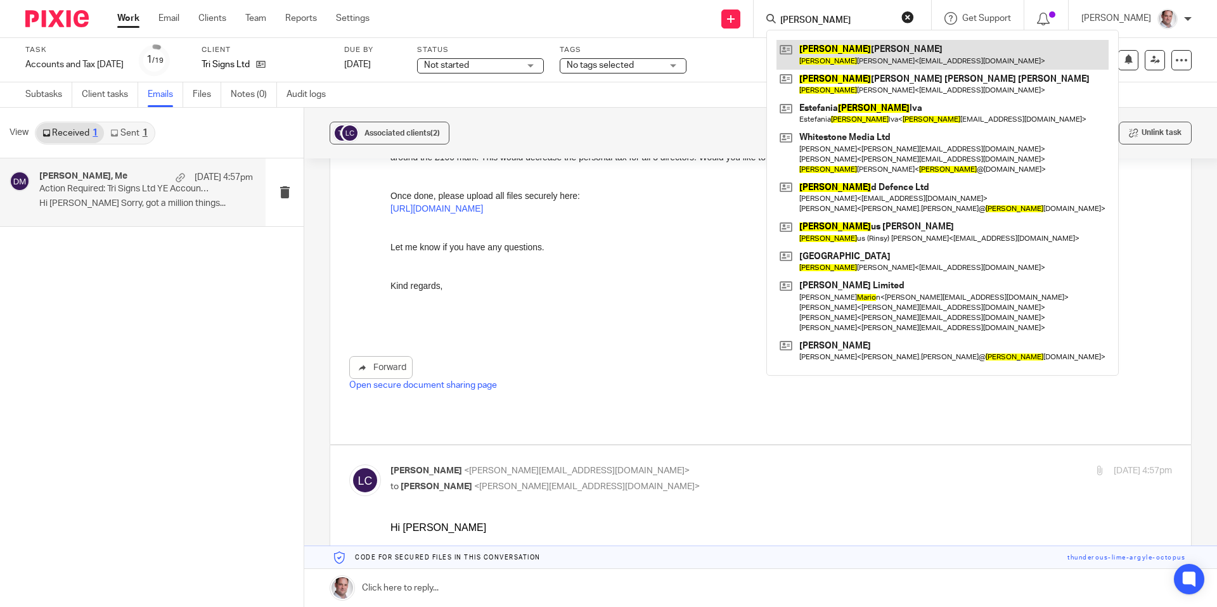
type input "maria"
click at [859, 48] on link at bounding box center [942, 54] width 332 height 29
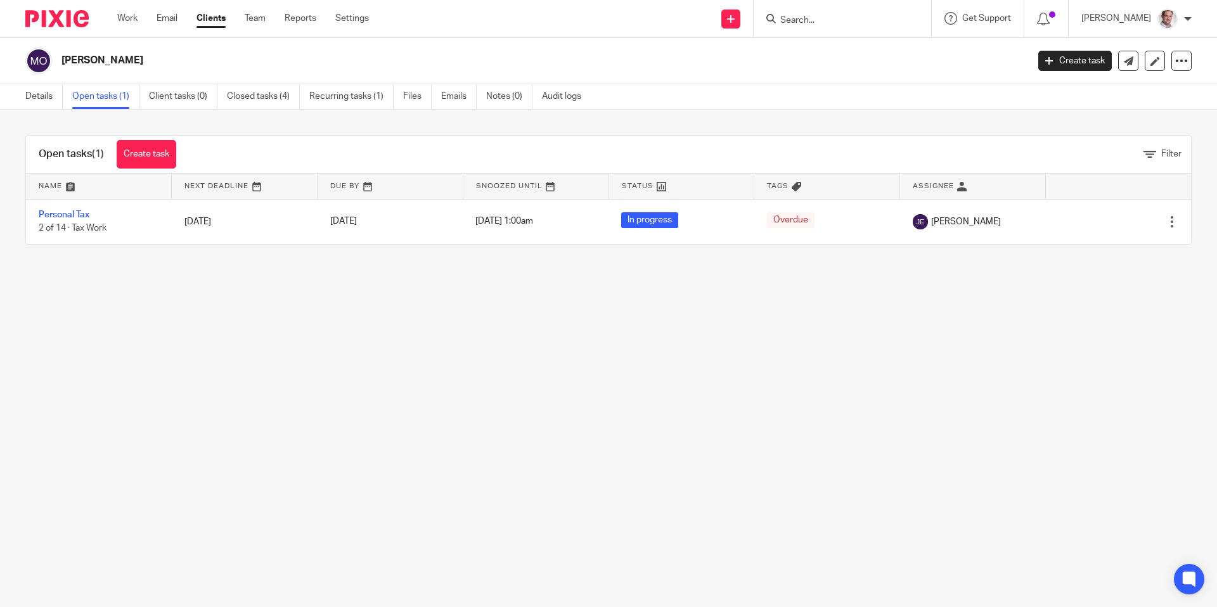
click at [401, 100] on ul "Details Open tasks (1) Client tasks (0) Closed tasks (4) Recurring tasks (1) Fi…" at bounding box center [312, 96] width 575 height 25
click at [408, 98] on link "Files" at bounding box center [417, 96] width 29 height 25
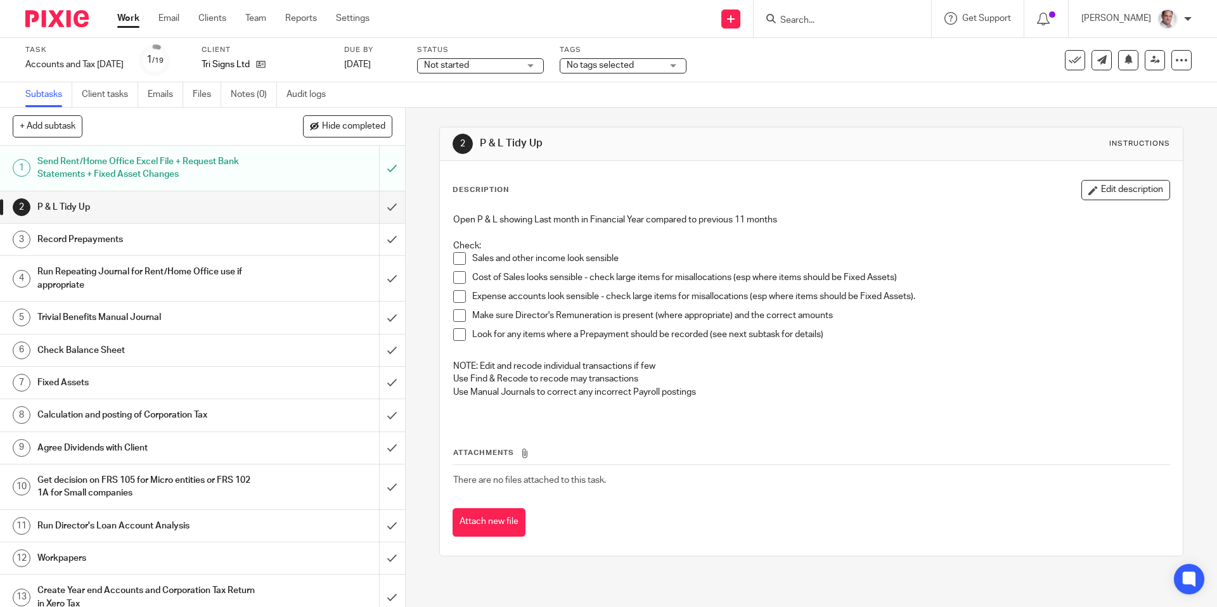
click at [820, 20] on input "Search" at bounding box center [836, 20] width 114 height 11
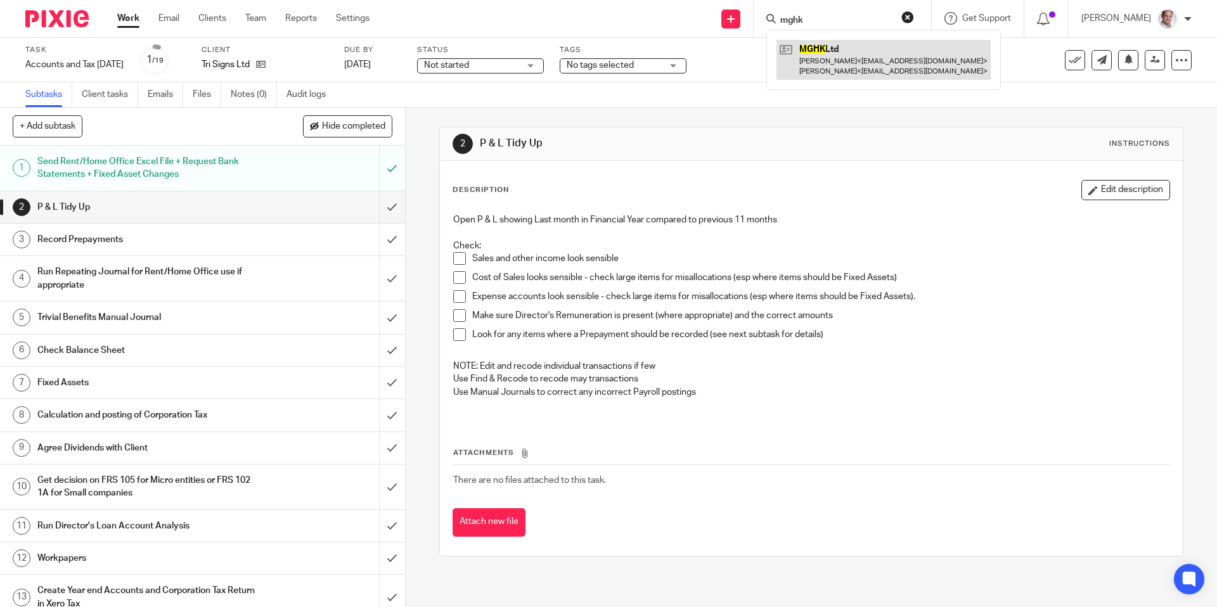
type input "mghk"
click at [843, 49] on link at bounding box center [883, 59] width 214 height 39
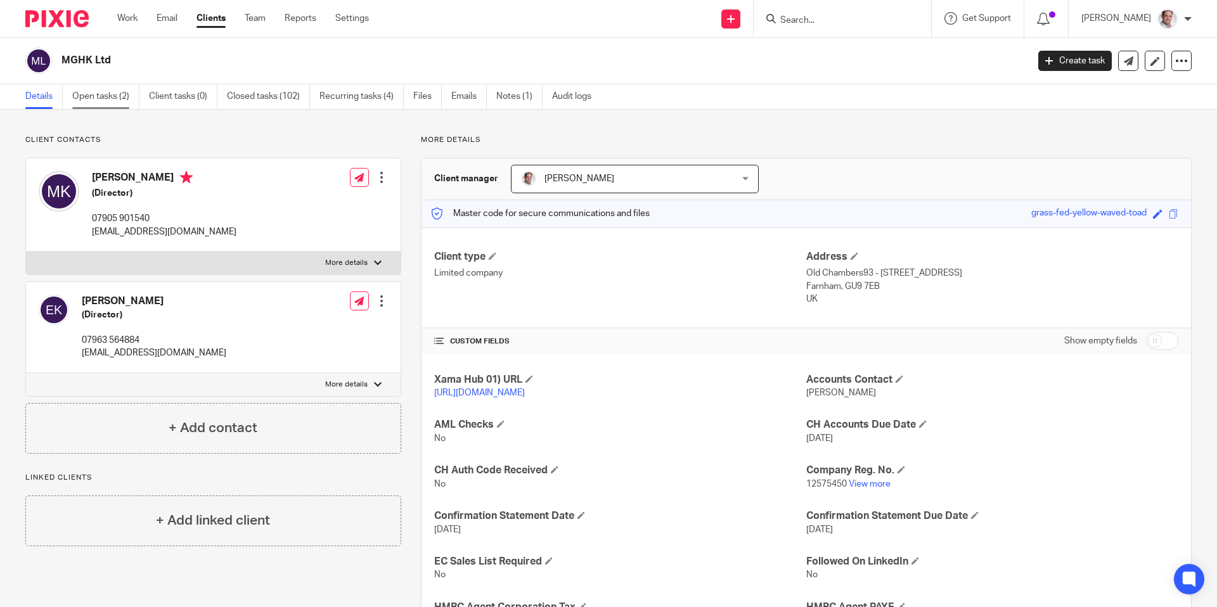
click at [92, 98] on link "Open tasks (2)" at bounding box center [105, 96] width 67 height 25
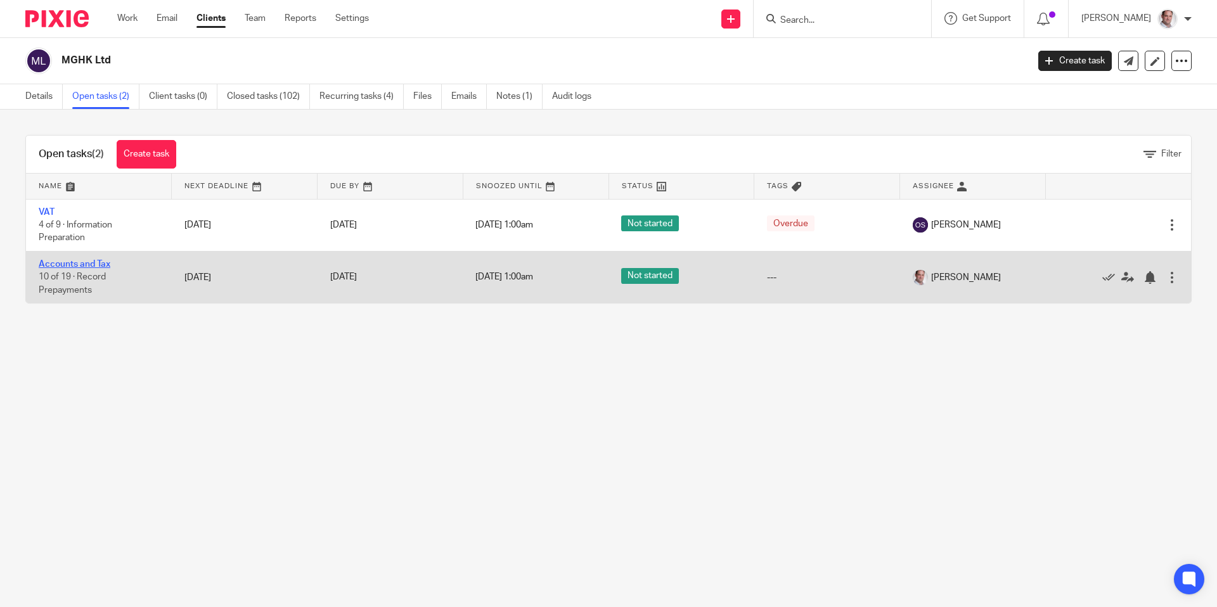
click at [65, 262] on link "Accounts and Tax" at bounding box center [75, 264] width 72 height 9
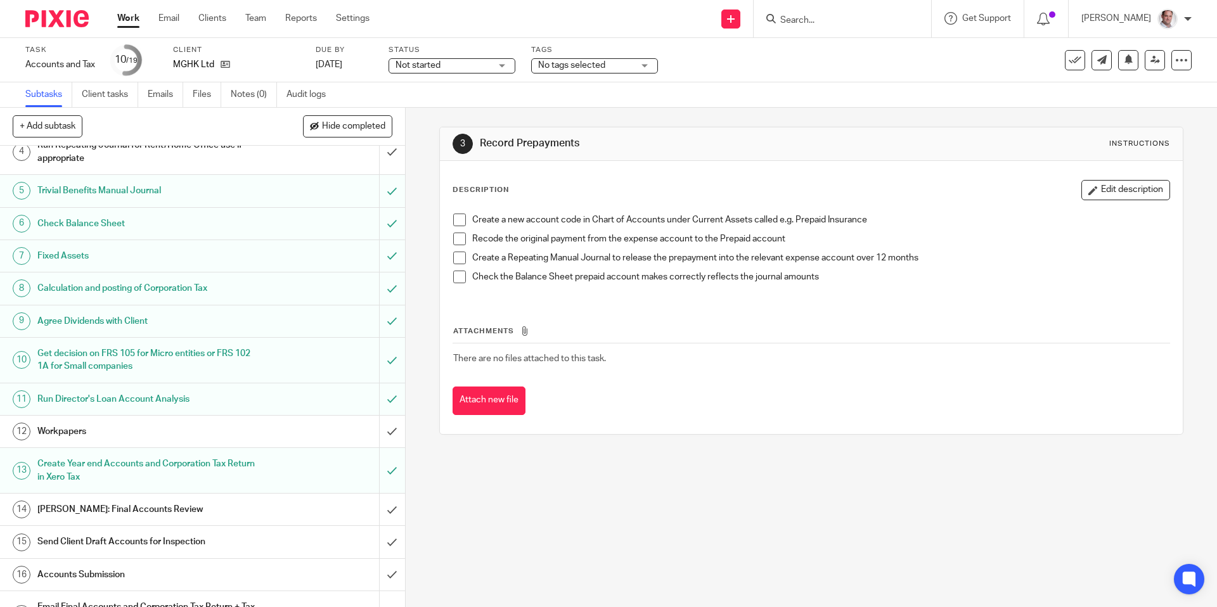
scroll to position [235, 0]
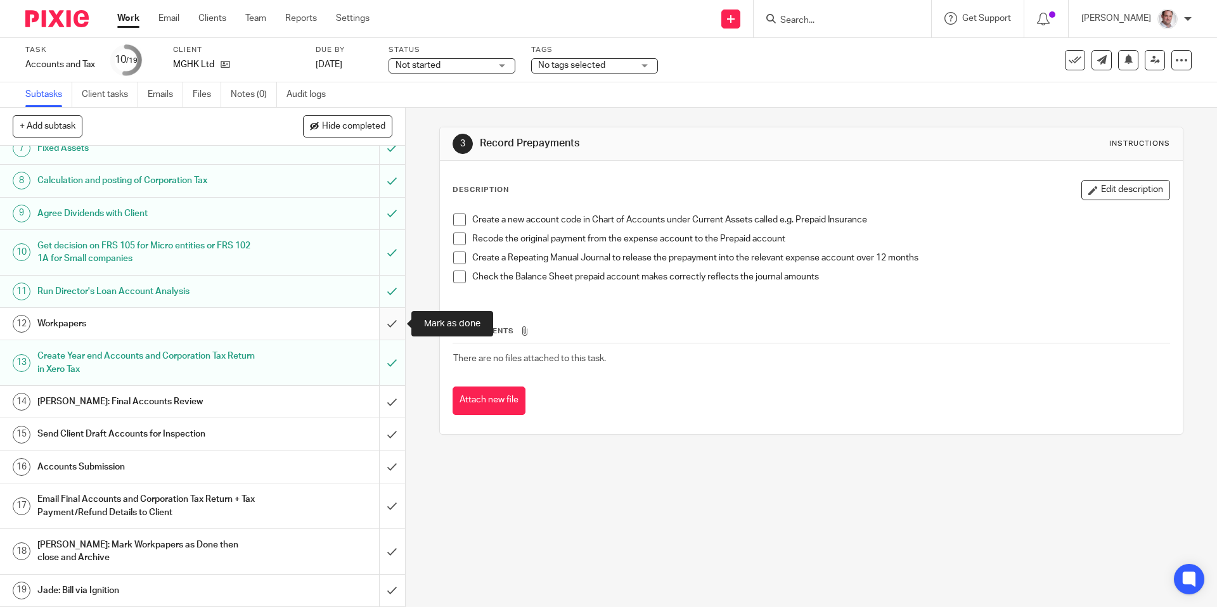
click at [390, 321] on input "submit" at bounding box center [202, 324] width 405 height 32
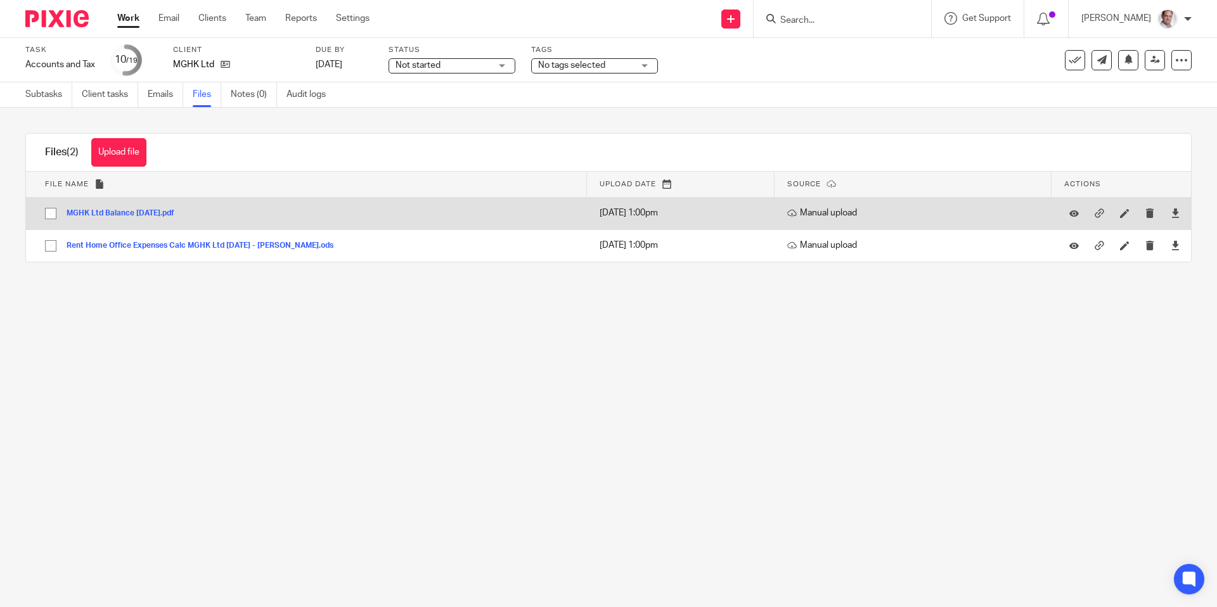
click at [51, 214] on input "checkbox" at bounding box center [51, 214] width 24 height 24
checkbox input "true"
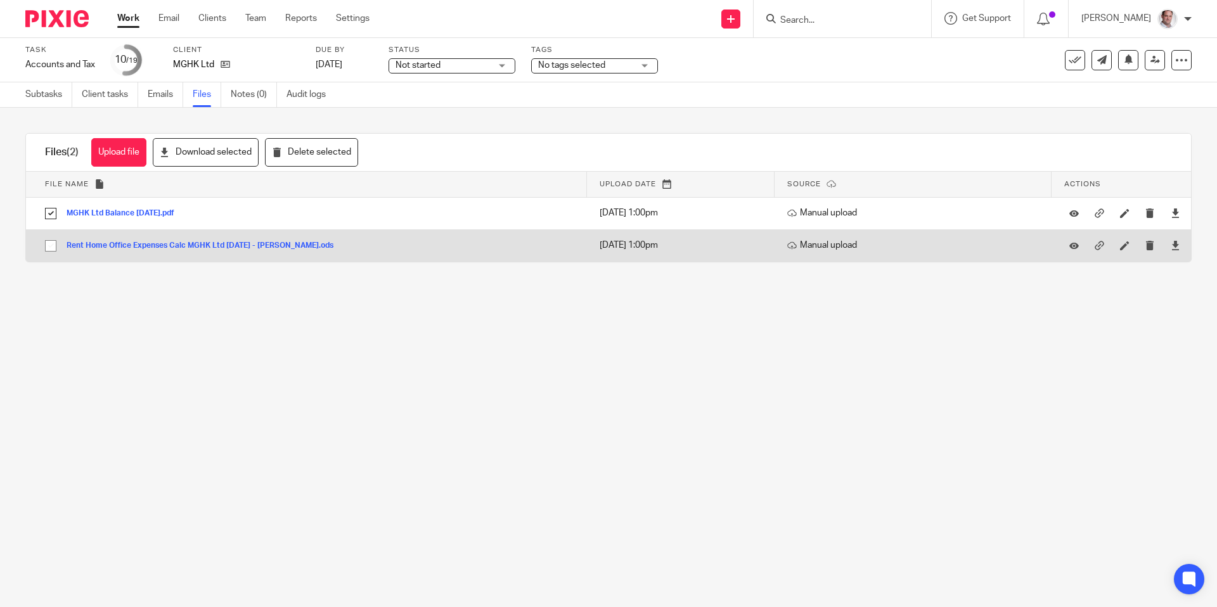
click at [53, 246] on input "checkbox" at bounding box center [51, 246] width 24 height 24
checkbox input "true"
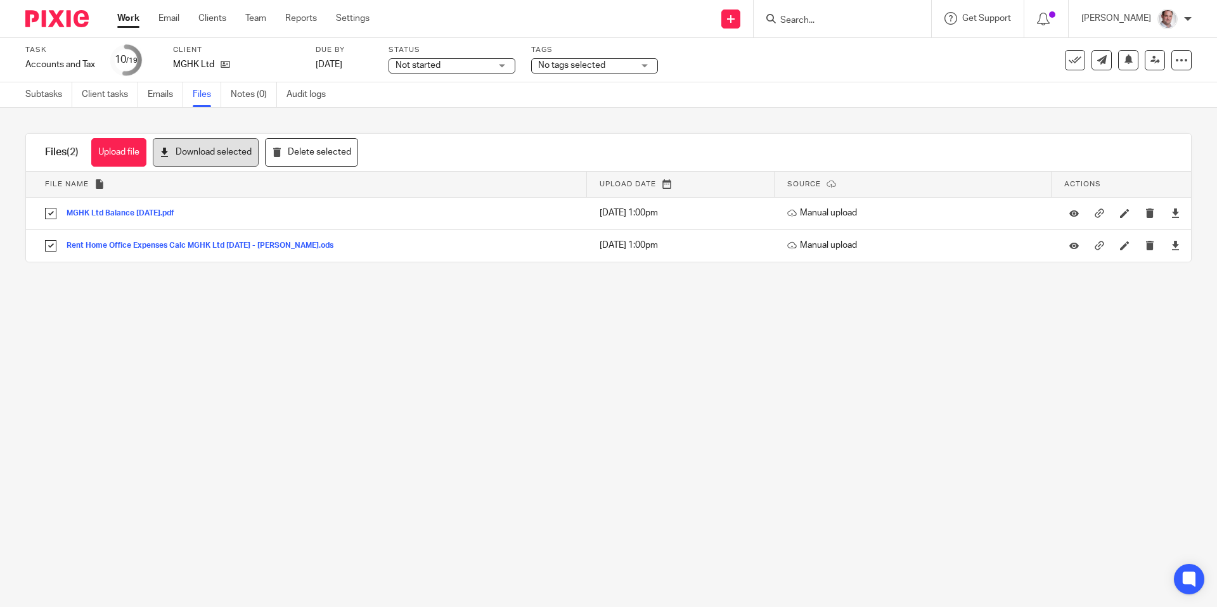
click at [247, 155] on button "Download selected" at bounding box center [206, 152] width 106 height 29
click at [169, 20] on link "Email" at bounding box center [168, 18] width 21 height 13
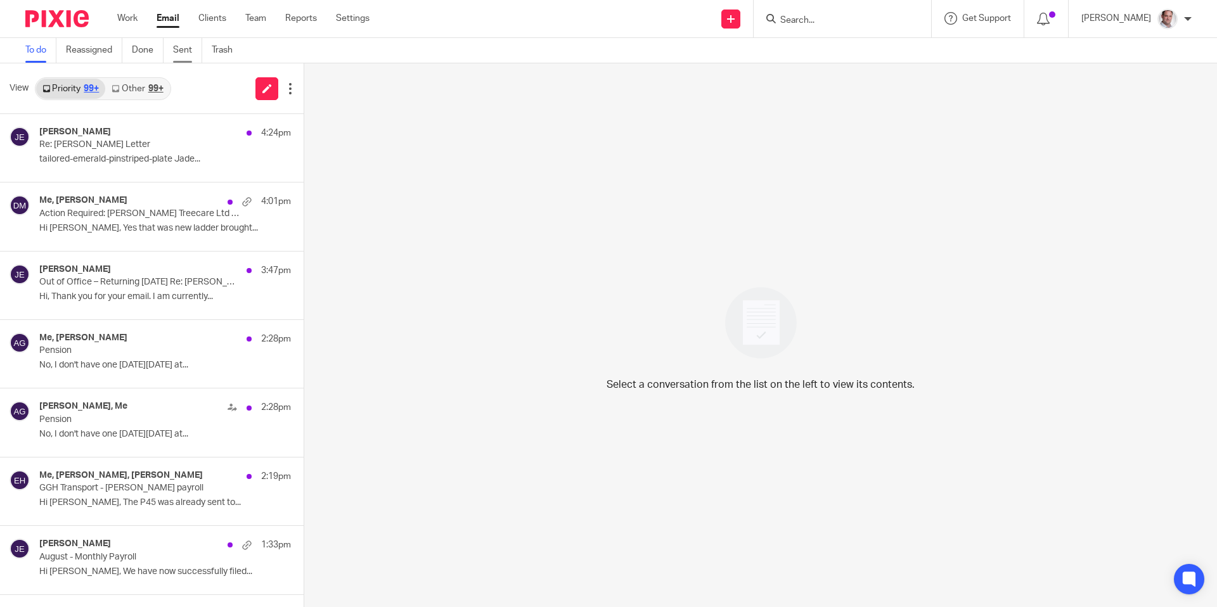
click at [183, 51] on link "Sent" at bounding box center [187, 50] width 29 height 25
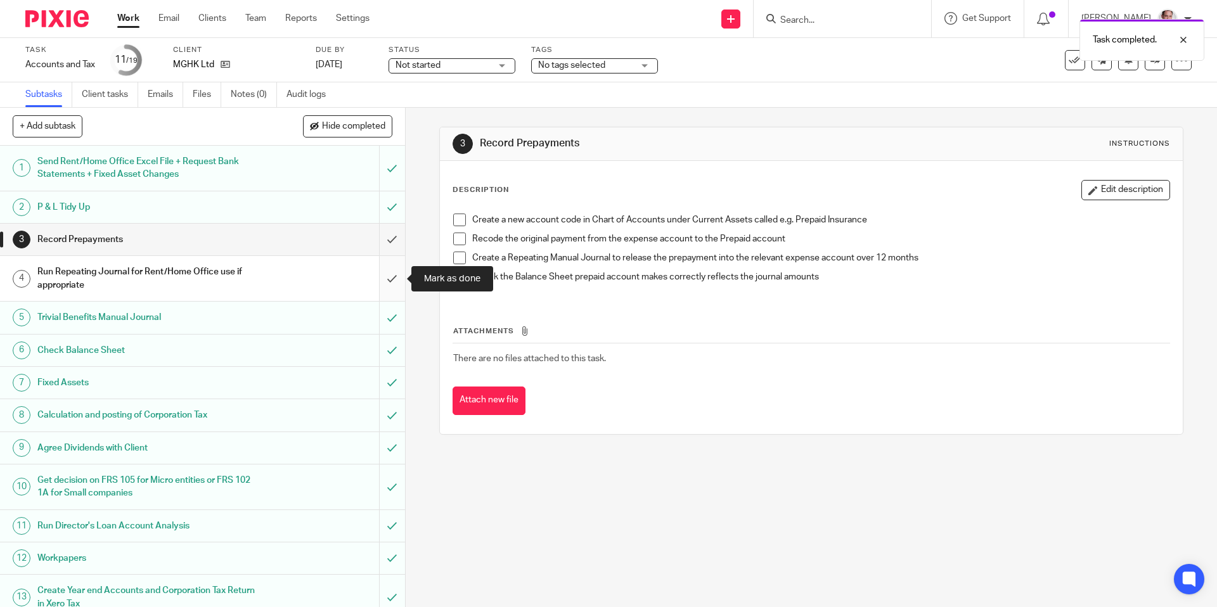
click at [394, 276] on input "submit" at bounding box center [202, 278] width 405 height 45
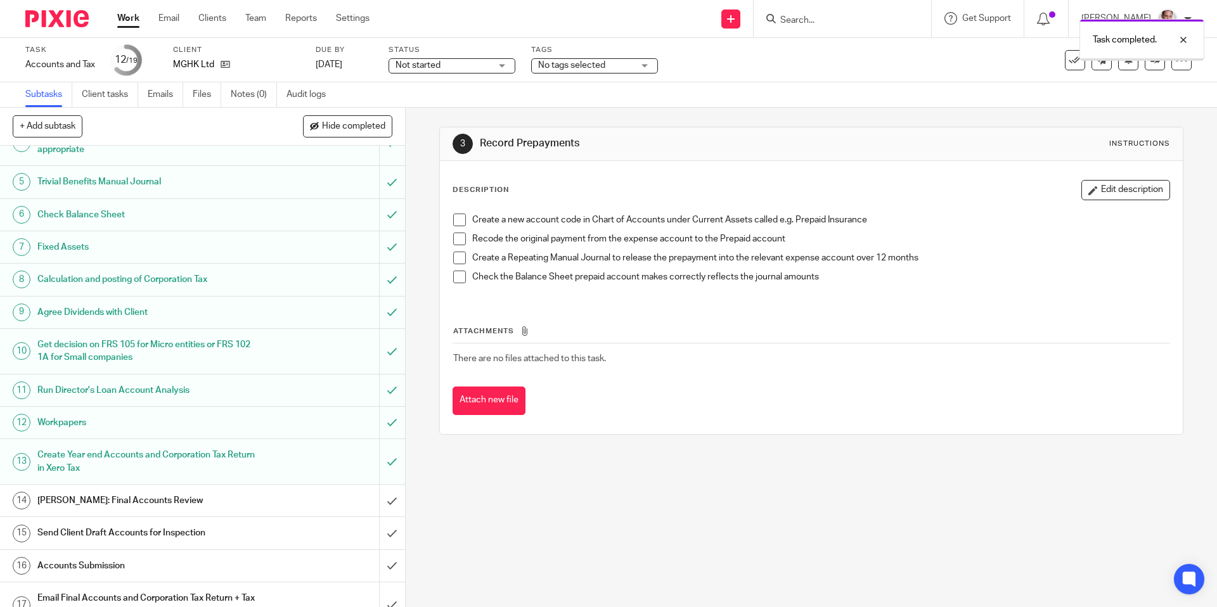
scroll to position [235, 0]
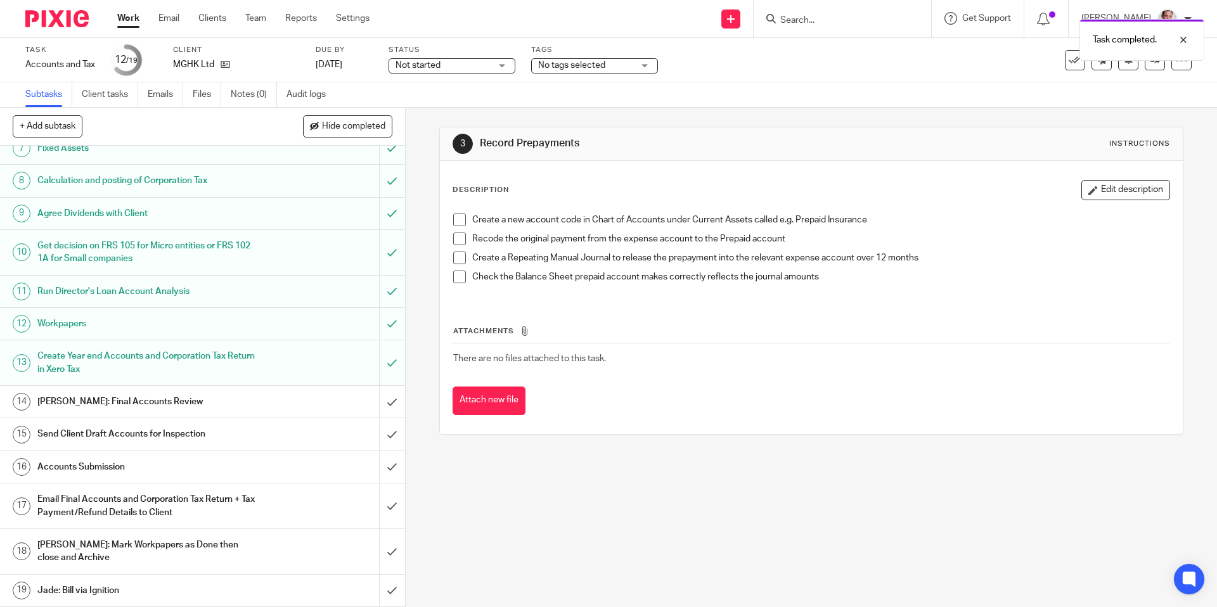
click at [126, 401] on h1 "[PERSON_NAME]: Final Accounts Review" at bounding box center [146, 401] width 219 height 19
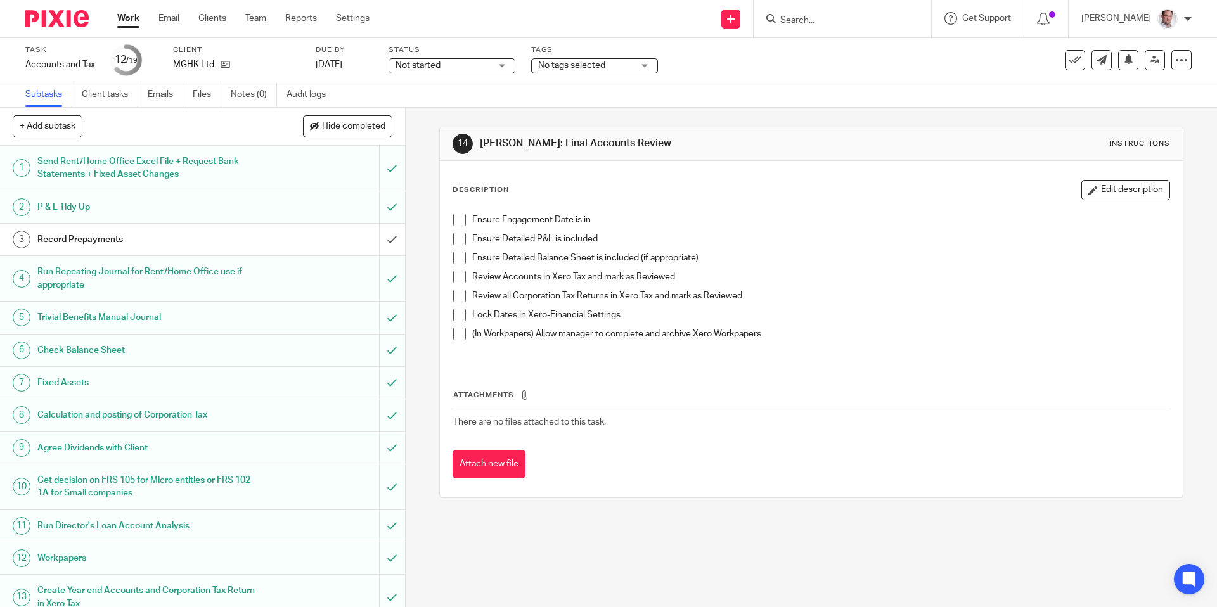
click at [464, 216] on span at bounding box center [459, 220] width 13 height 13
click at [459, 236] on span at bounding box center [459, 239] width 13 height 13
click at [459, 258] on span at bounding box center [459, 258] width 13 height 13
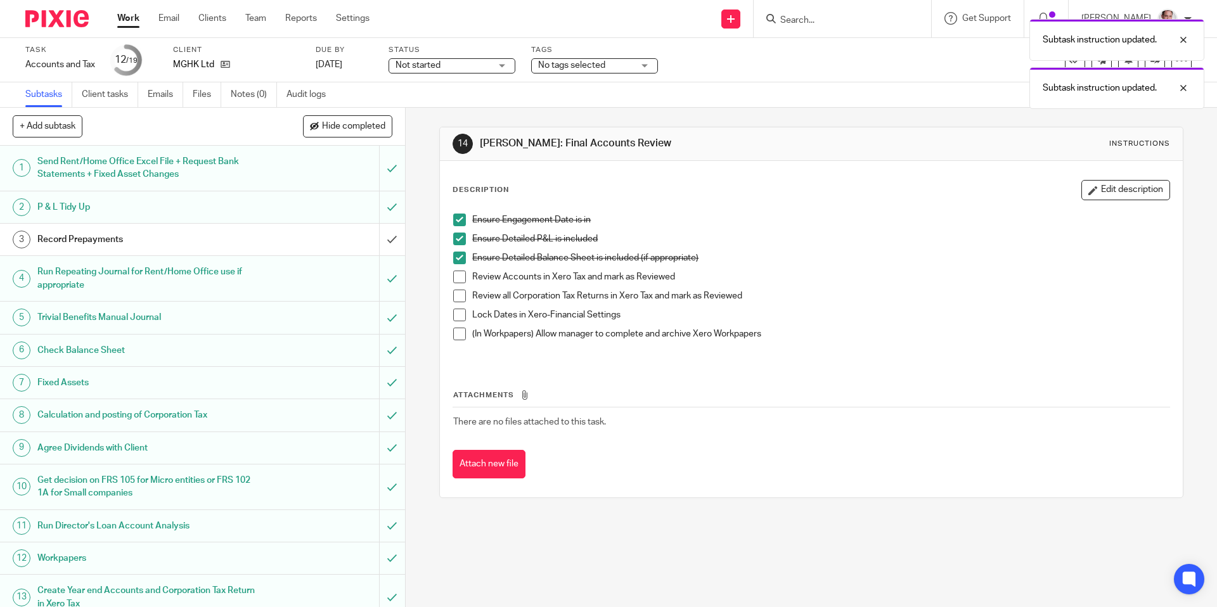
click at [460, 314] on span at bounding box center [459, 315] width 13 height 13
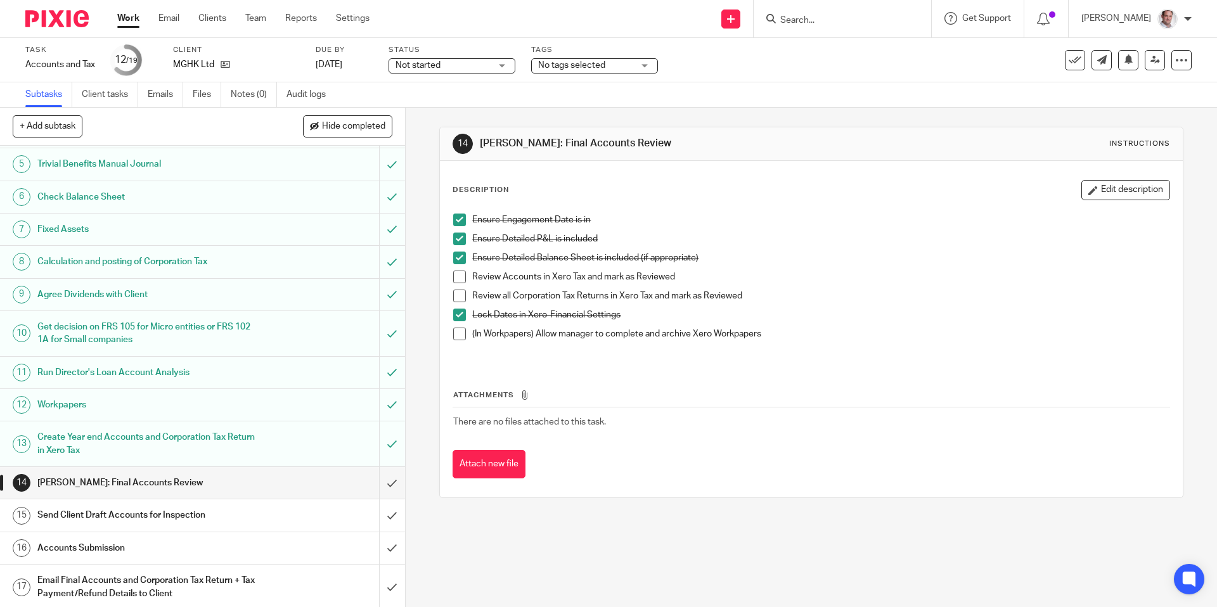
scroll to position [235, 0]
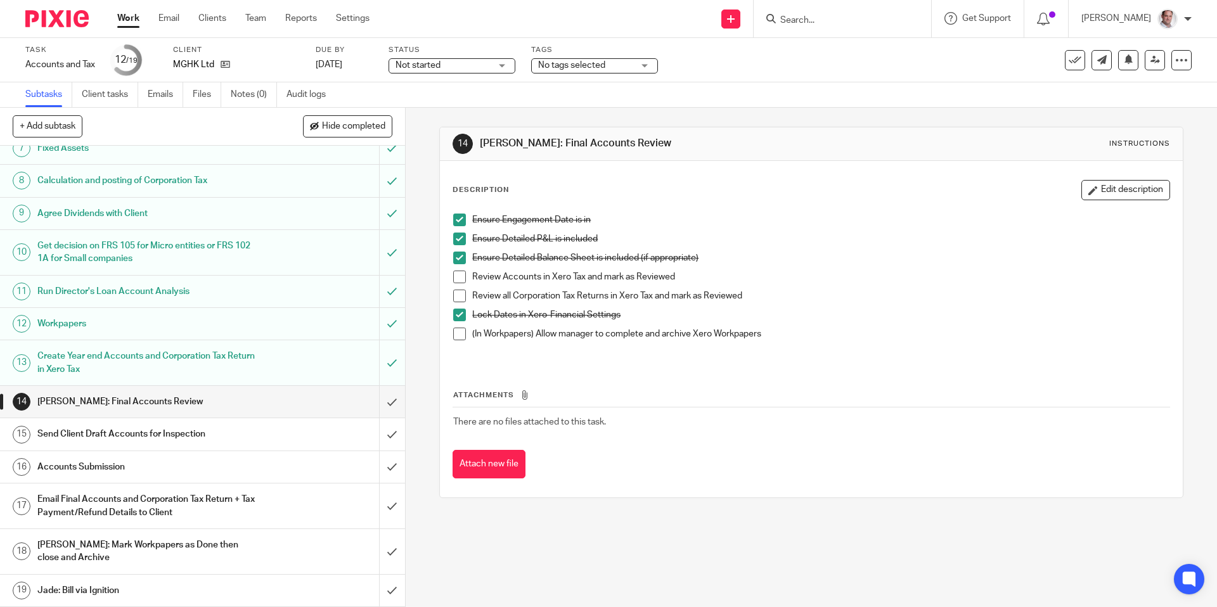
click at [462, 274] on span at bounding box center [459, 277] width 13 height 13
click at [461, 297] on span at bounding box center [459, 296] width 13 height 13
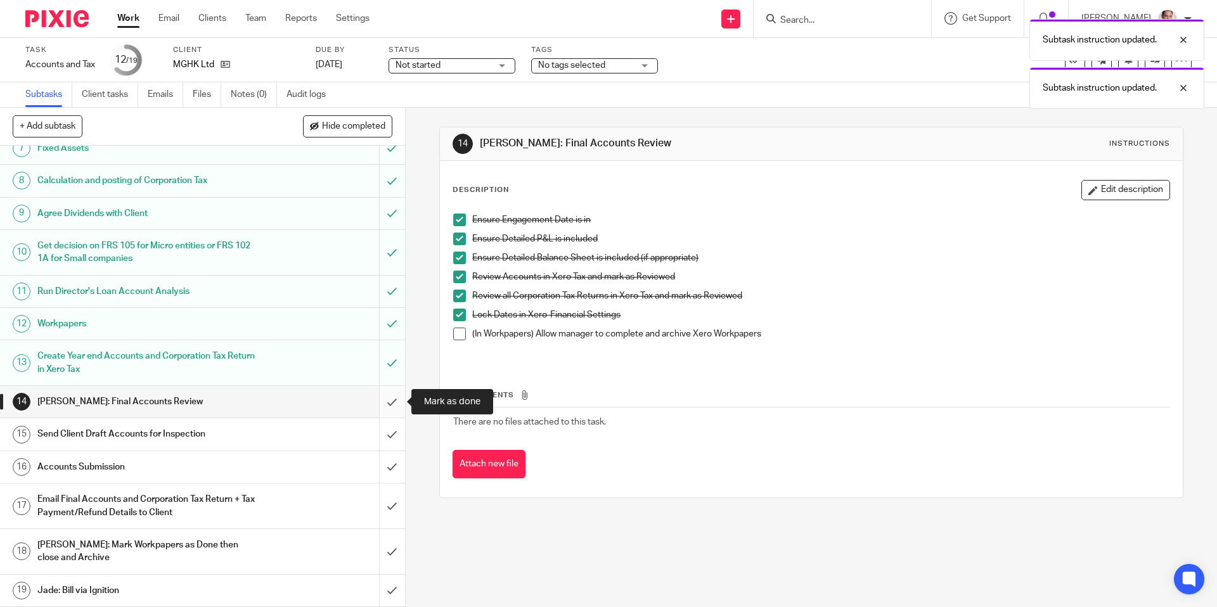
click at [389, 400] on input "submit" at bounding box center [202, 402] width 405 height 32
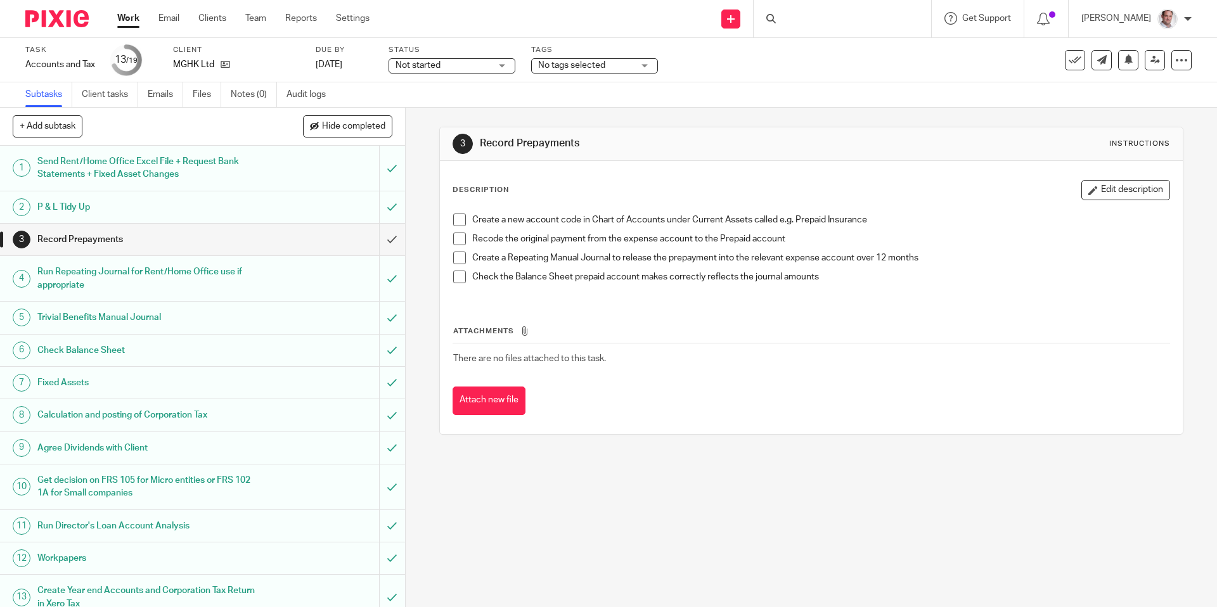
click at [352, 61] on link "[DATE]" at bounding box center [344, 64] width 57 height 13
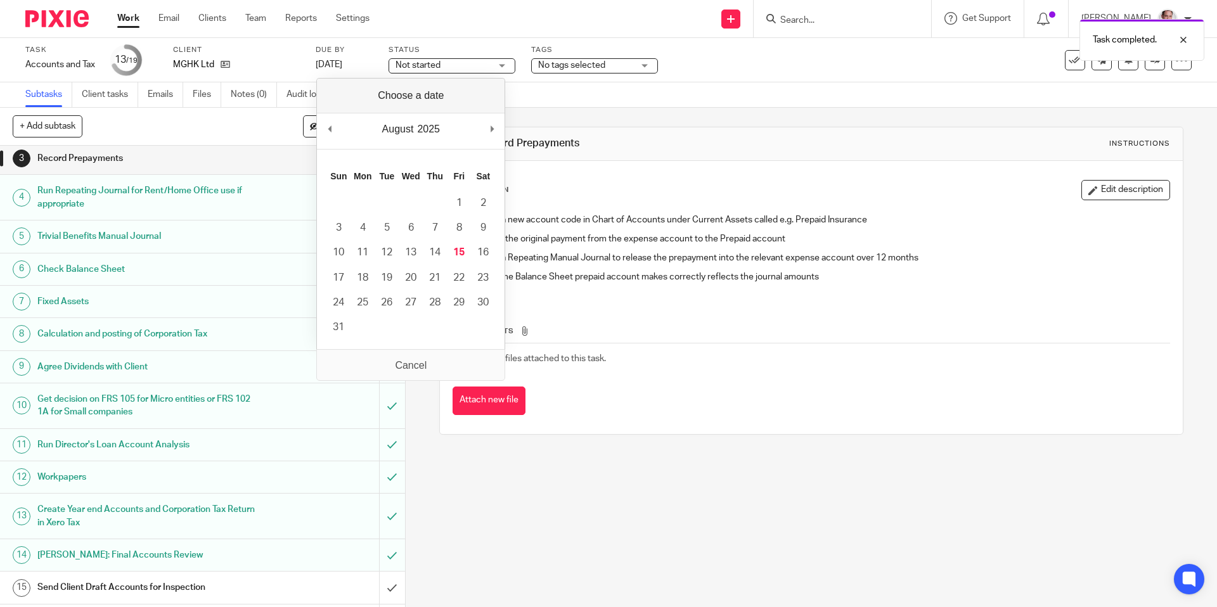
scroll to position [235, 0]
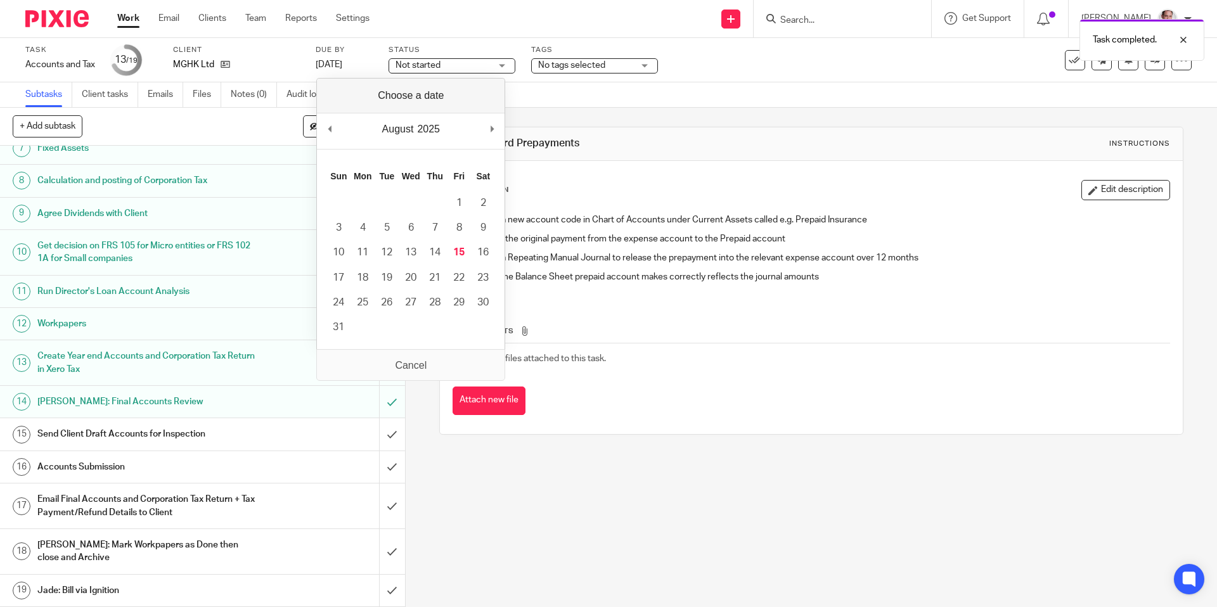
click at [160, 427] on h1 "Send Client Draft Accounts for Inspection" at bounding box center [146, 434] width 219 height 19
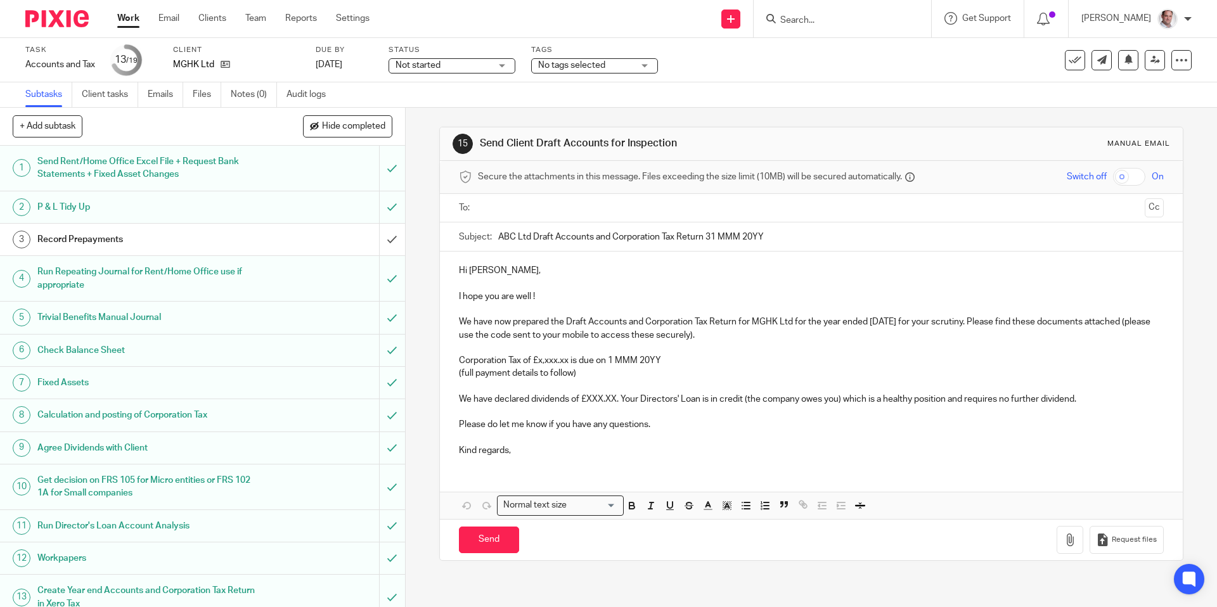
click at [519, 201] on input "text" at bounding box center [810, 208] width 657 height 15
click at [1140, 176] on input "checkbox" at bounding box center [1129, 177] width 32 height 18
checkbox input "true"
drag, startPoint x: 574, startPoint y: 293, endPoint x: 426, endPoint y: 300, distance: 148.5
click at [426, 300] on div "15 Send Client Draft Accounts for Inspection Manual email Secure the attachment…" at bounding box center [811, 357] width 811 height 499
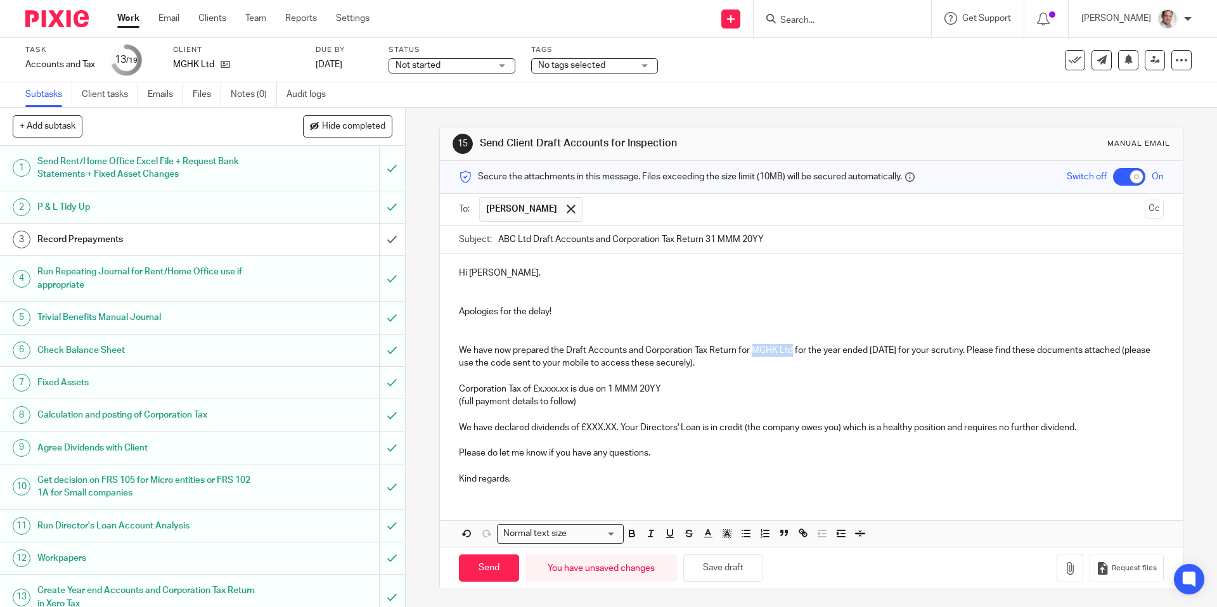
drag, startPoint x: 792, startPoint y: 346, endPoint x: 753, endPoint y: 352, distance: 39.7
click at [753, 352] on p "We have now prepared the Draft Accounts and Corporation Tax Return for MGHK Ltd…" at bounding box center [811, 357] width 704 height 26
copy p "MGHK Ltd"
drag, startPoint x: 533, startPoint y: 240, endPoint x: 491, endPoint y: 241, distance: 42.5
click at [491, 241] on div "Subject: ABC Ltd Draft Accounts and Corporation Tax Return 31 MMM 20YY" at bounding box center [811, 240] width 704 height 29
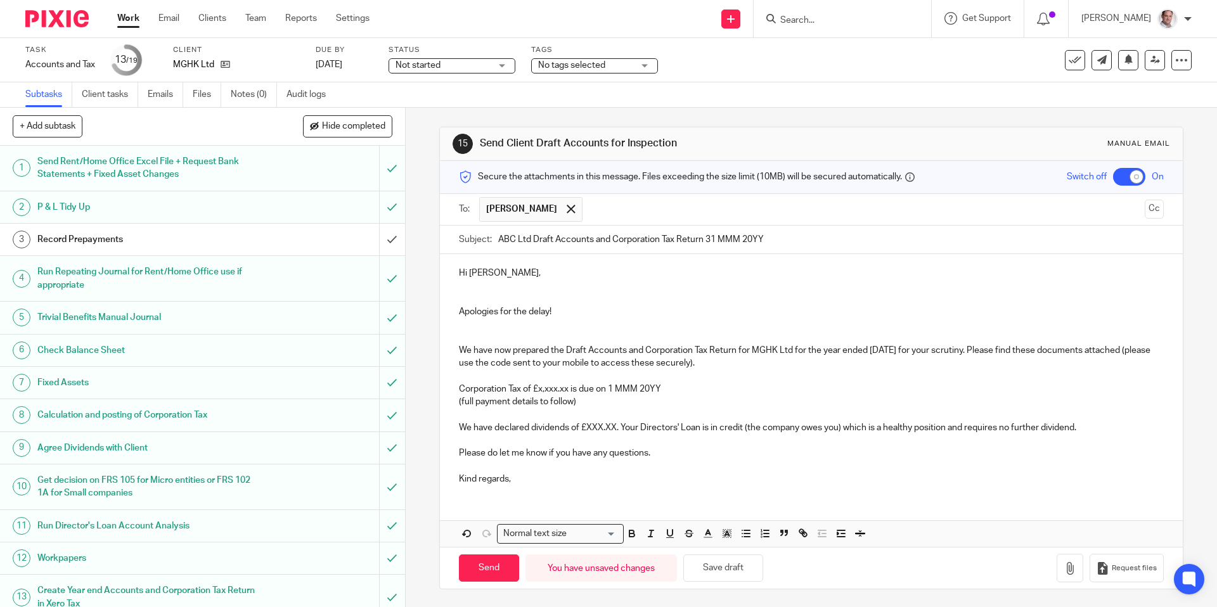
paste input "MGHK"
click at [563, 347] on p "We have now prepared the Draft Accounts and Corporation Tax Return for MGHK Ltd…" at bounding box center [811, 357] width 704 height 26
drag, startPoint x: 936, startPoint y: 349, endPoint x: 928, endPoint y: 355, distance: 10.4
click at [932, 352] on p "We have now prepared the 1st Draft Accounts and Corporation Tax Return for MGHK…" at bounding box center [811, 357] width 704 height 26
click at [1008, 351] on p "We have now prepared the 1st Draft Accounts and Corporation Tax Return for MGHK…" at bounding box center [811, 357] width 704 height 26
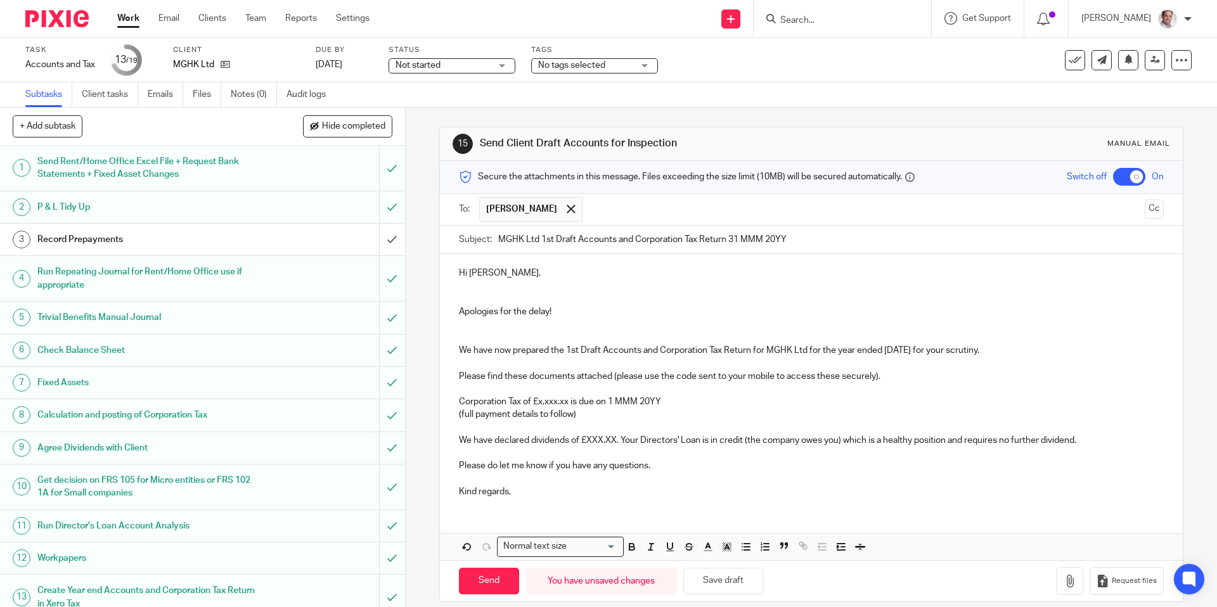
click at [582, 385] on p at bounding box center [811, 389] width 704 height 13
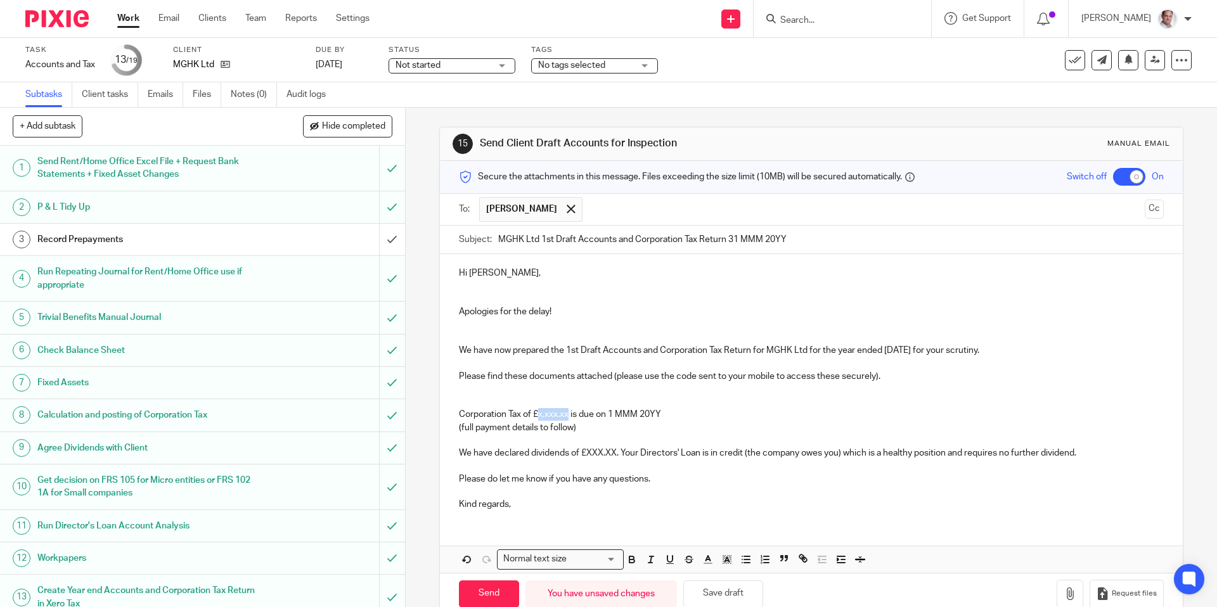
drag, startPoint x: 570, startPoint y: 415, endPoint x: 537, endPoint y: 414, distance: 33.0
click at [539, 413] on p "Corporation Tax of £x,xxx.xx is due on 1 MMM 20YY" at bounding box center [811, 414] width 704 height 13
drag, startPoint x: 669, startPoint y: 413, endPoint x: 621, endPoint y: 413, distance: 48.2
click at [621, 413] on p "Corporation Tax of £2,757.85 is due on 1 MMM 20YY" at bounding box center [811, 414] width 704 height 13
drag, startPoint x: 618, startPoint y: 451, endPoint x: 587, endPoint y: 454, distance: 31.2
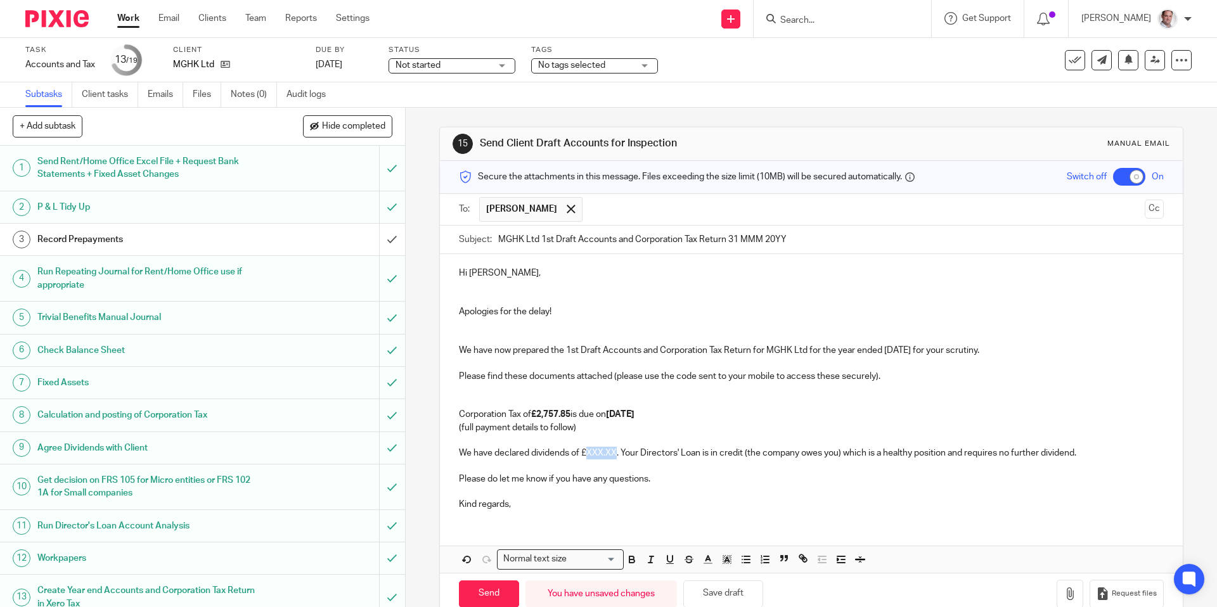
click at [587, 454] on p "We have declared dividends of £XXX.XX. Your Directors' Loan is in credit (the c…" at bounding box center [811, 453] width 704 height 13
drag, startPoint x: 1119, startPoint y: 451, endPoint x: 1086, endPoint y: 455, distance: 32.5
click at [1086, 455] on p "We have declared dividends of £1,000 (£500 each). Your Directors' Loan is in cr…" at bounding box center [811, 453] width 704 height 13
drag, startPoint x: 611, startPoint y: 452, endPoint x: 583, endPoint y: 453, distance: 28.6
click at [583, 453] on p "We have declared dividends of £1,000 (£500 each). Your Directors' Loan is in cr…" at bounding box center [811, 453] width 704 height 13
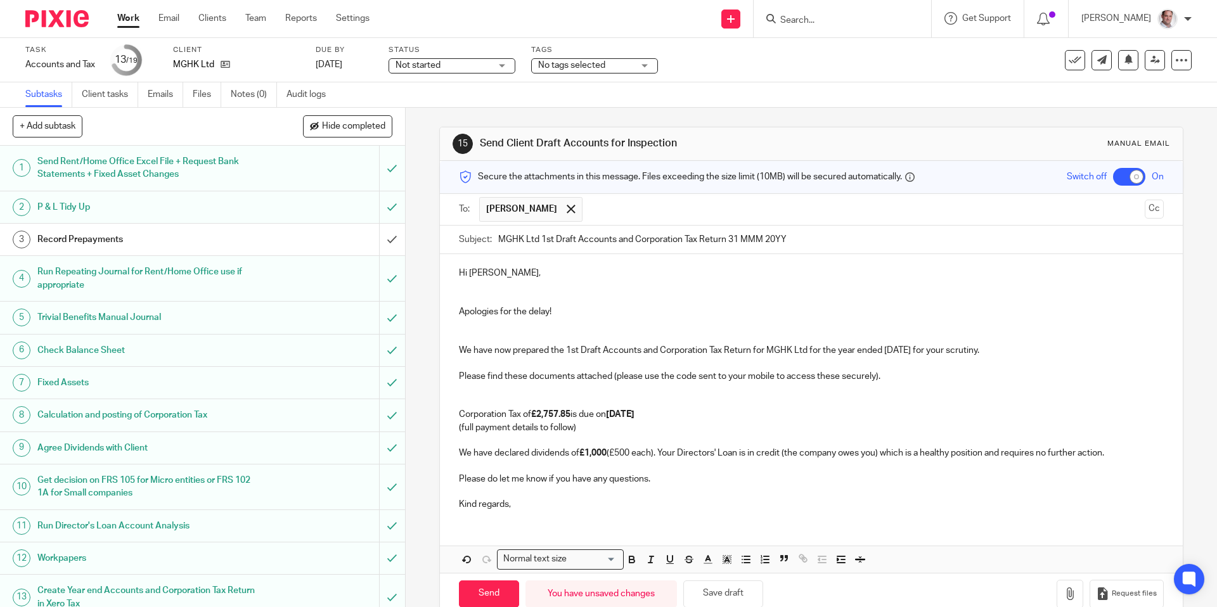
click at [652, 468] on p at bounding box center [811, 466] width 704 height 13
drag, startPoint x: 657, startPoint y: 451, endPoint x: 617, endPoint y: 453, distance: 40.6
click at [617, 453] on p "We have declared dividends of £1,000 (£500 each). Your Directors' Loan is in cr…" at bounding box center [811, 453] width 704 height 13
click at [692, 471] on p at bounding box center [811, 466] width 704 height 13
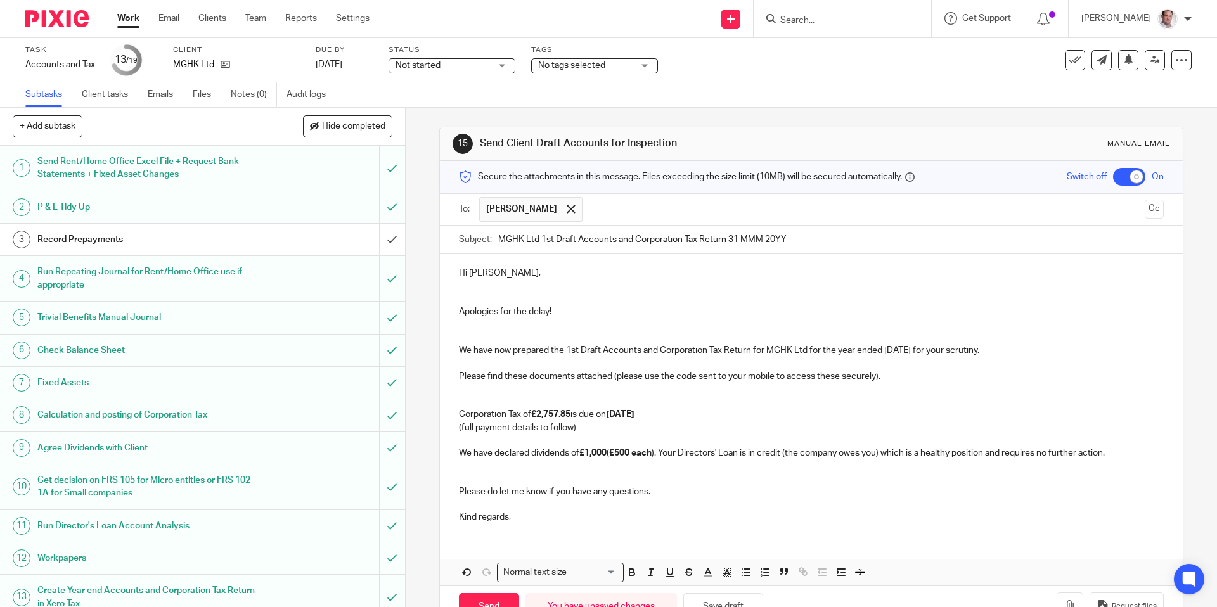
click at [527, 442] on p at bounding box center [811, 440] width 704 height 13
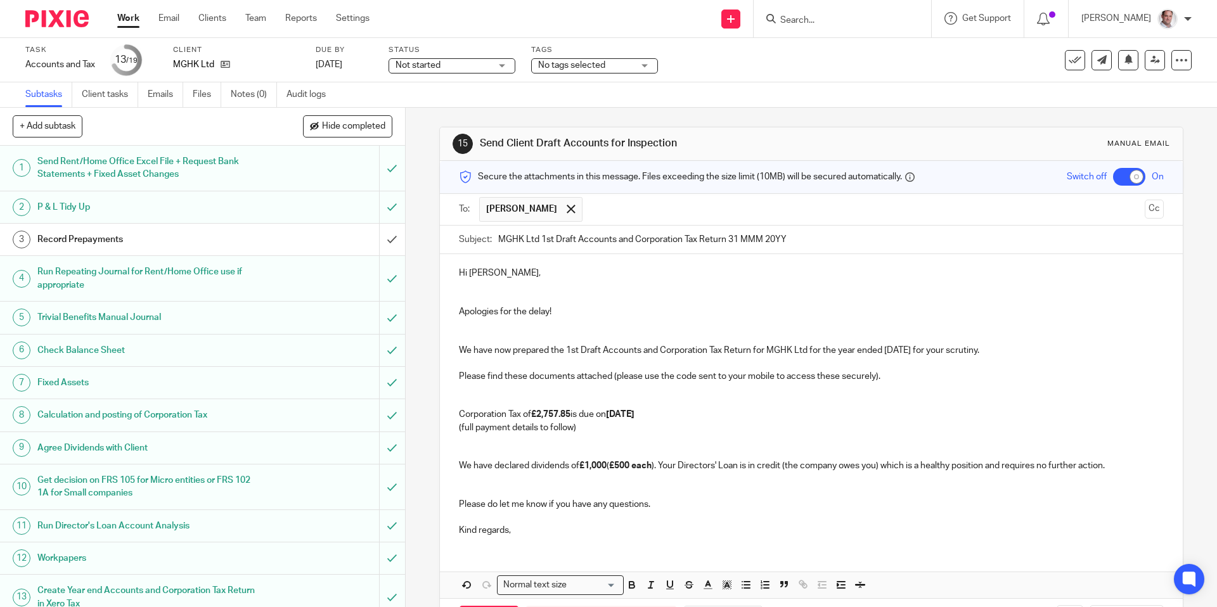
click at [488, 518] on p at bounding box center [811, 517] width 704 height 13
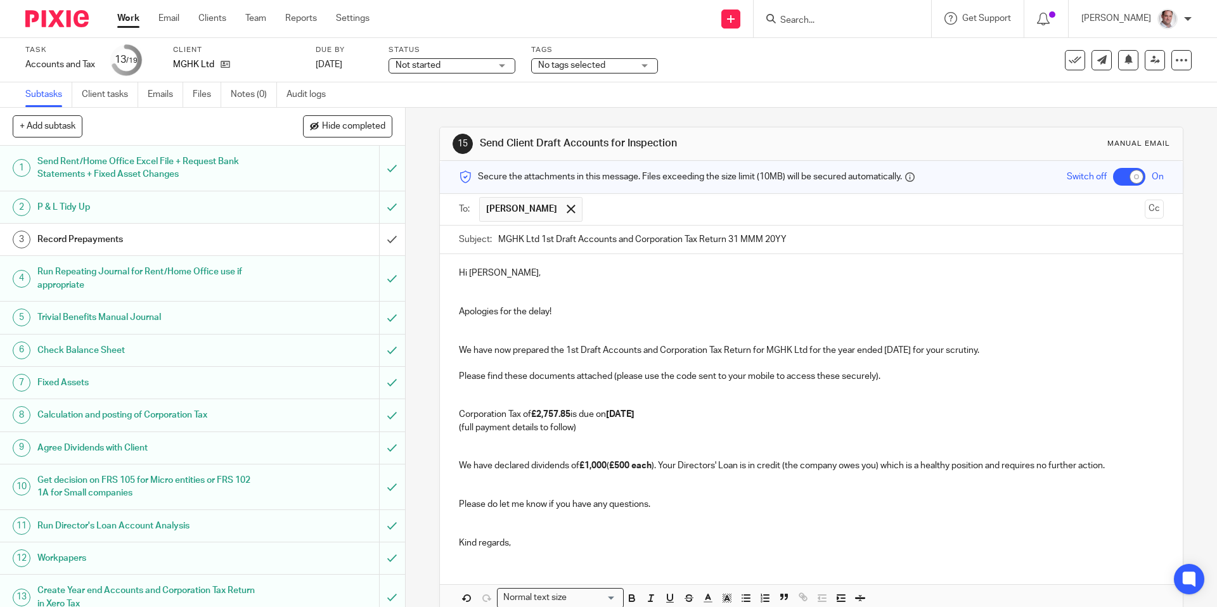
click at [539, 542] on p "Kind regards," at bounding box center [811, 543] width 704 height 13
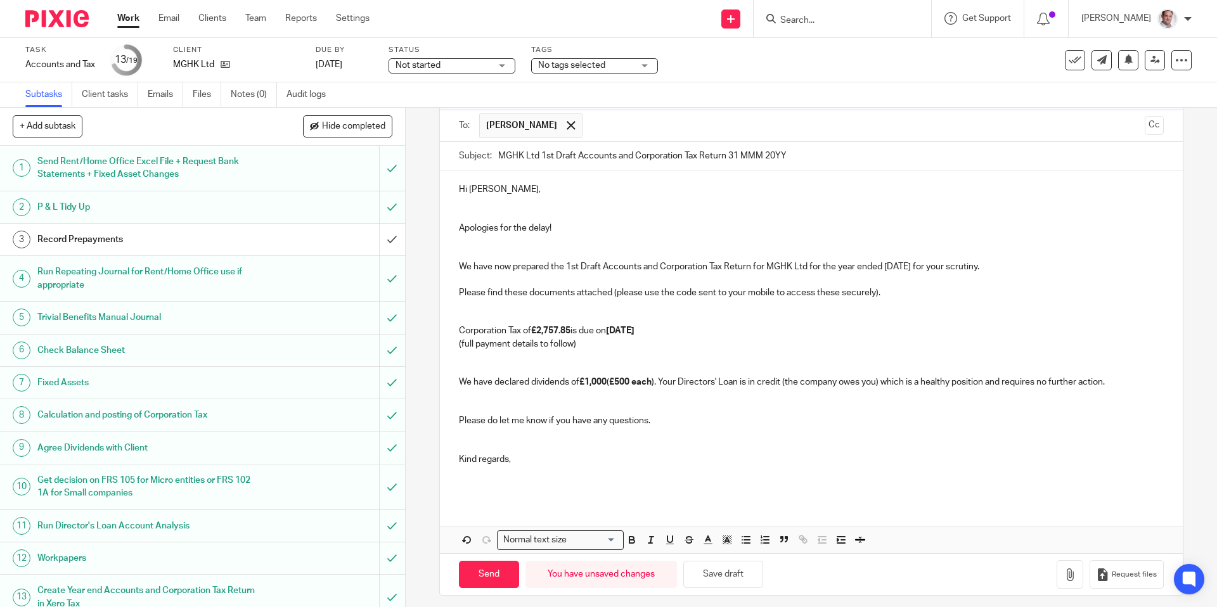
scroll to position [91, 0]
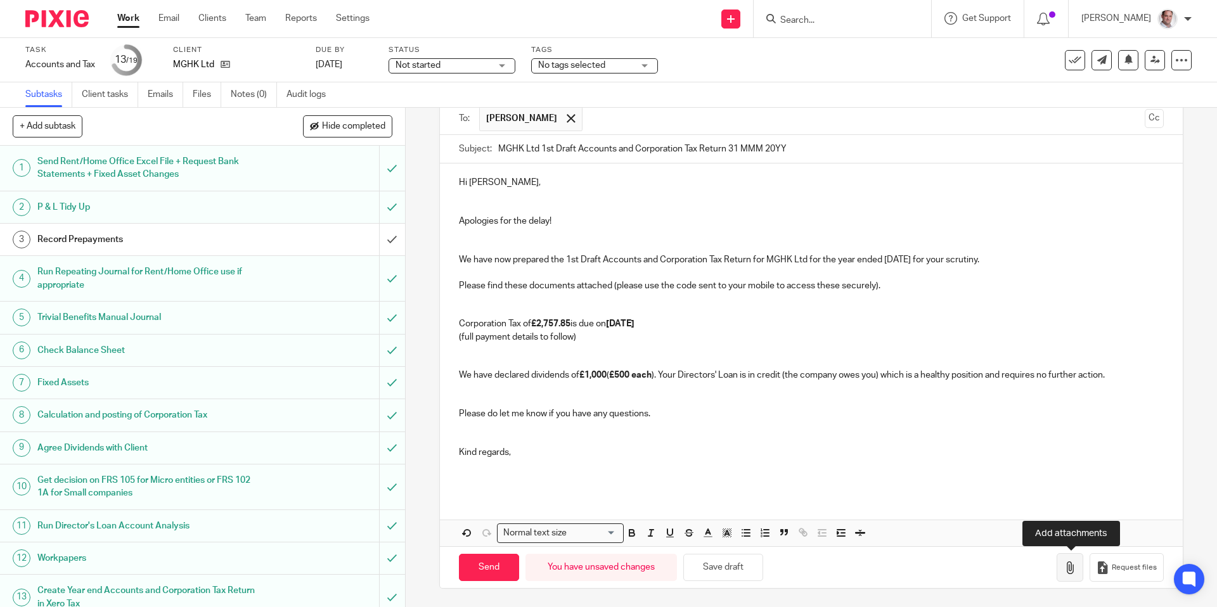
click at [1066, 572] on icon "button" at bounding box center [1070, 568] width 13 height 13
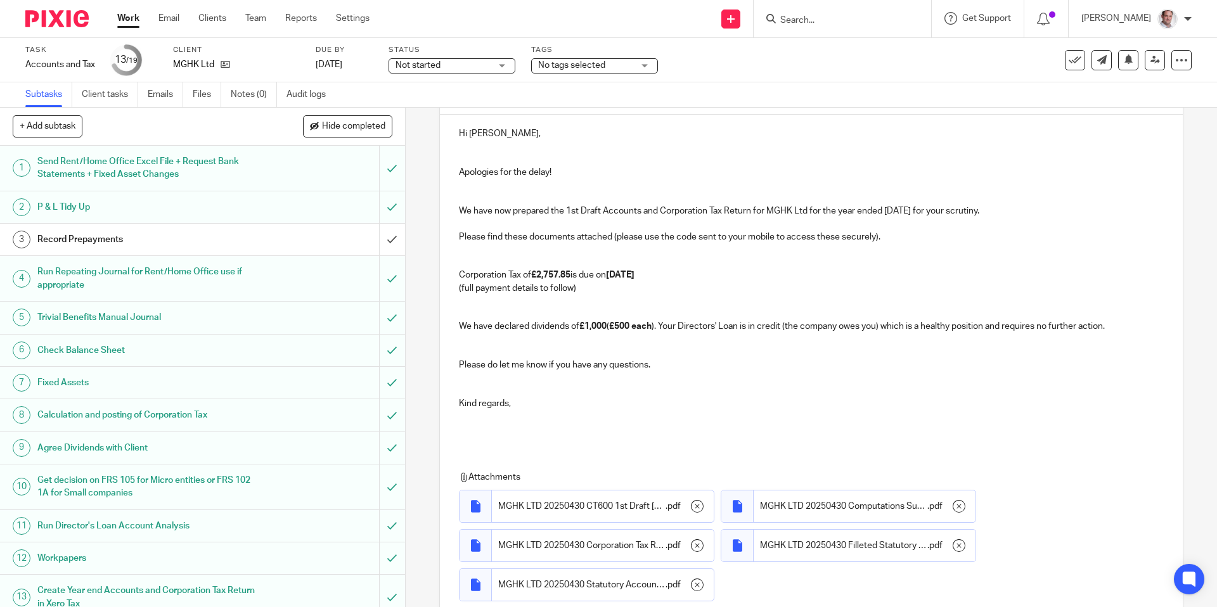
scroll to position [0, 0]
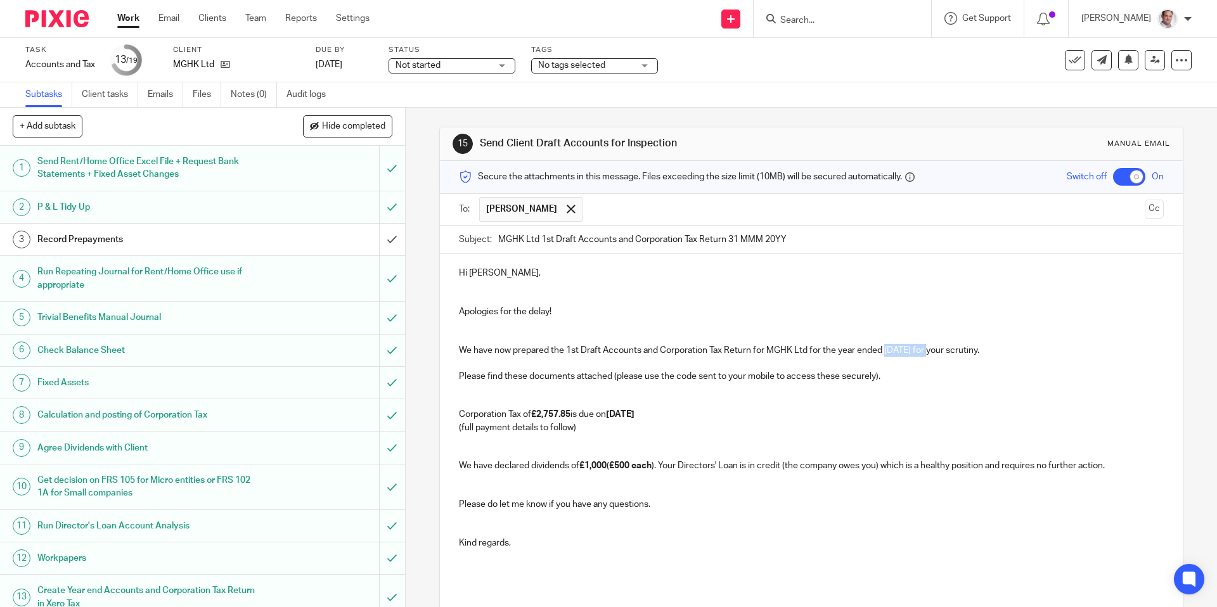
drag, startPoint x: 934, startPoint y: 346, endPoint x: 887, endPoint y: 351, distance: 47.2
click at [887, 351] on p "We have now prepared the 1st Draft Accounts and Corporation Tax Return for MGHK…" at bounding box center [811, 350] width 704 height 13
copy p "[DATE]"
drag, startPoint x: 800, startPoint y: 233, endPoint x: 816, endPoint y: 240, distance: 18.2
click at [816, 240] on input "MGHK Ltd 1st Draft Accounts and Corporation Tax Return 31 MMM 20YY" at bounding box center [830, 240] width 665 height 29
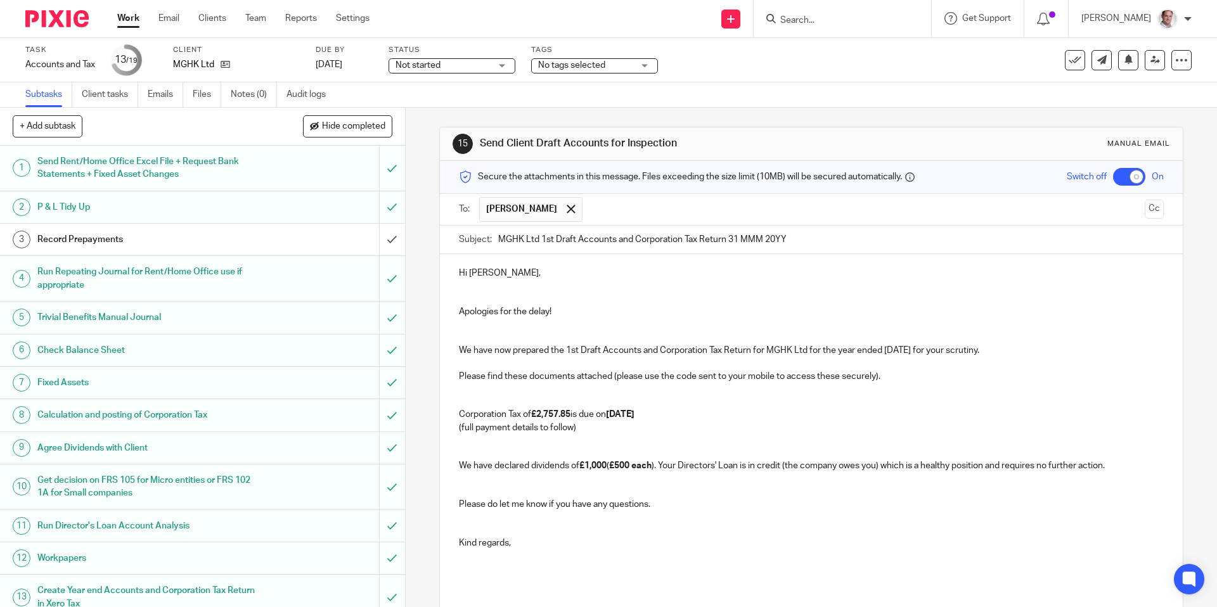
click at [816, 240] on input "MGHK Ltd 1st Draft Accounts and Corporation Tax Return 31 MMM 20YY" at bounding box center [830, 240] width 665 height 29
drag, startPoint x: 816, startPoint y: 240, endPoint x: 730, endPoint y: 243, distance: 85.6
click at [730, 243] on input "MGHK Ltd 1st Draft Accounts and Corporation Tax Return 31 MMM 20YY" at bounding box center [830, 240] width 665 height 29
paste input "0 [DATE]"
type input "MGHK Ltd 1st Draft Accounts and Corporation Tax Return [DATE]"
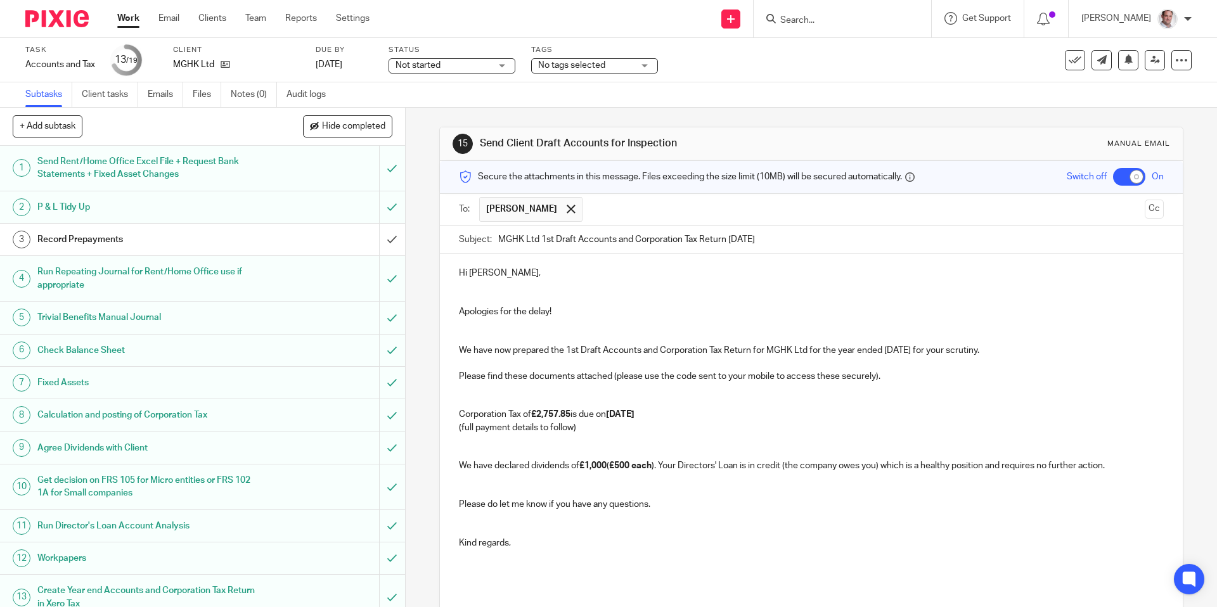
click at [778, 281] on p at bounding box center [811, 286] width 704 height 13
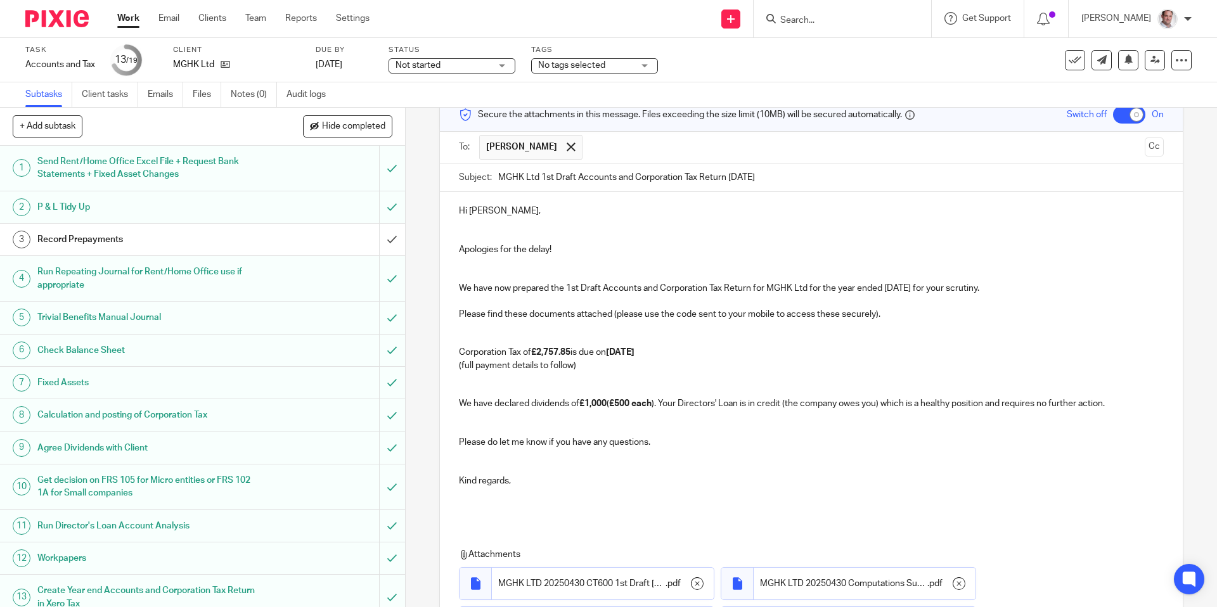
scroll to position [63, 0]
drag, startPoint x: 500, startPoint y: 207, endPoint x: 502, endPoint y: 255, distance: 48.2
click at [500, 207] on p "Hi [PERSON_NAME]," at bounding box center [811, 209] width 704 height 13
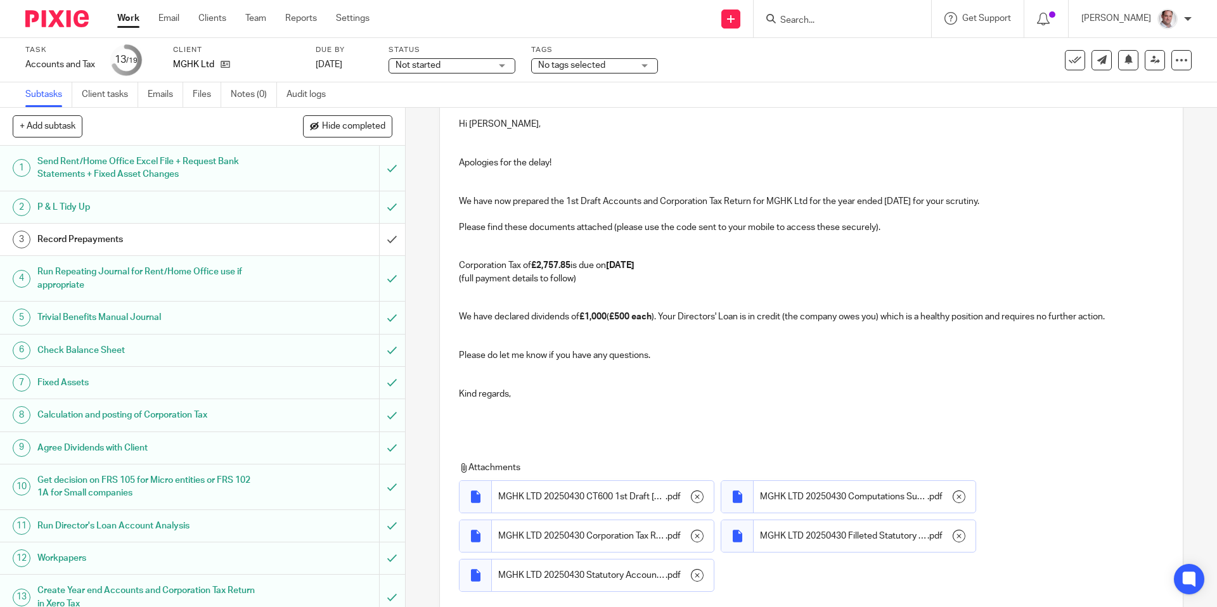
scroll to position [241, 0]
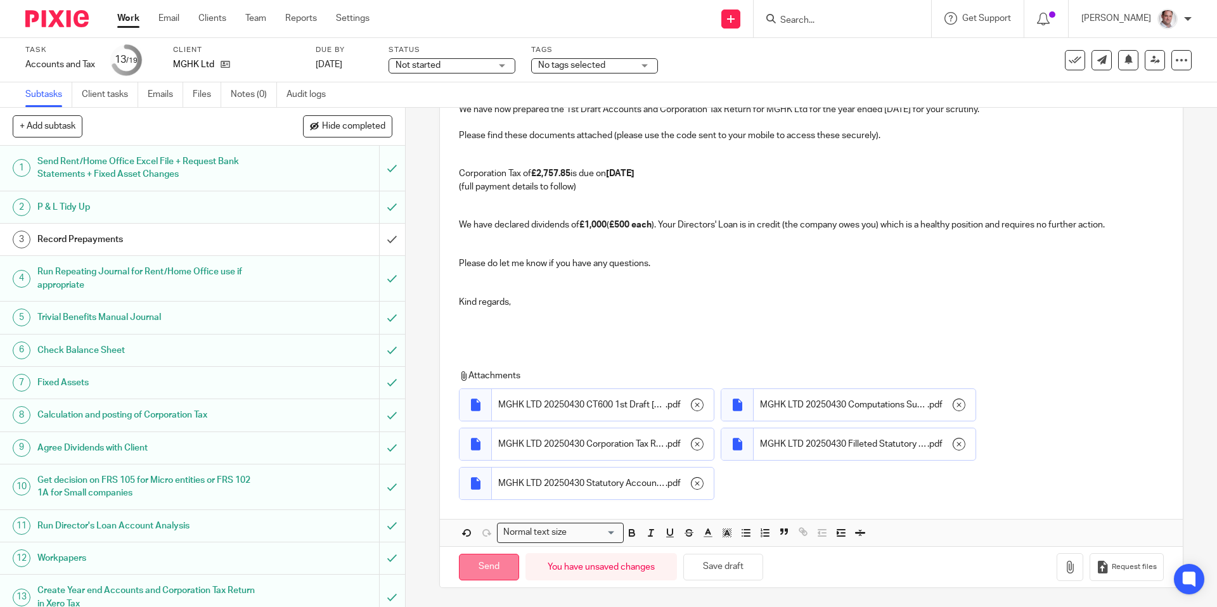
click at [485, 565] on input "Send" at bounding box center [489, 567] width 60 height 27
checkbox input "false"
type input "Sent"
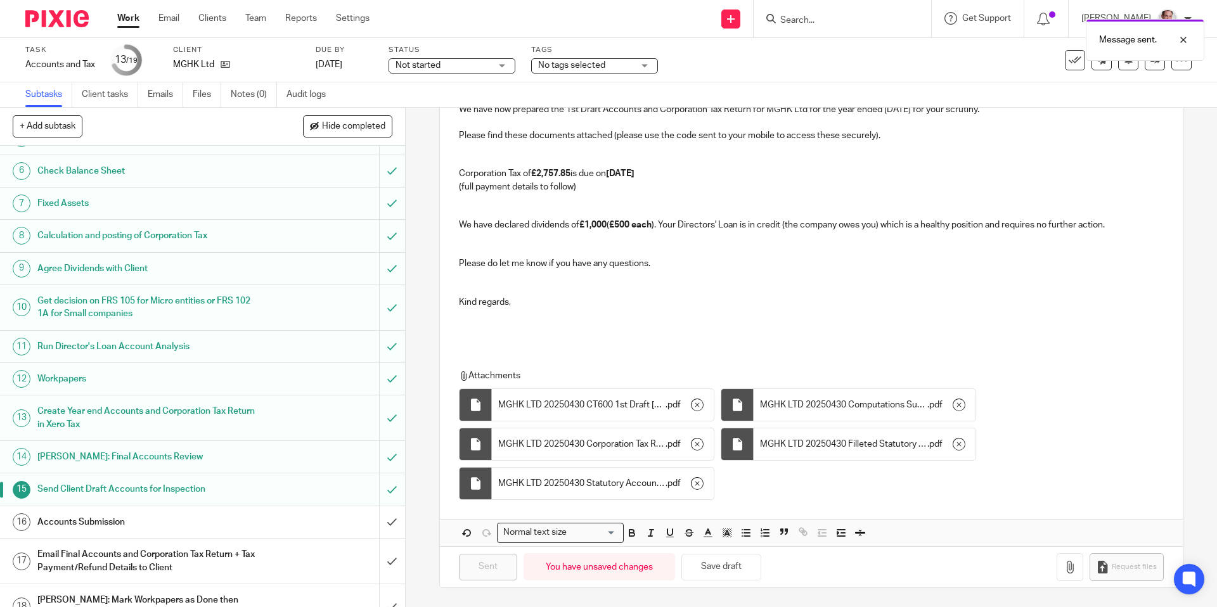
scroll to position [235, 0]
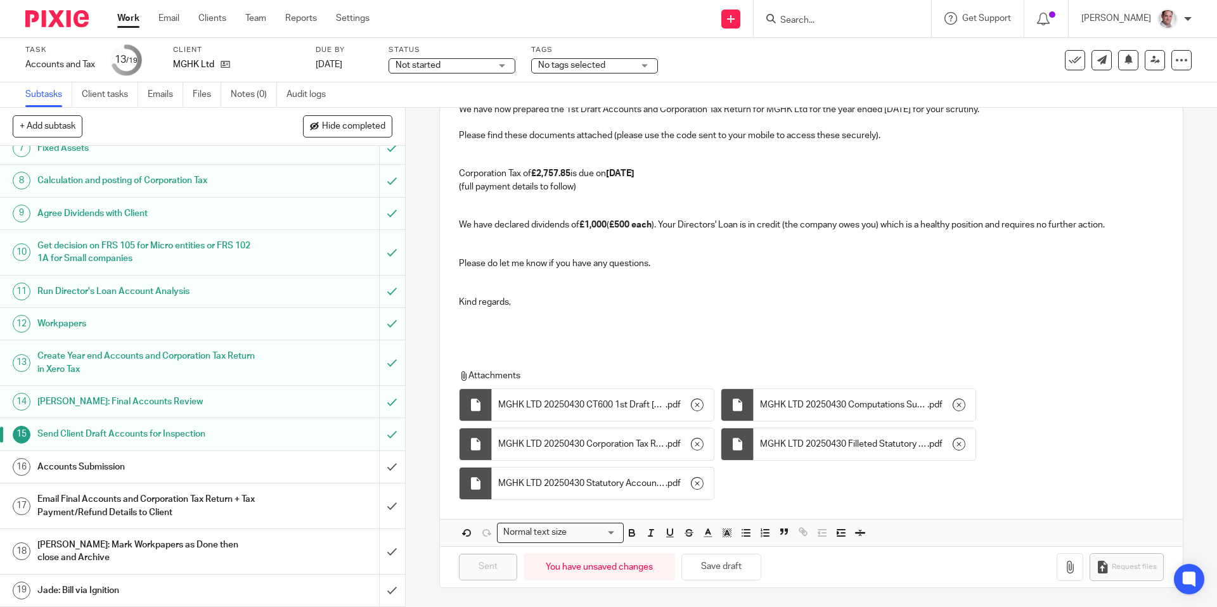
click at [118, 468] on h1 "Accounts Submission" at bounding box center [146, 467] width 219 height 19
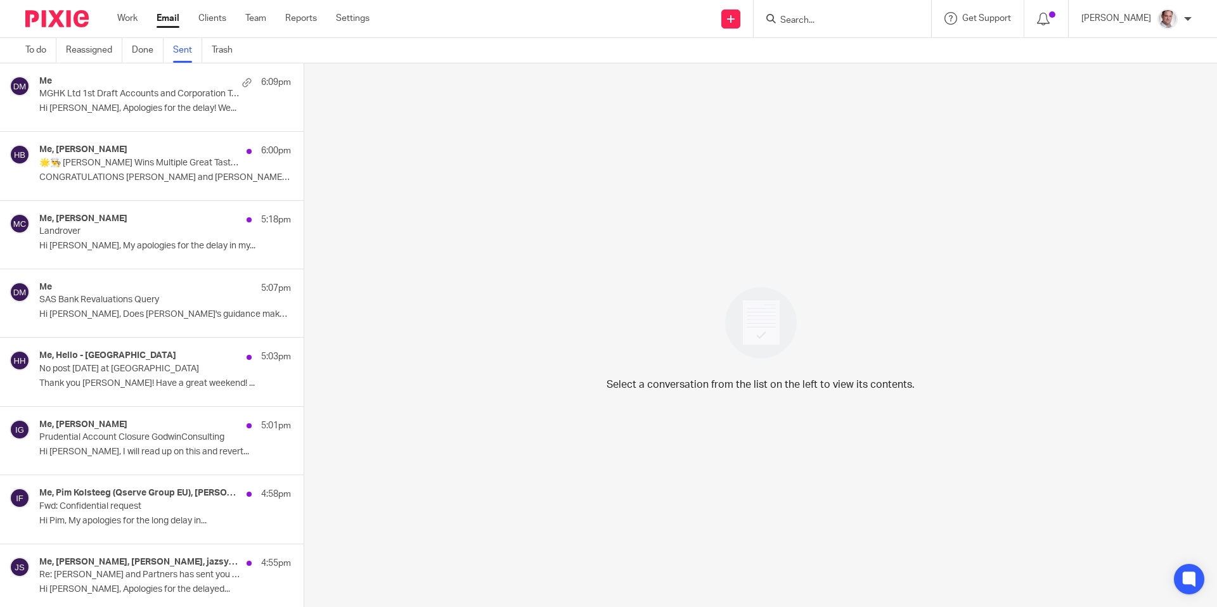
click at [114, 91] on p "MGHK Ltd 1st Draft Accounts and Corporation Tax Return [DATE]" at bounding box center [140, 94] width 202 height 11
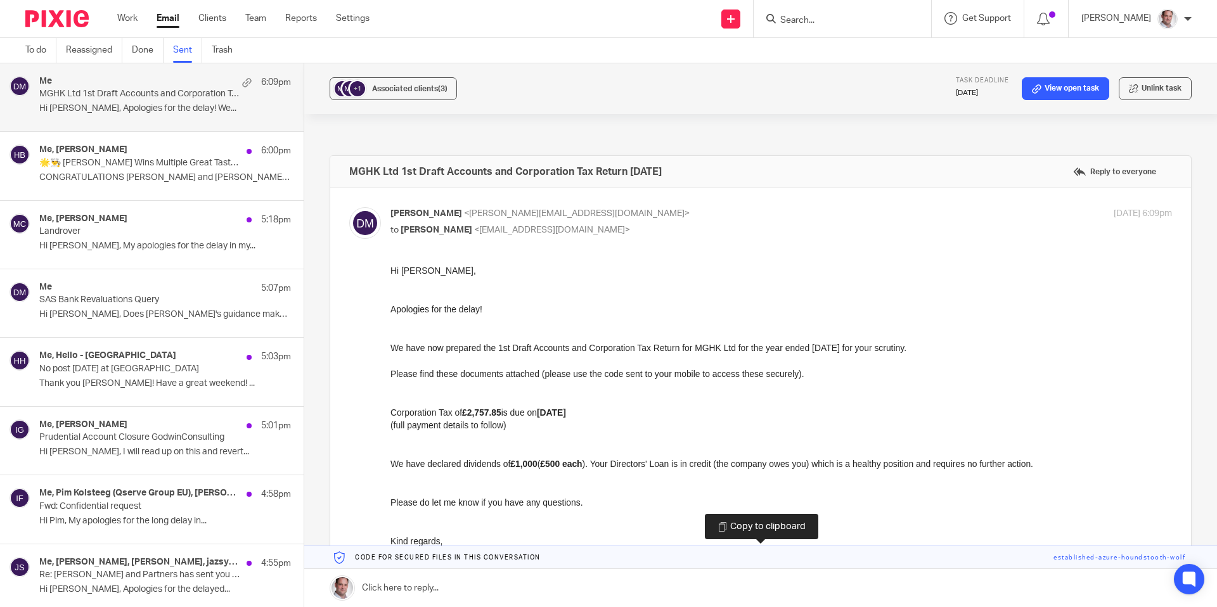
click at [1102, 558] on link at bounding box center [760, 557] width 913 height 23
